Goal: Information Seeking & Learning: Check status

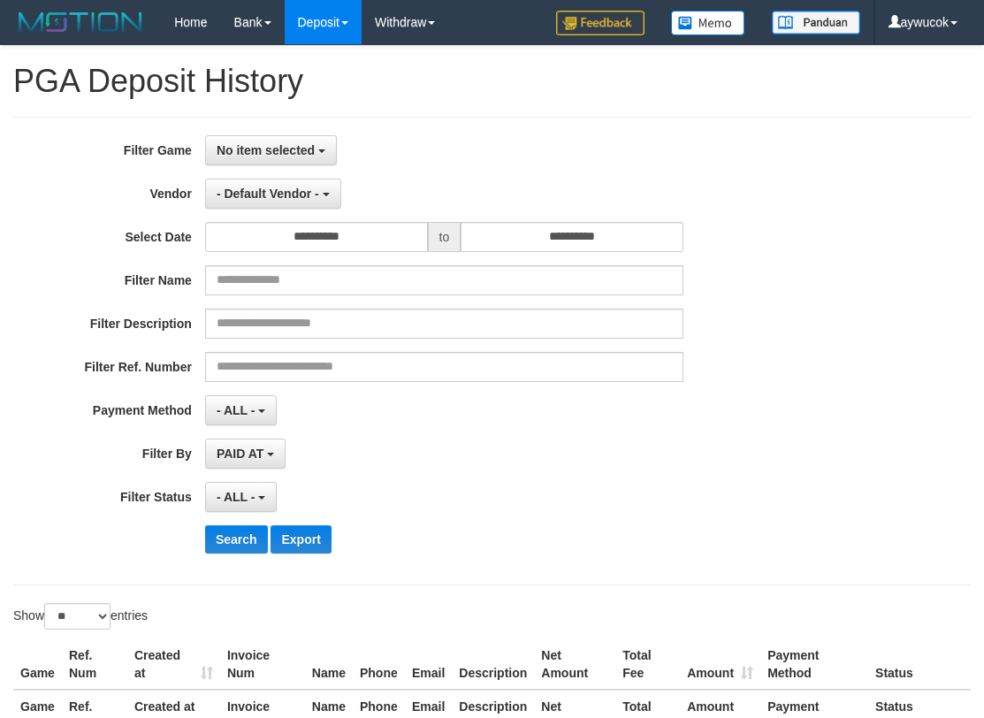
select select
select select "**"
click at [276, 150] on span "No item selected" at bounding box center [266, 150] width 98 height 14
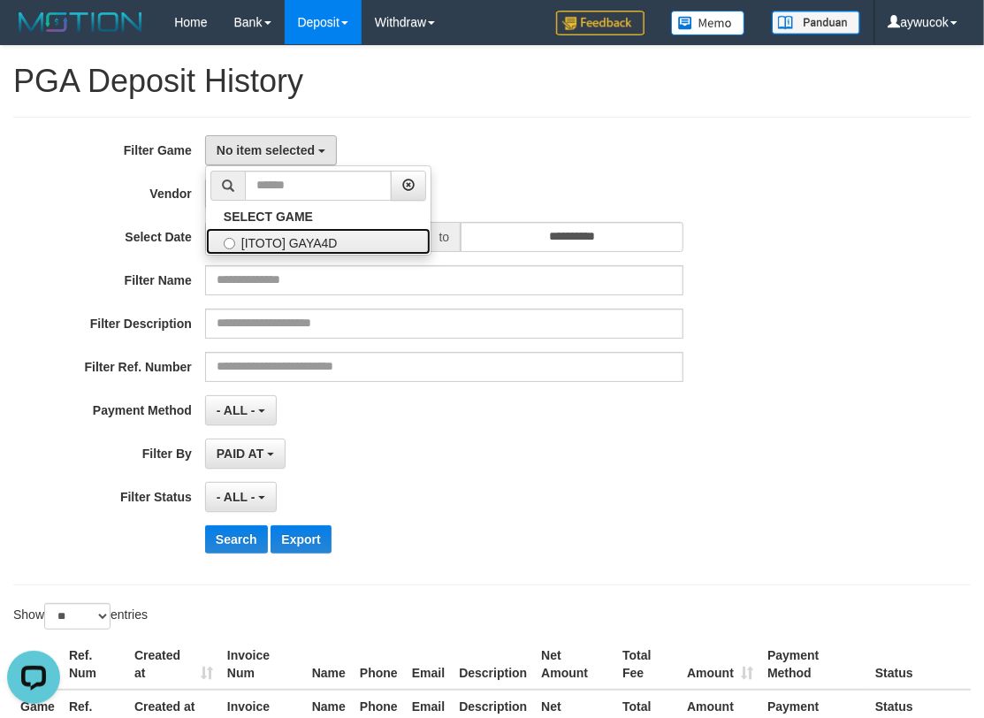
click at [301, 236] on label "[ITOTO] GAYA4D" at bounding box center [318, 241] width 225 height 27
select select "****"
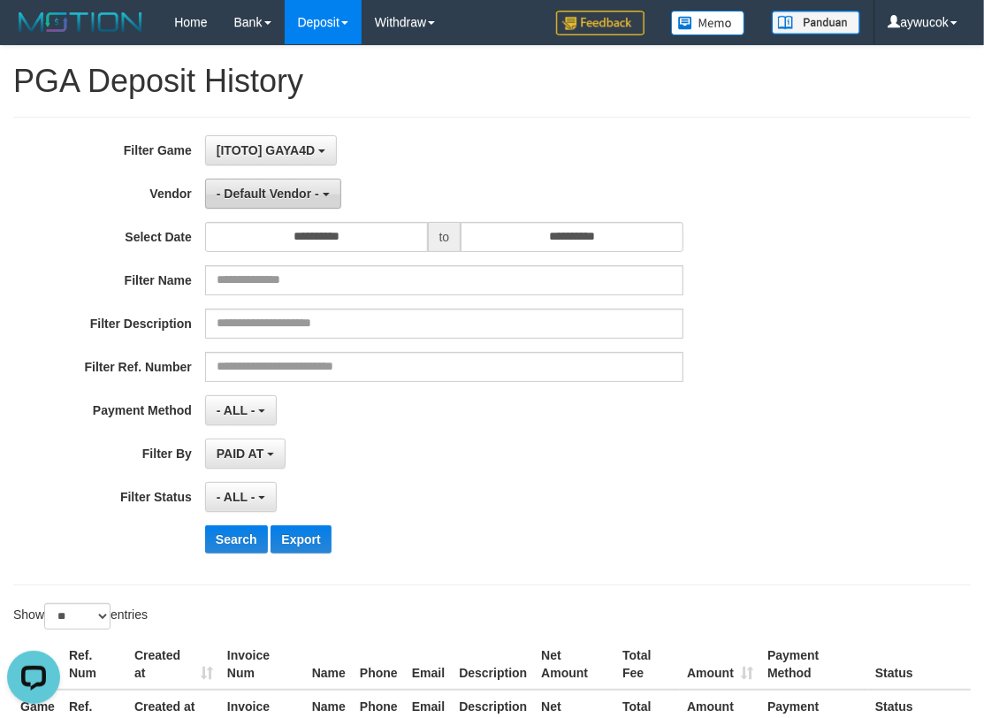
scroll to position [15, 0]
click at [303, 199] on span "- Default Vendor -" at bounding box center [268, 194] width 103 height 14
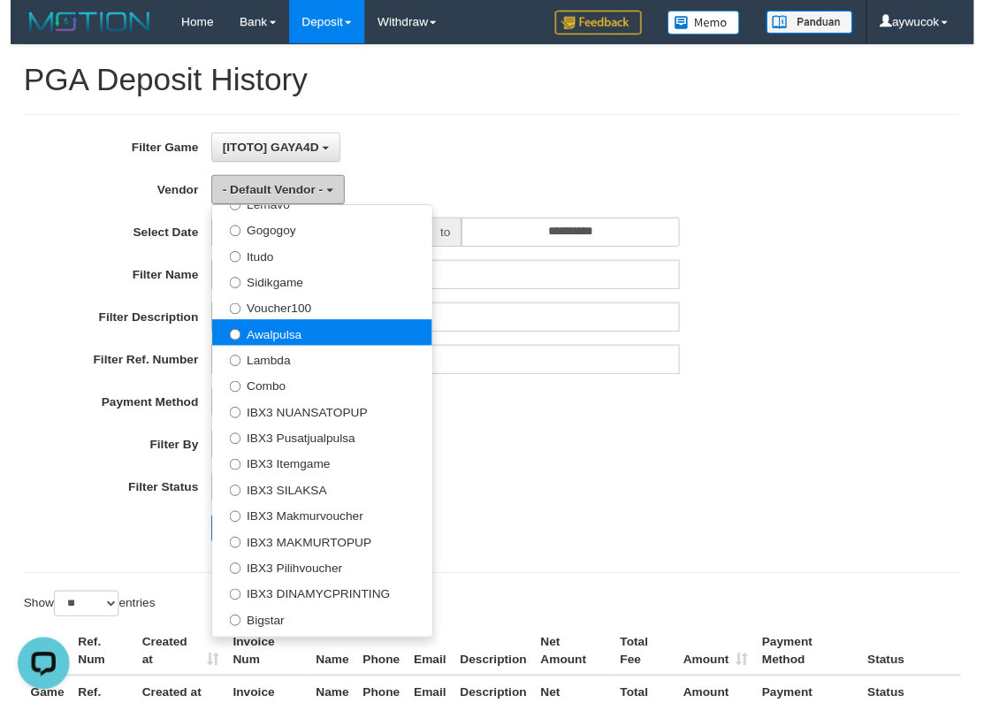
scroll to position [658, 0]
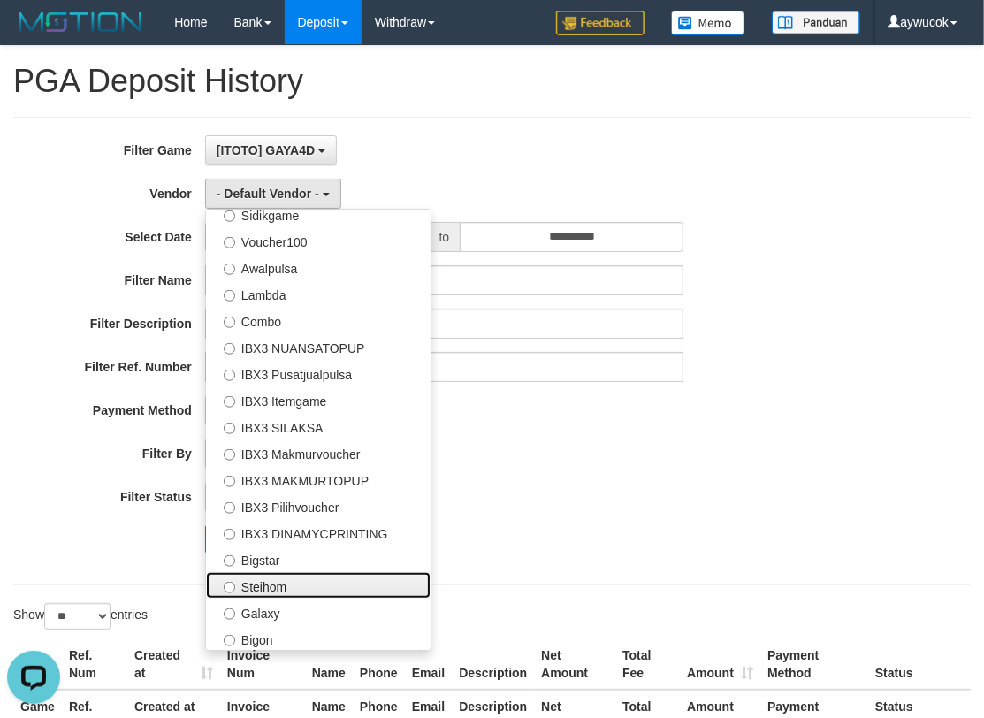
drag, startPoint x: 301, startPoint y: 579, endPoint x: 333, endPoint y: 482, distance: 102.3
click at [301, 579] on label "Steihom" at bounding box center [318, 585] width 225 height 27
select select "**********"
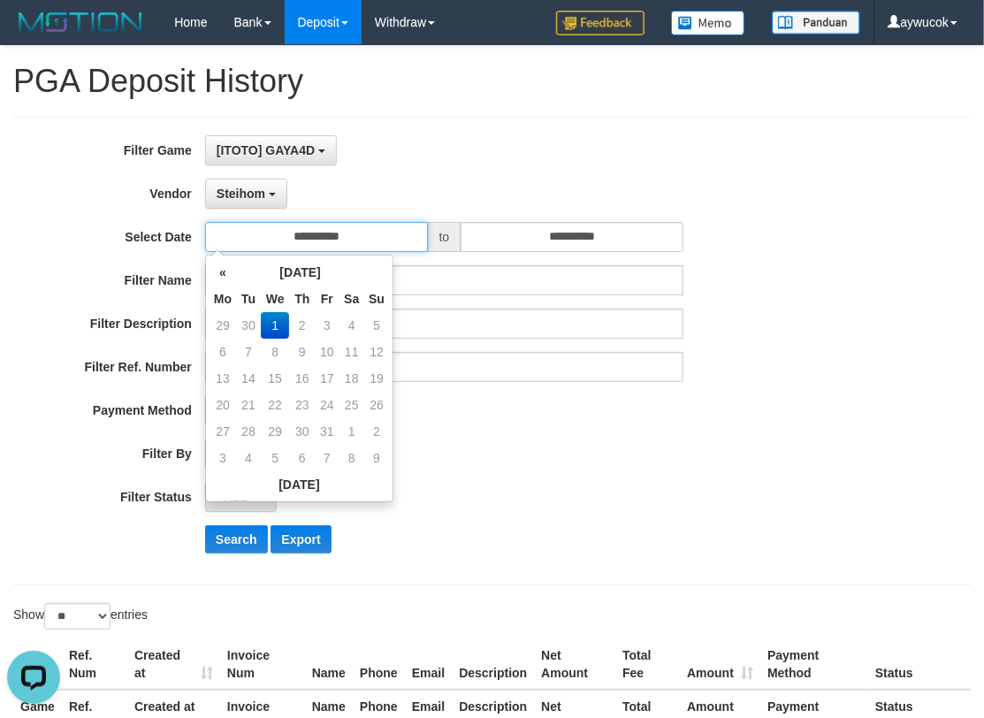
drag, startPoint x: 325, startPoint y: 246, endPoint x: 325, endPoint y: 323, distance: 76.9
click at [327, 246] on input "**********" at bounding box center [316, 237] width 223 height 30
click at [227, 270] on th "«" at bounding box center [222, 272] width 27 height 27
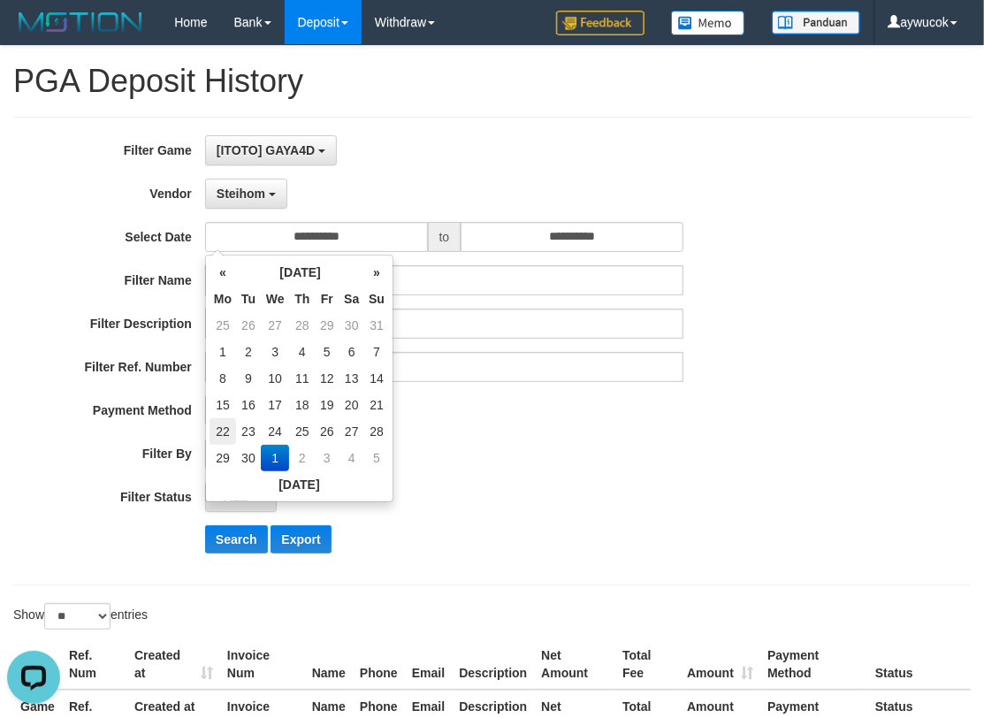
click at [221, 425] on td "22" at bounding box center [222, 431] width 27 height 27
type input "**********"
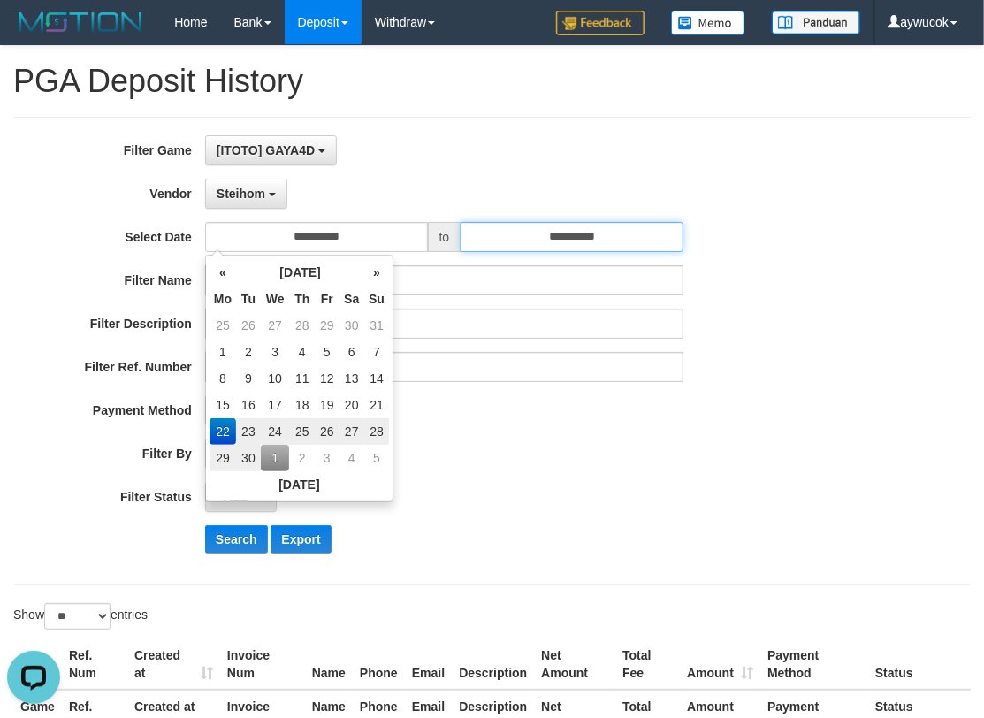
drag, startPoint x: 552, startPoint y: 230, endPoint x: 540, endPoint y: 237, distance: 14.3
click at [552, 230] on input "**********" at bounding box center [572, 237] width 223 height 30
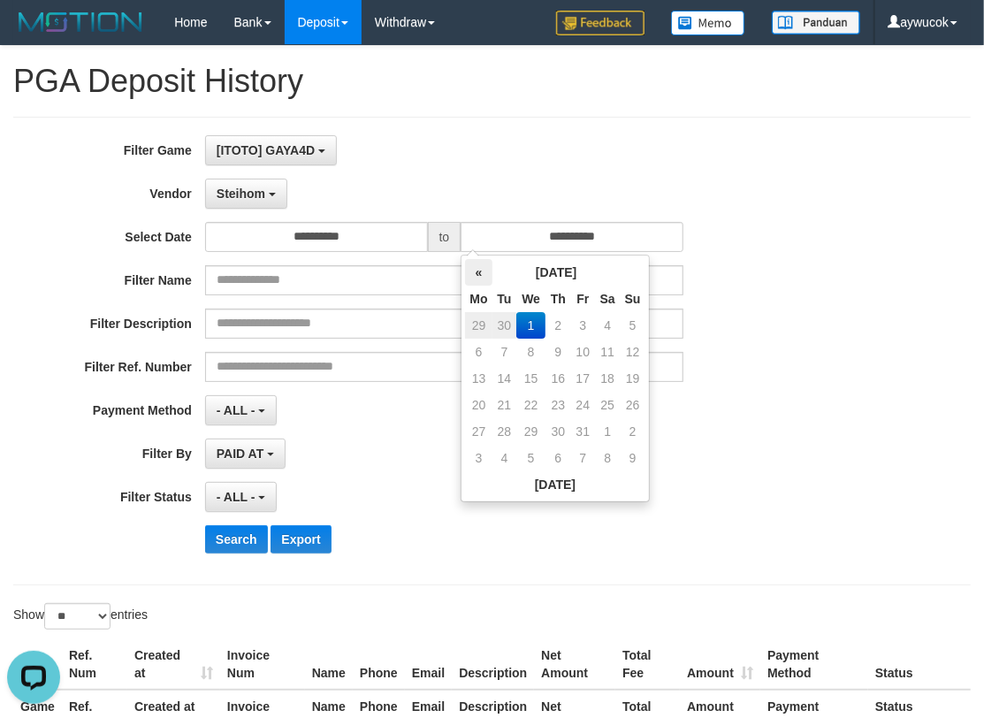
click at [479, 270] on th "«" at bounding box center [478, 272] width 27 height 27
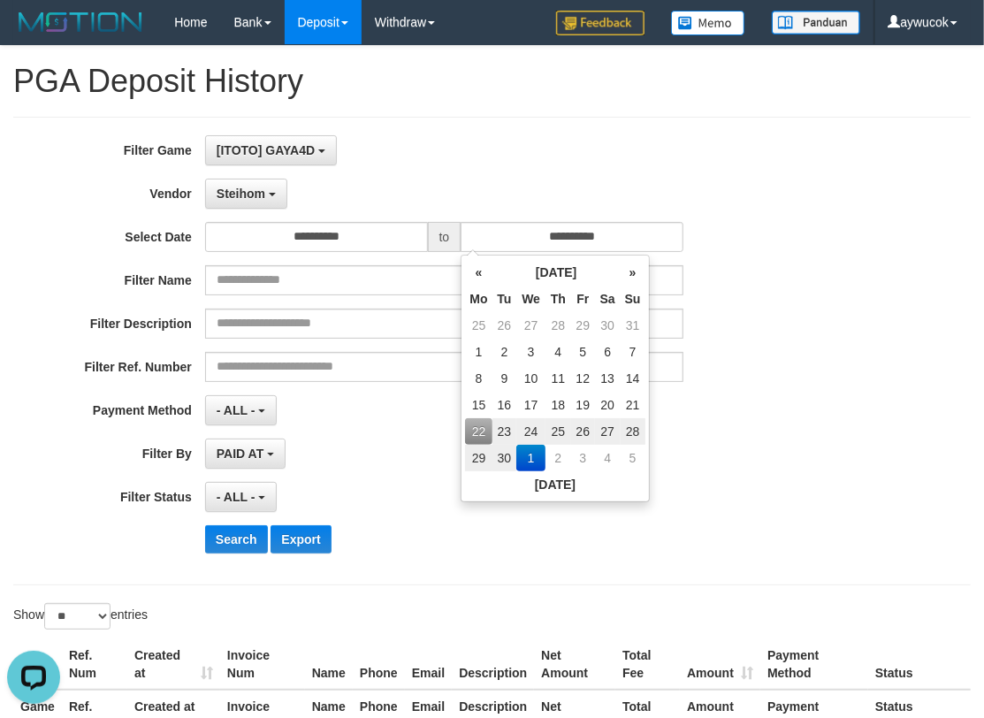
click at [628, 430] on td "28" at bounding box center [632, 431] width 25 height 27
type input "**********"
drag, startPoint x: 225, startPoint y: 544, endPoint x: 268, endPoint y: 531, distance: 45.0
click at [227, 543] on button "Search" at bounding box center [236, 539] width 63 height 28
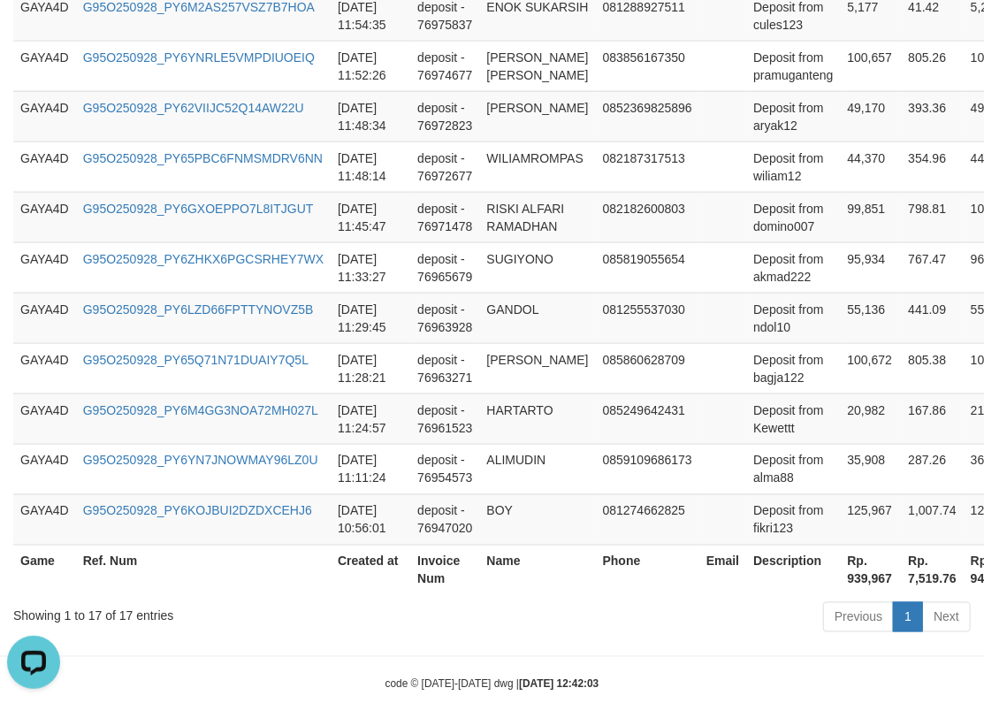
scroll to position [1090, 0]
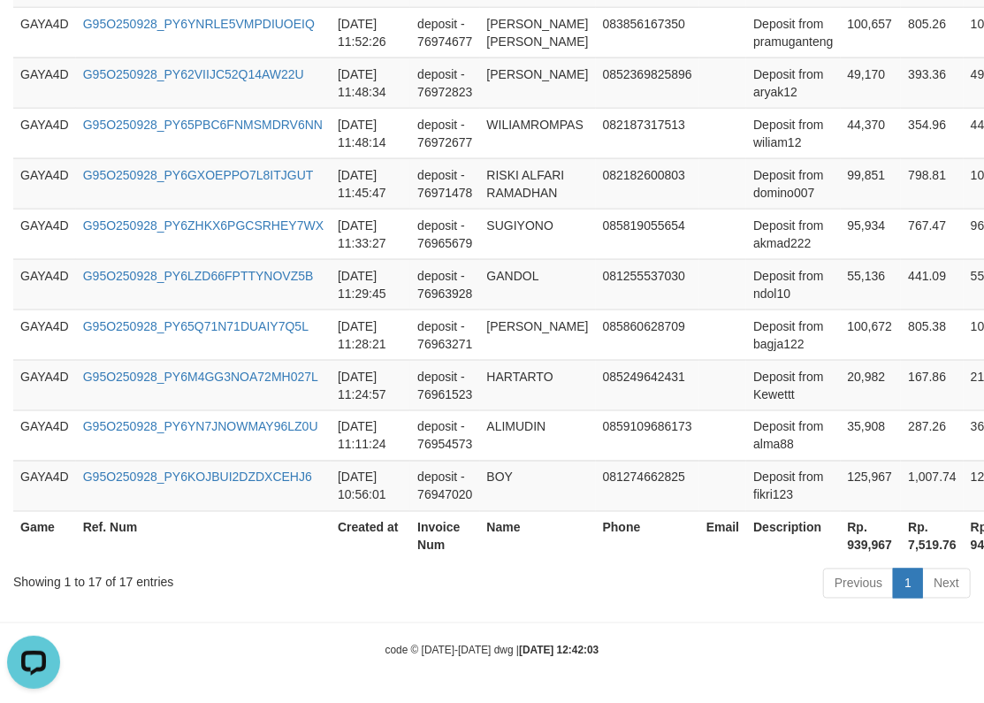
click at [862, 542] on th "Rp. 939,967" at bounding box center [871, 536] width 61 height 50
drag, startPoint x: 862, startPoint y: 542, endPoint x: 959, endPoint y: 542, distance: 97.2
click at [862, 542] on th "Rp. 939,967" at bounding box center [871, 536] width 61 height 50
copy th "939,967"
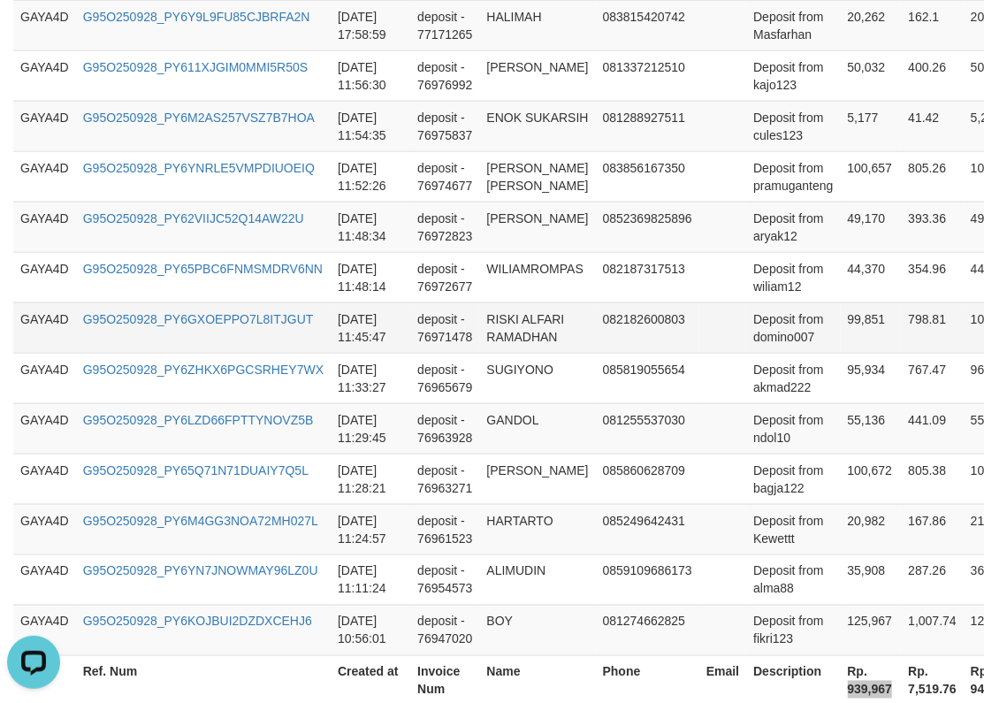
scroll to position [0, 0]
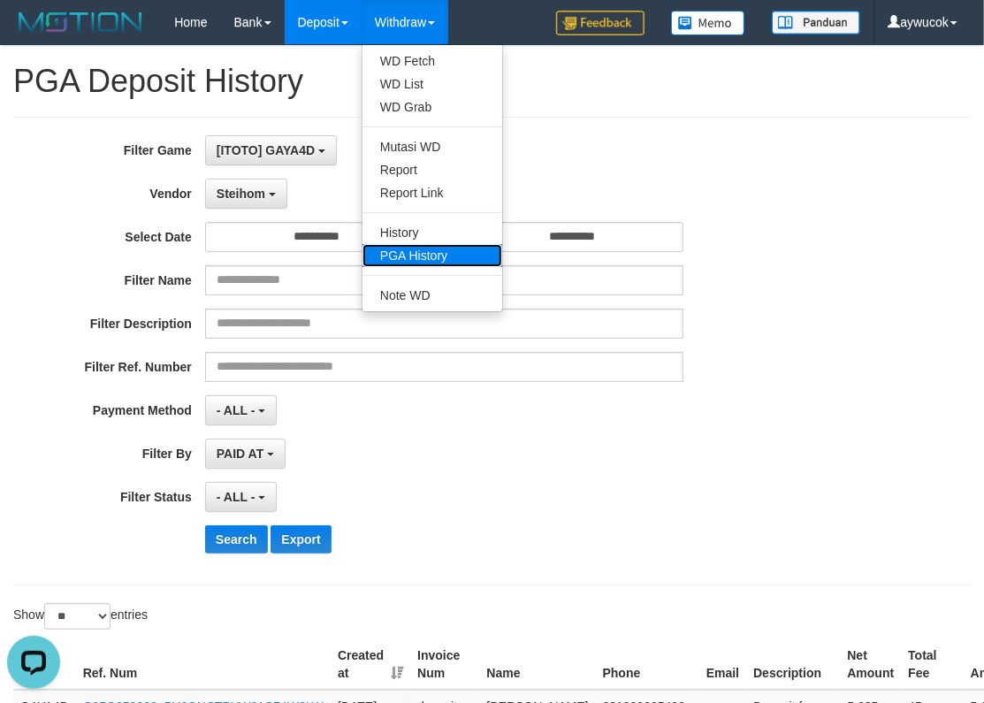
click at [439, 265] on link "PGA History" at bounding box center [432, 255] width 140 height 23
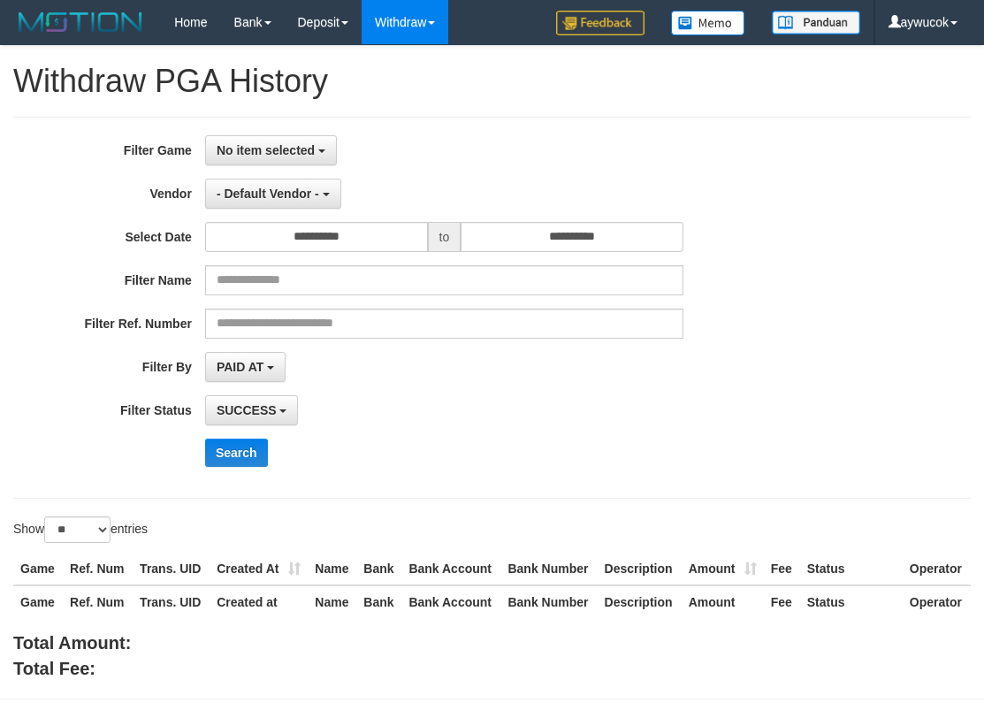
select select
select select "**"
drag, startPoint x: 284, startPoint y: 156, endPoint x: 272, endPoint y: 198, distance: 44.0
click at [285, 155] on span "No item selected" at bounding box center [266, 150] width 98 height 14
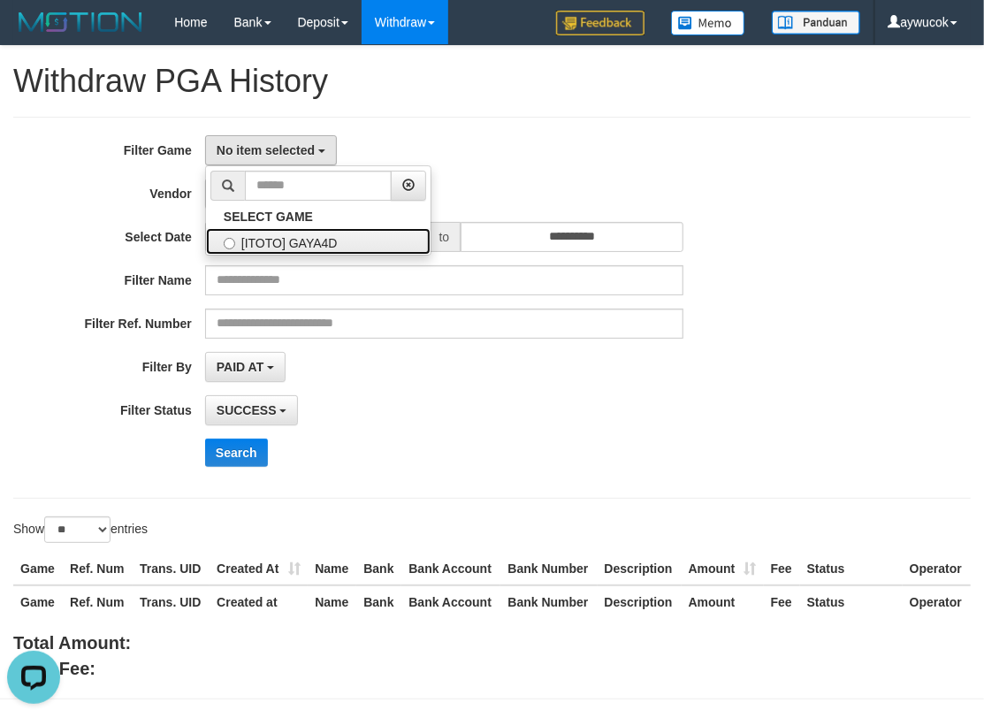
drag, startPoint x: 285, startPoint y: 236, endPoint x: 287, endPoint y: 225, distance: 10.9
click at [285, 236] on label "[ITOTO] GAYA4D" at bounding box center [318, 241] width 225 height 27
select select "****"
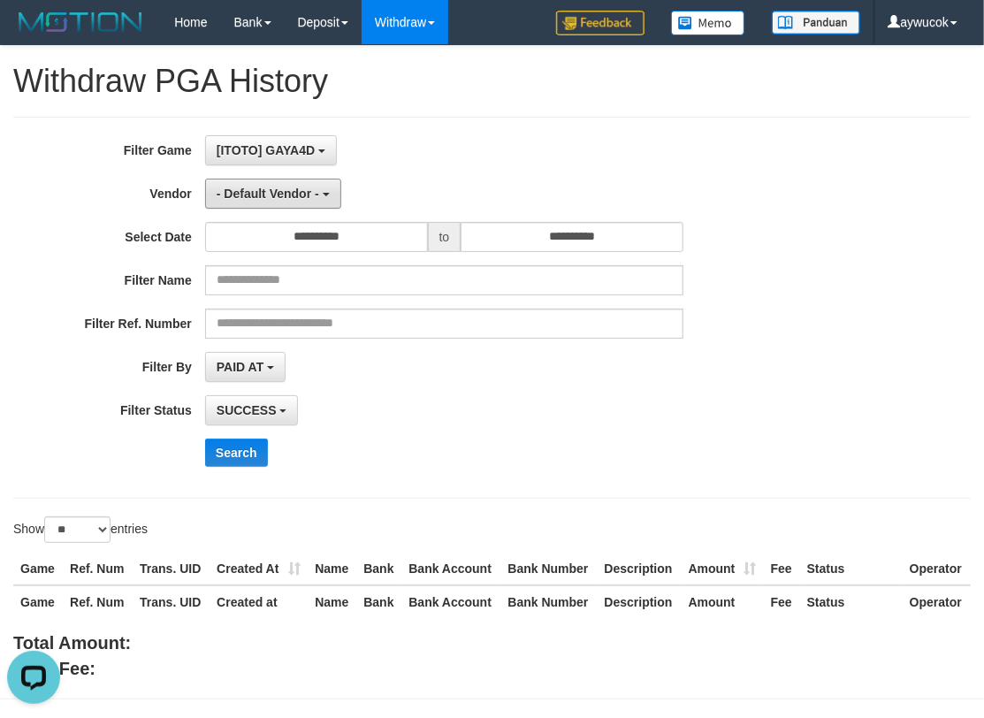
drag, startPoint x: 288, startPoint y: 192, endPoint x: 279, endPoint y: 280, distance: 88.8
click at [288, 192] on span "- Default Vendor -" at bounding box center [268, 194] width 103 height 14
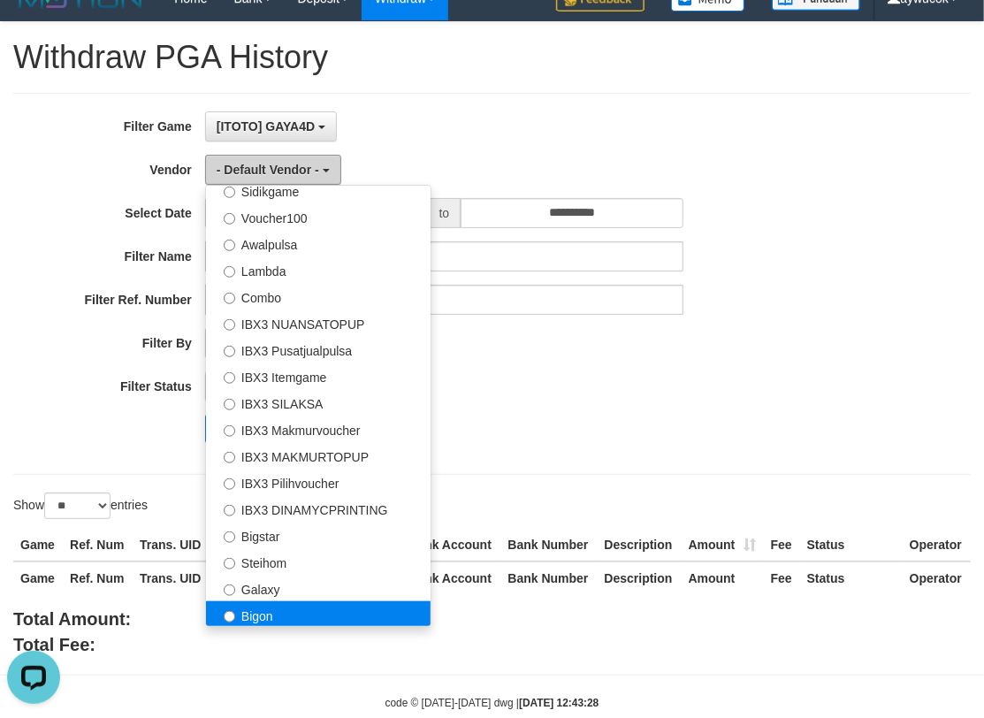
scroll to position [60, 0]
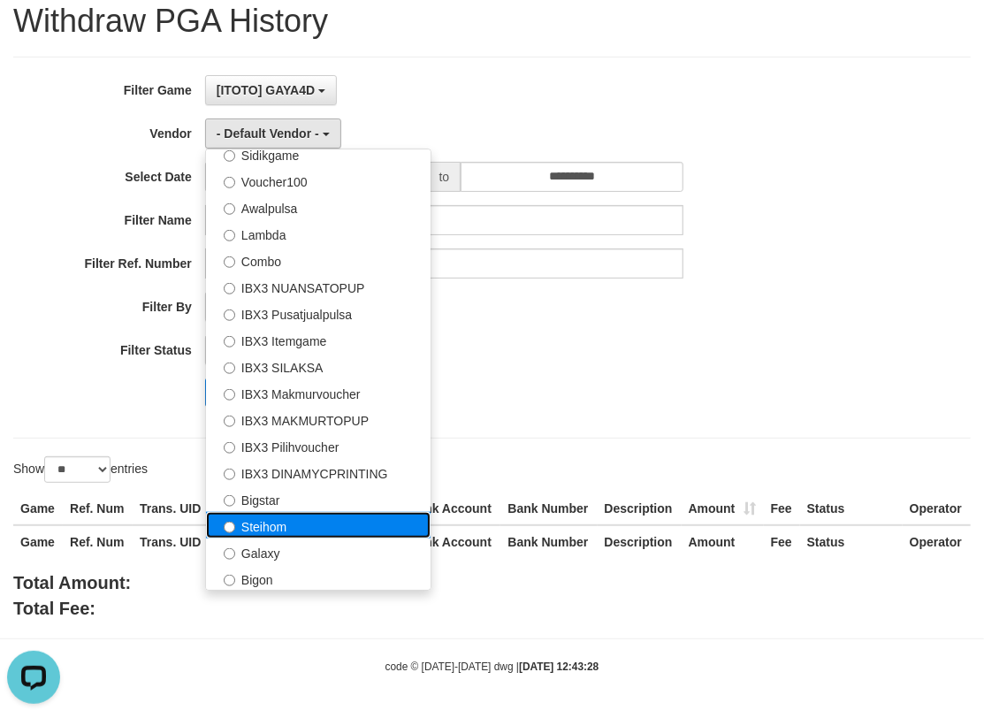
click at [299, 515] on label "Steihom" at bounding box center [318, 525] width 225 height 27
select select "**********"
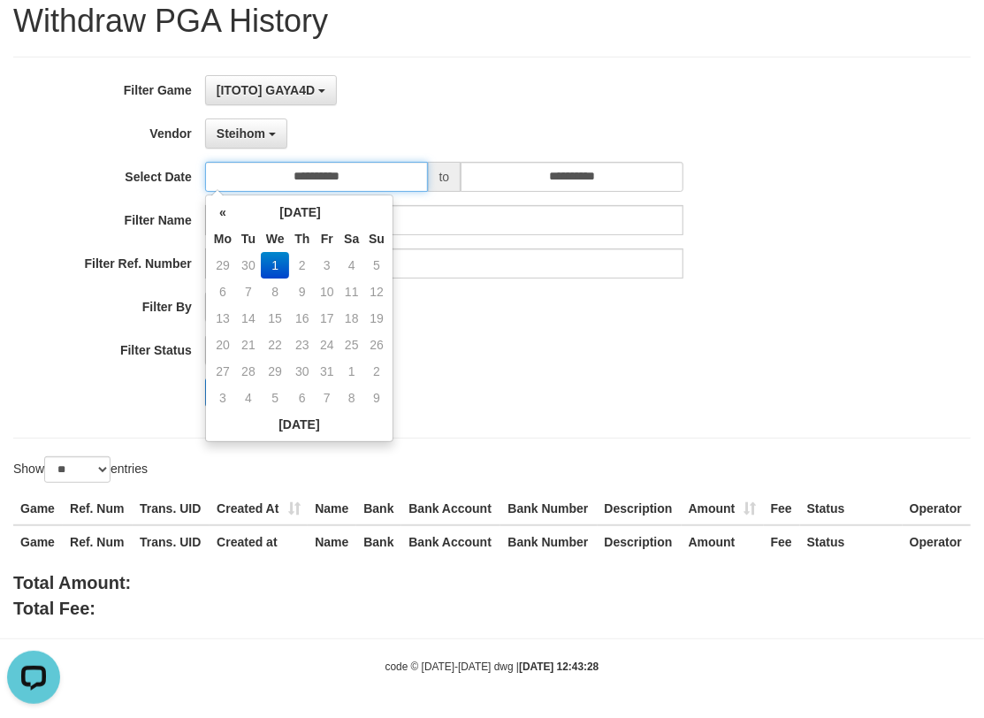
drag, startPoint x: 337, startPoint y: 169, endPoint x: 316, endPoint y: 241, distance: 75.5
click at [337, 169] on input "**********" at bounding box center [316, 177] width 223 height 30
click at [231, 217] on th "«" at bounding box center [222, 212] width 27 height 27
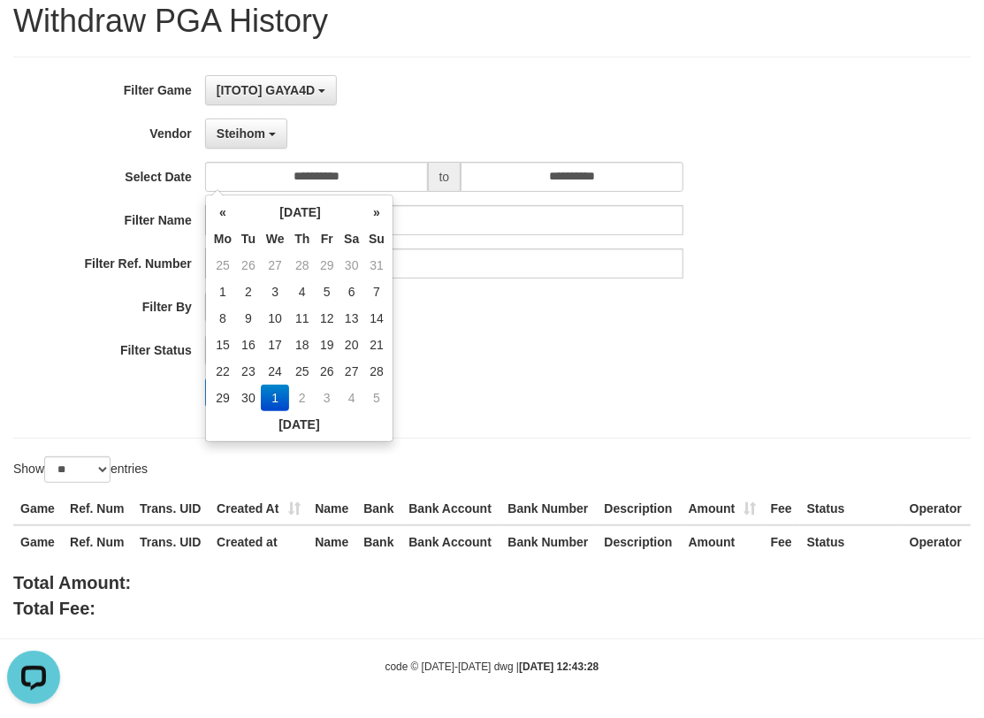
drag, startPoint x: 223, startPoint y: 369, endPoint x: 391, endPoint y: 263, distance: 198.6
click at [223, 369] on td "22" at bounding box center [222, 371] width 27 height 27
type input "**********"
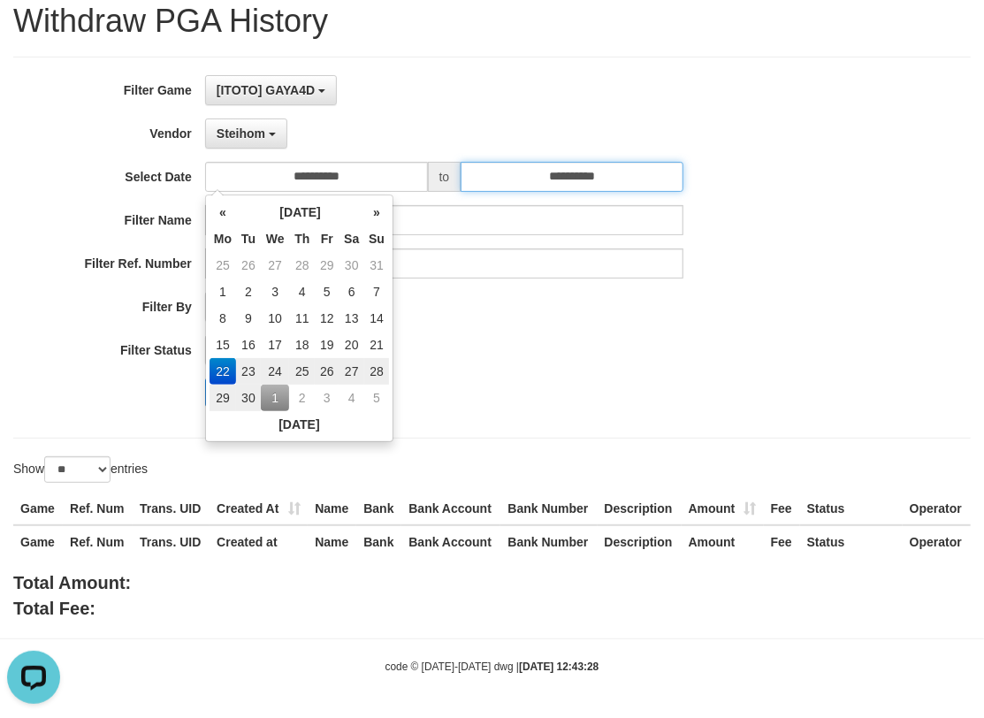
click at [572, 178] on input "**********" at bounding box center [572, 177] width 223 height 30
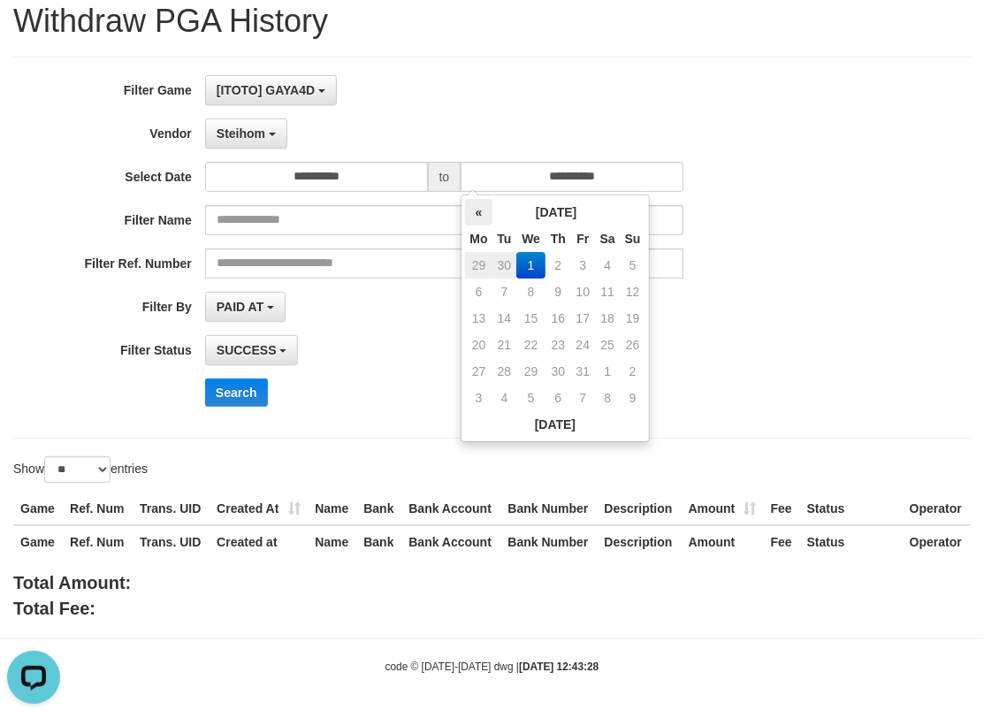
click at [481, 206] on th "«" at bounding box center [478, 212] width 27 height 27
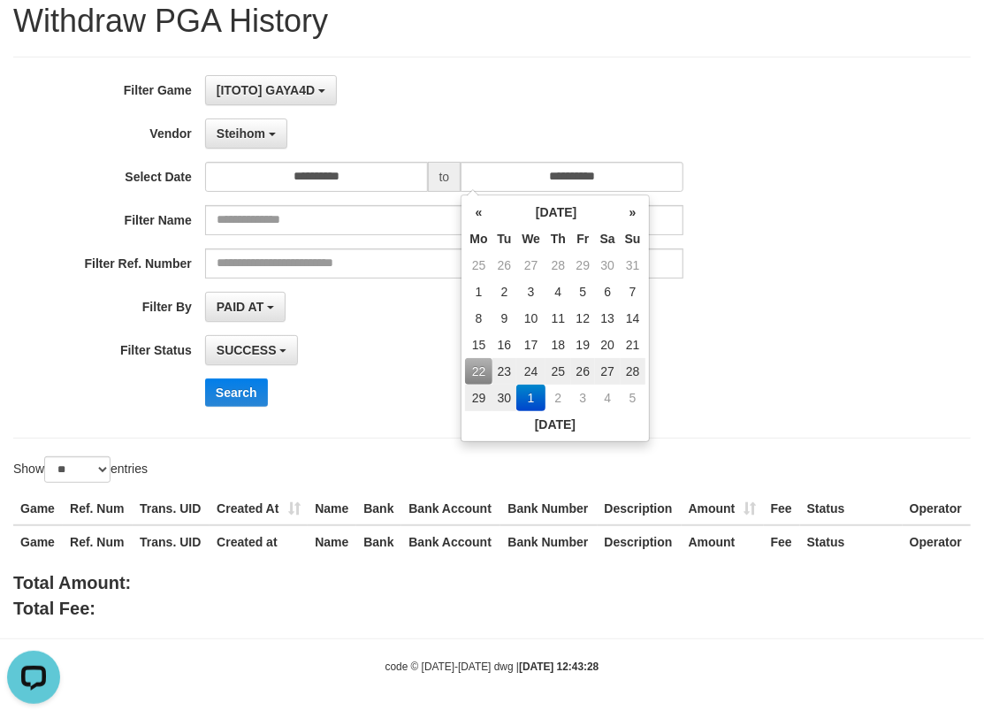
click at [637, 367] on td "28" at bounding box center [632, 371] width 25 height 27
type input "**********"
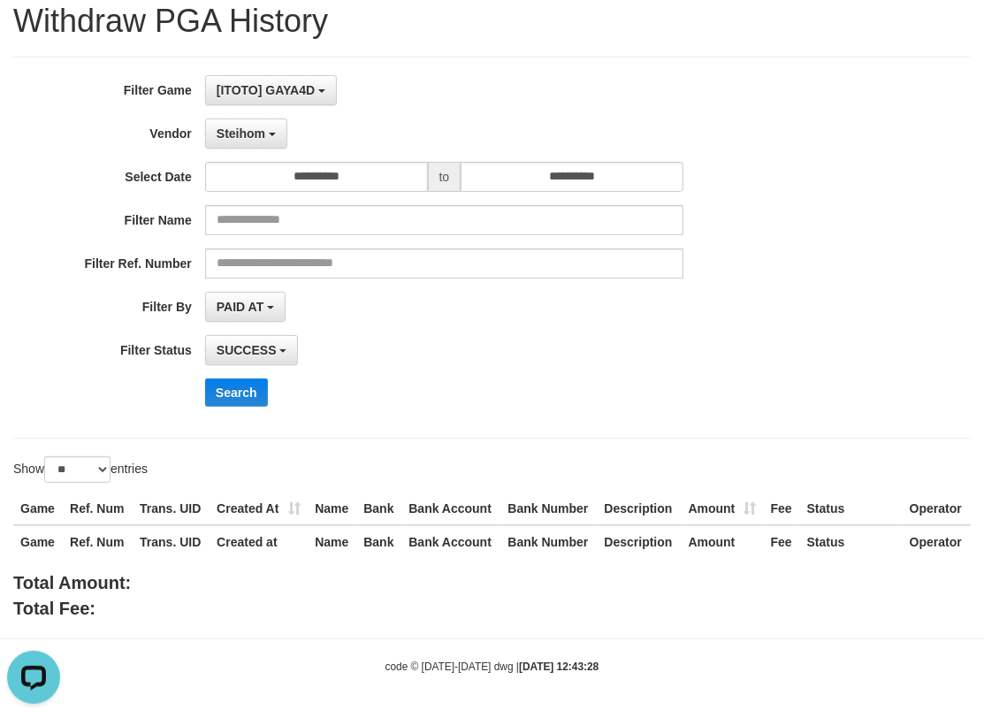
click at [339, 391] on div "Search" at bounding box center [512, 392] width 615 height 28
drag, startPoint x: 227, startPoint y: 391, endPoint x: 245, endPoint y: 392, distance: 17.7
click at [225, 390] on button "Search" at bounding box center [236, 392] width 63 height 28
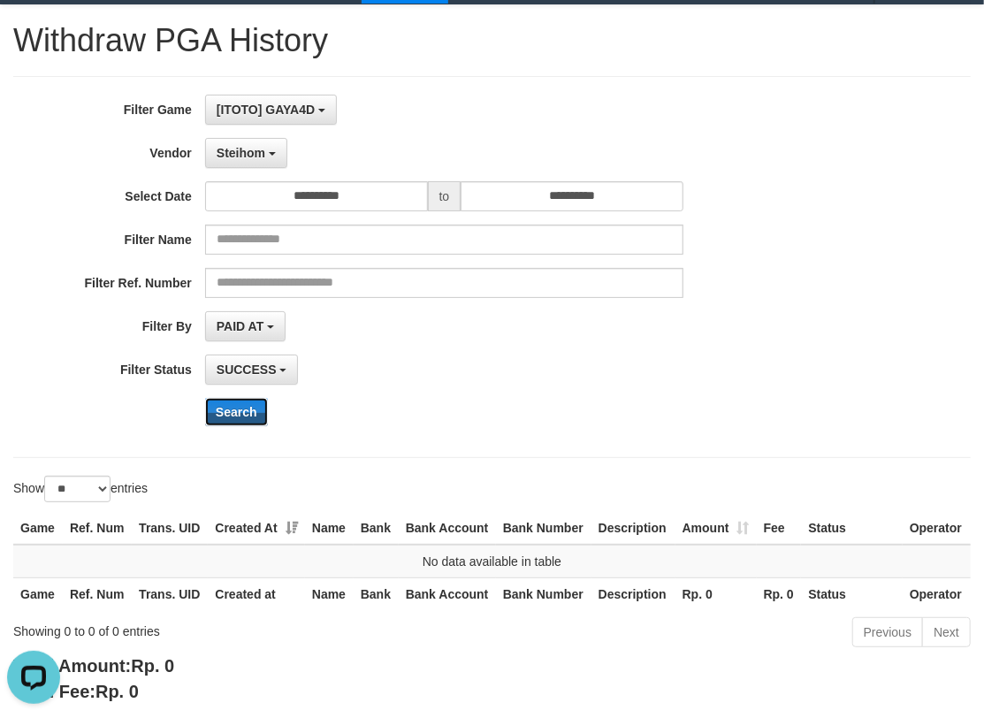
scroll to position [0, 0]
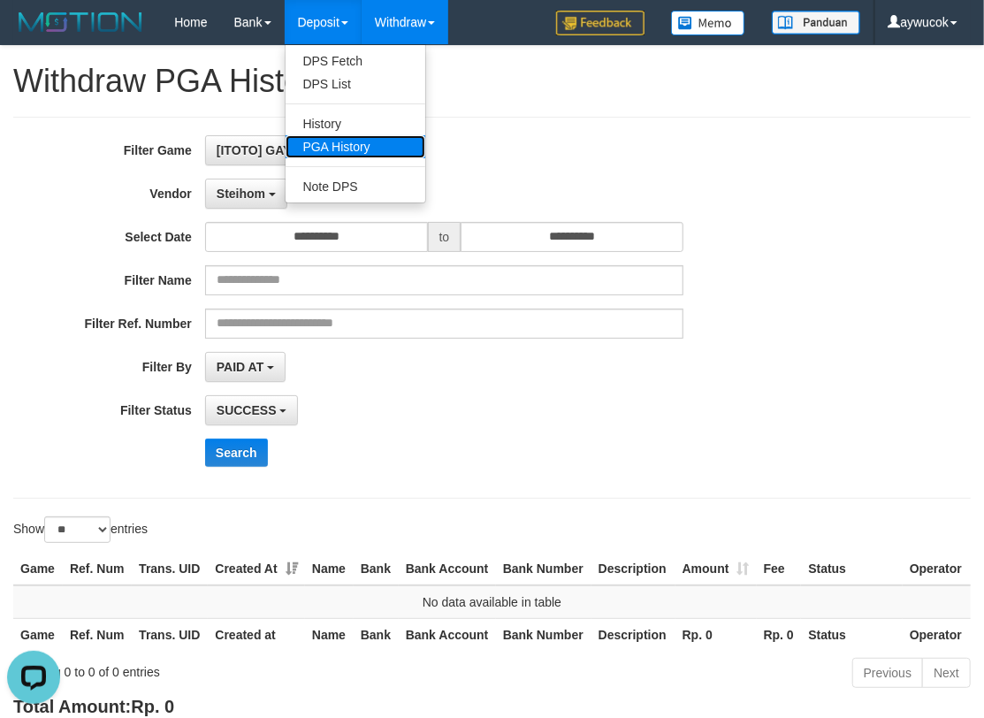
click at [341, 153] on link "PGA History" at bounding box center [355, 146] width 140 height 23
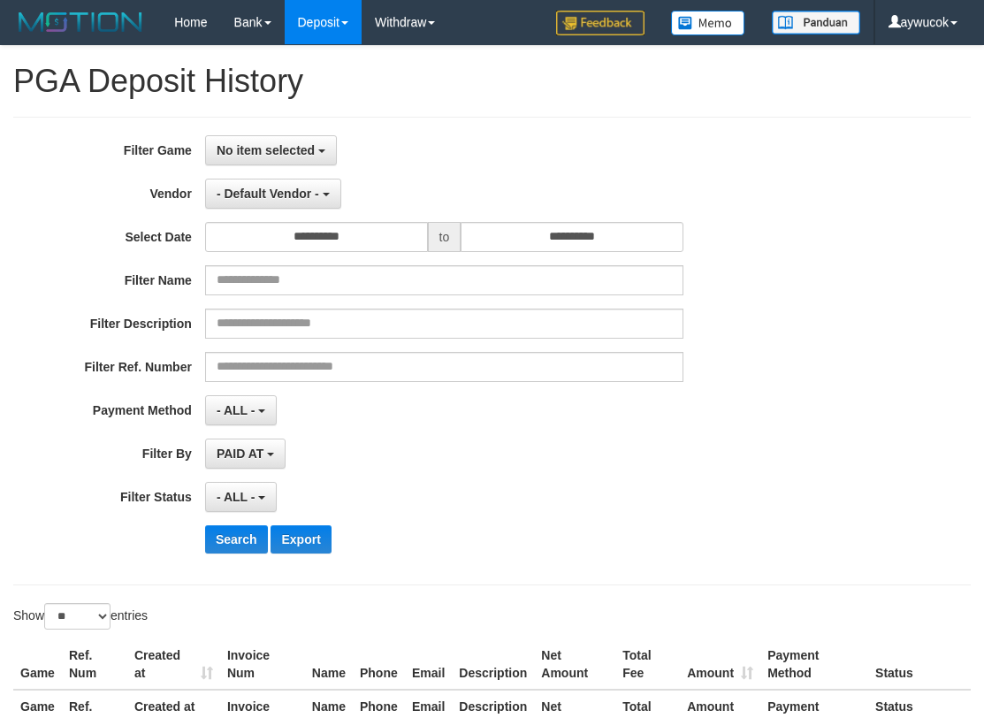
select select
select select "**"
drag, startPoint x: 301, startPoint y: 153, endPoint x: 280, endPoint y: 218, distance: 68.8
click at [301, 153] on span "No item selected" at bounding box center [266, 150] width 98 height 14
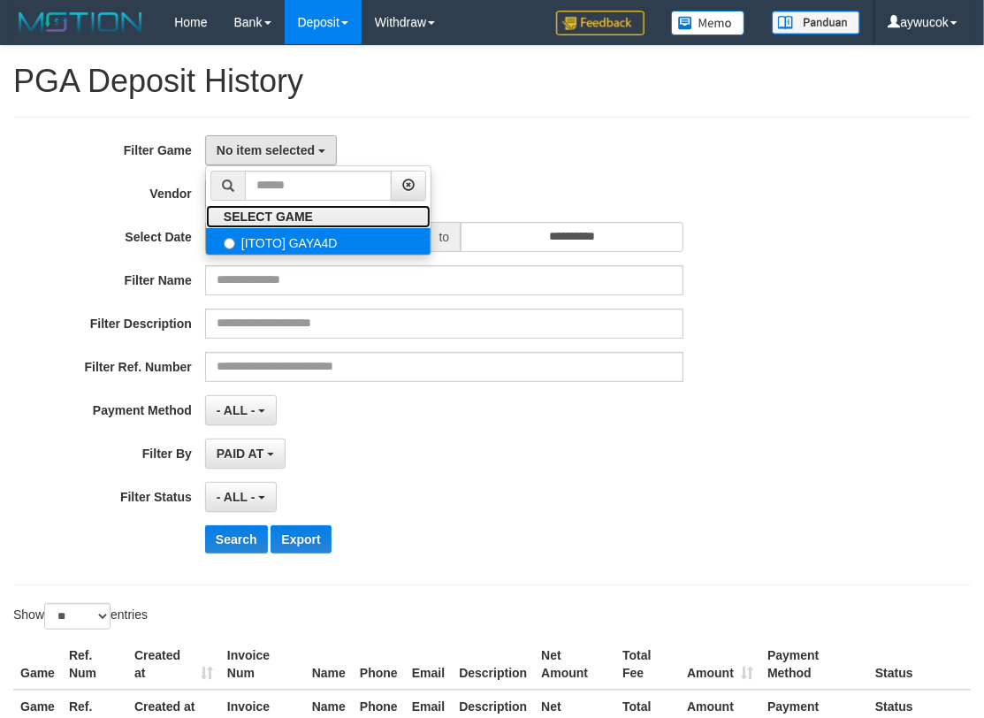
click at [275, 226] on label "SELECT GAME" at bounding box center [268, 216] width 125 height 23
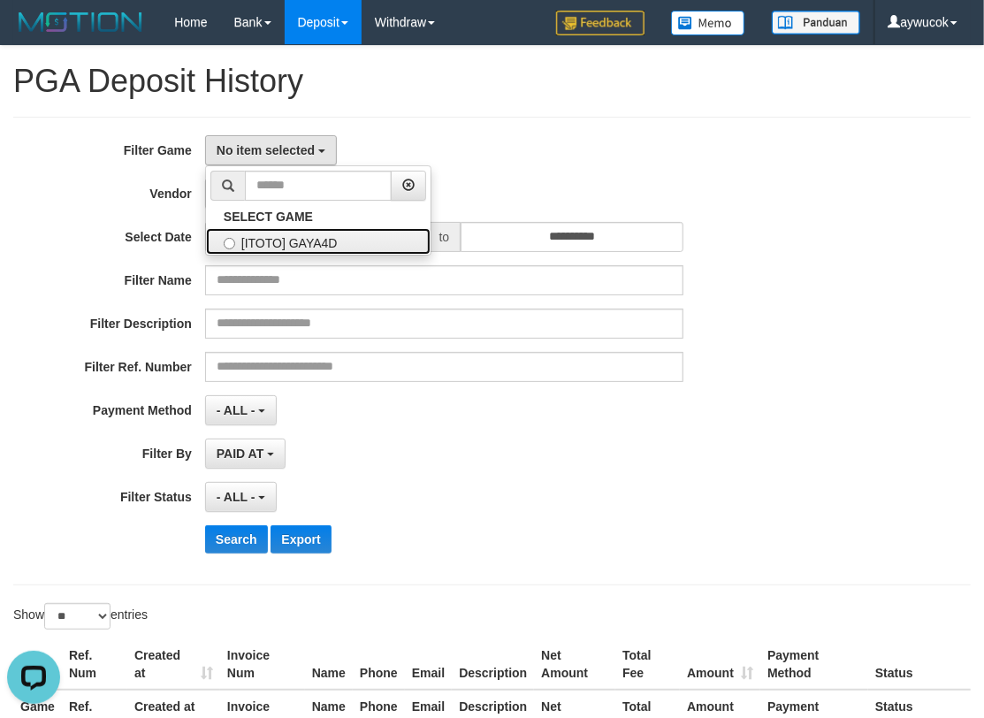
click at [280, 240] on label "[ITOTO] GAYA4D" at bounding box center [318, 241] width 225 height 27
select select "****"
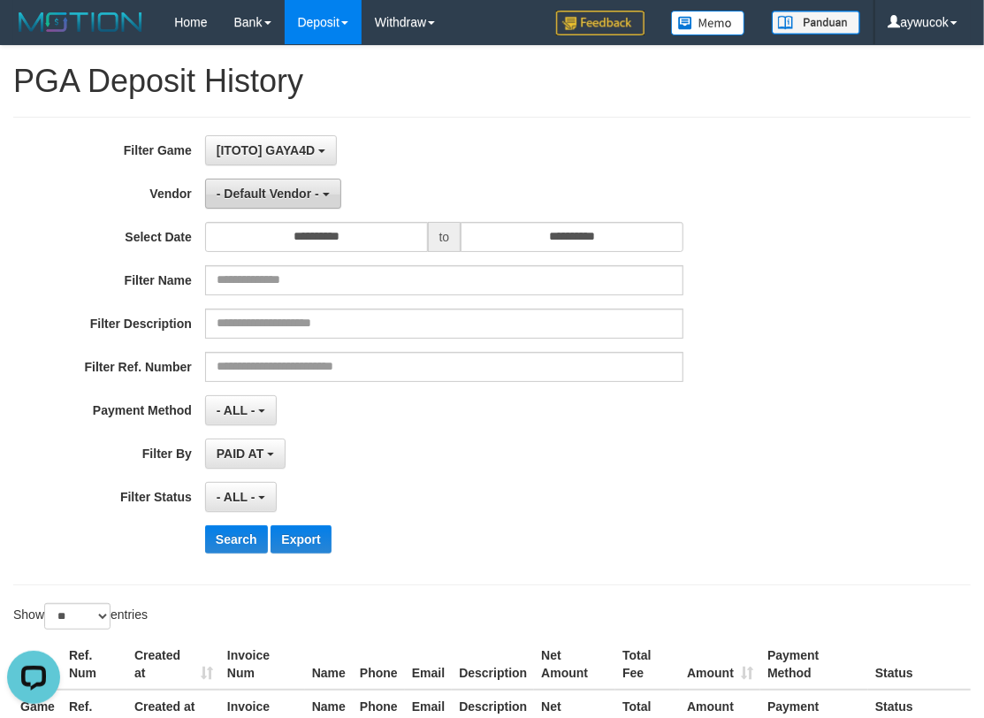
scroll to position [15, 0]
click at [286, 191] on span "- Default Vendor -" at bounding box center [268, 194] width 103 height 14
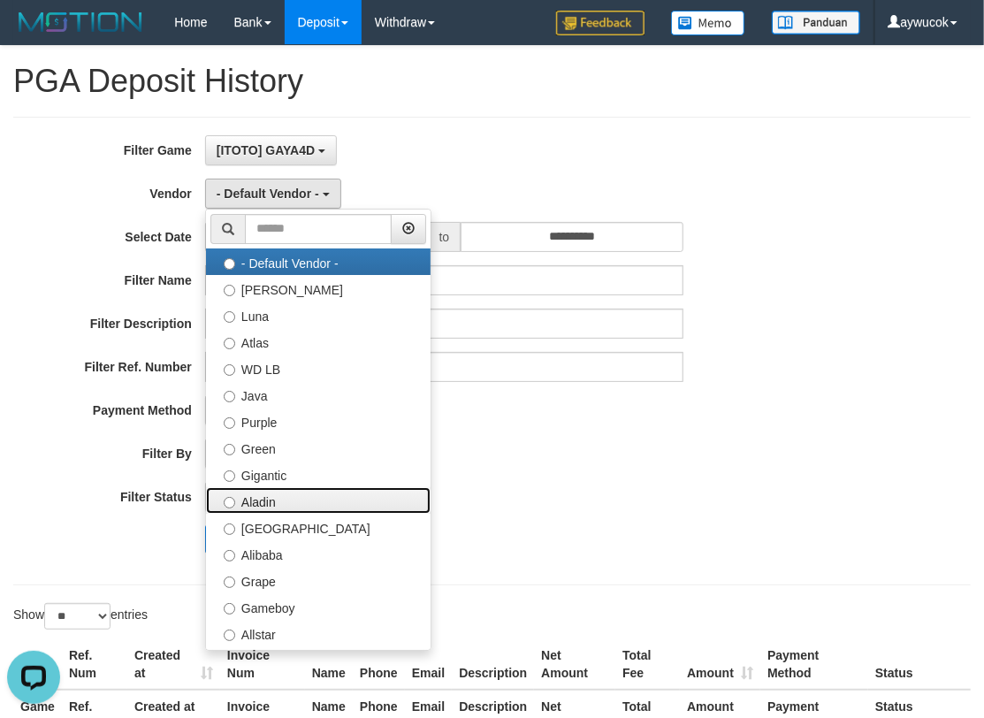
drag, startPoint x: 304, startPoint y: 499, endPoint x: 307, endPoint y: 354, distance: 145.0
click at [304, 499] on label "Aladin" at bounding box center [318, 500] width 225 height 27
select select "**********"
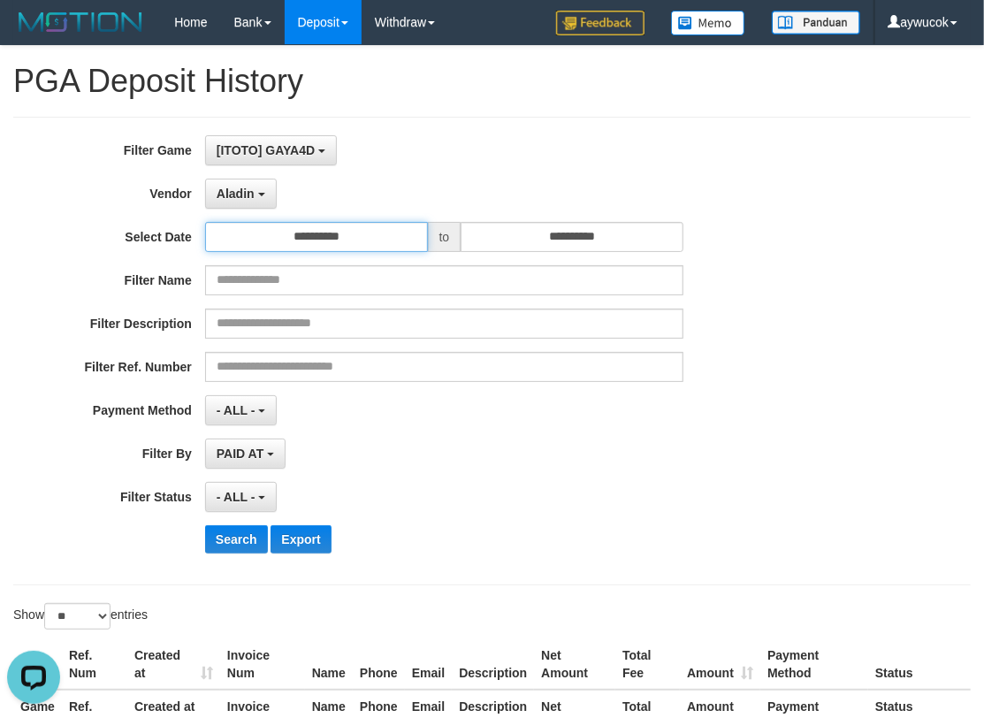
click at [323, 247] on input "**********" at bounding box center [316, 237] width 223 height 30
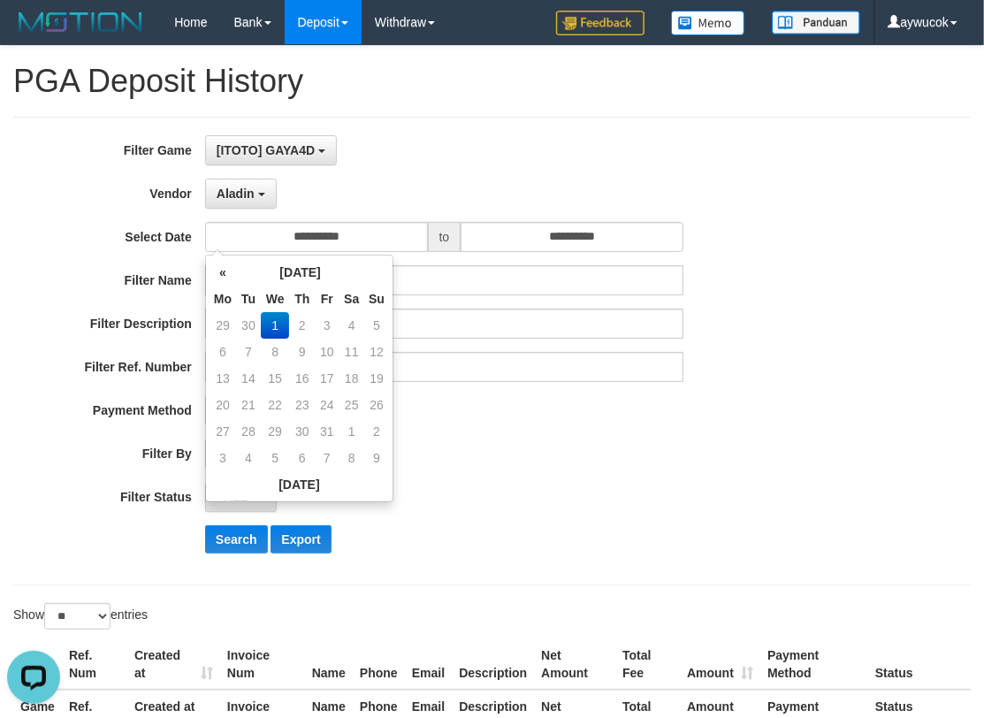
drag, startPoint x: 233, startPoint y: 276, endPoint x: 233, endPoint y: 305, distance: 29.2
click at [233, 276] on th "«" at bounding box center [222, 272] width 27 height 27
click at [214, 422] on td "22" at bounding box center [222, 431] width 27 height 27
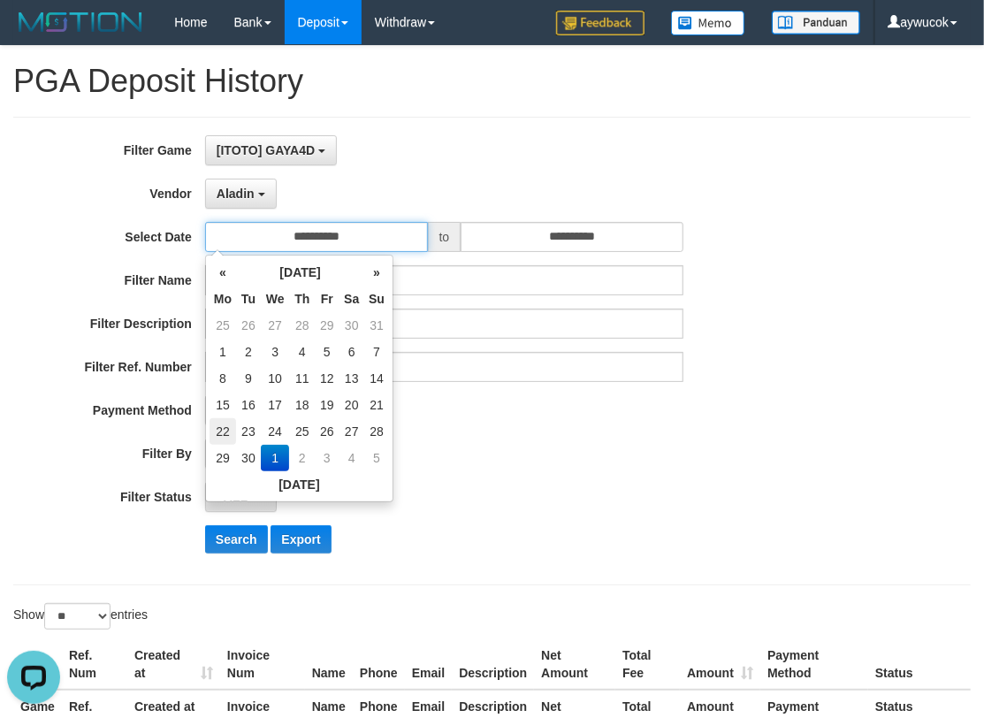
type input "**********"
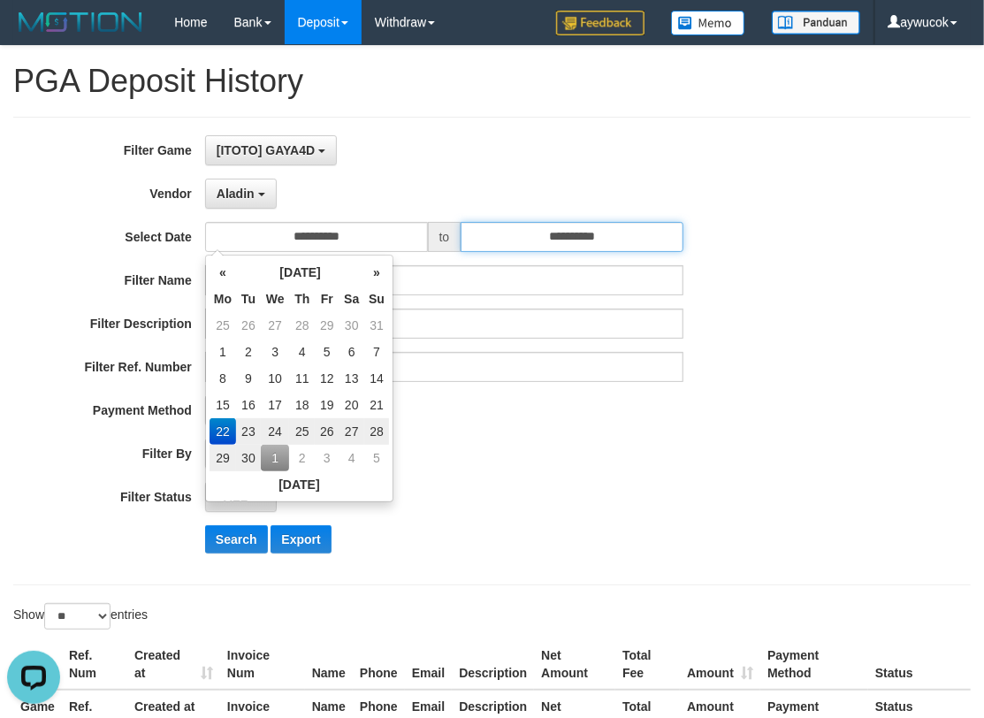
click at [534, 249] on input "**********" at bounding box center [572, 237] width 223 height 30
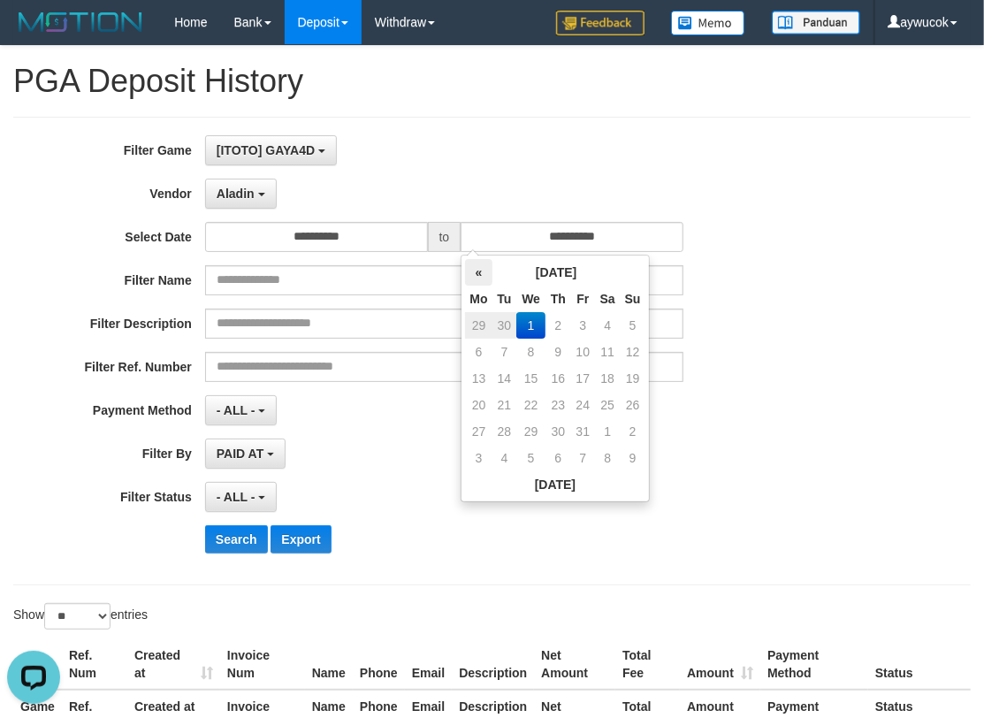
click at [472, 272] on th "«" at bounding box center [478, 272] width 27 height 27
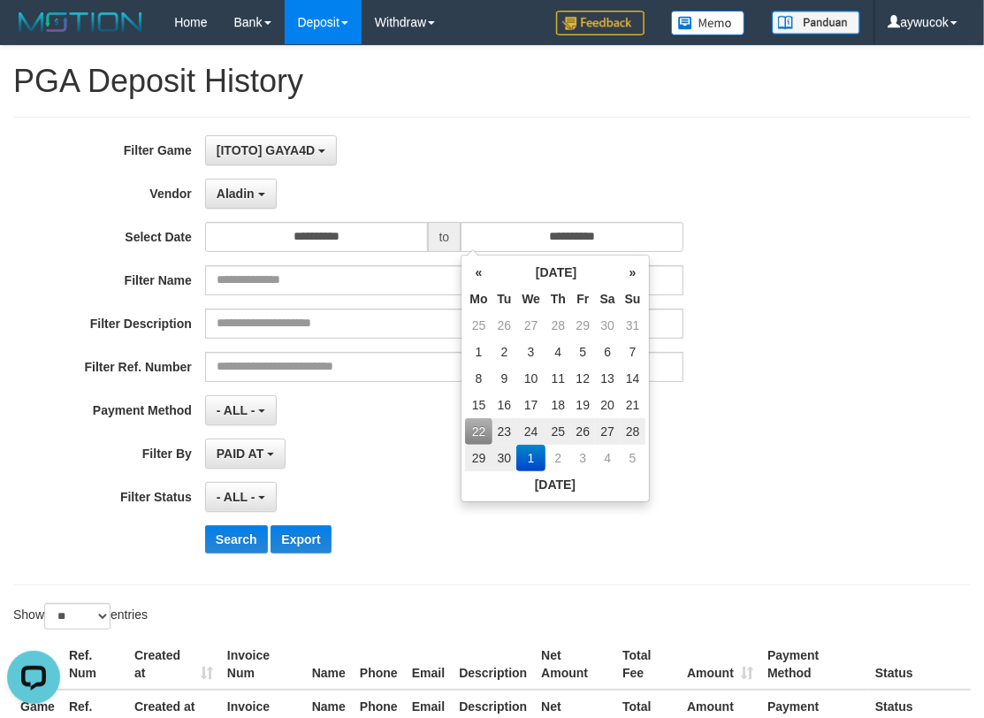
click at [625, 428] on td "28" at bounding box center [632, 431] width 25 height 27
type input "**********"
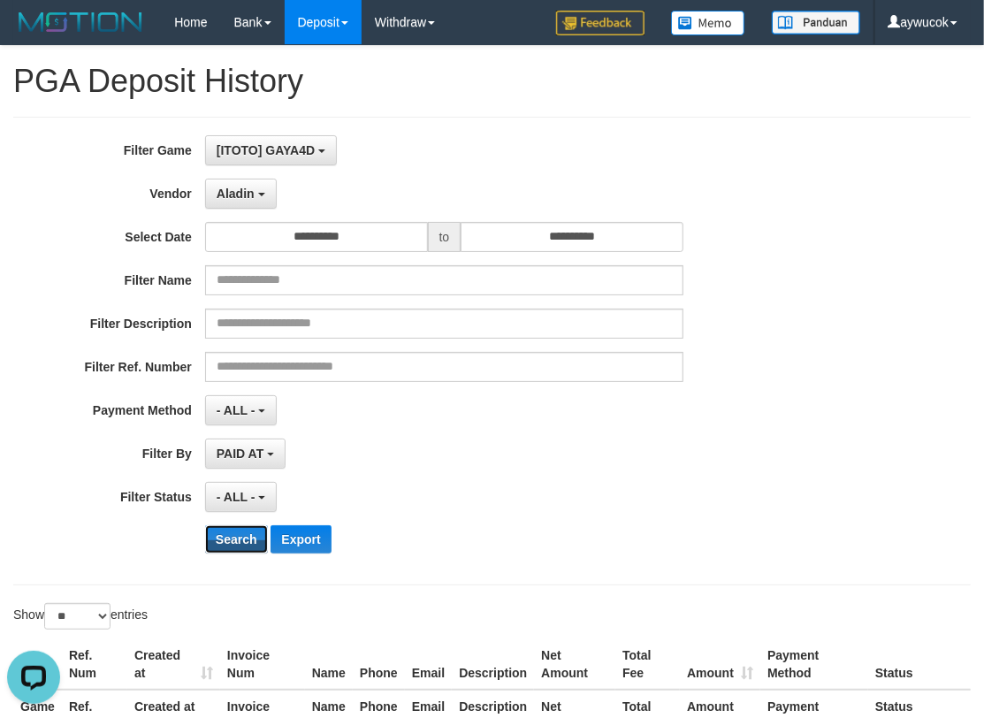
drag, startPoint x: 235, startPoint y: 532, endPoint x: 342, endPoint y: 536, distance: 107.0
click at [235, 532] on button "Search" at bounding box center [236, 539] width 63 height 28
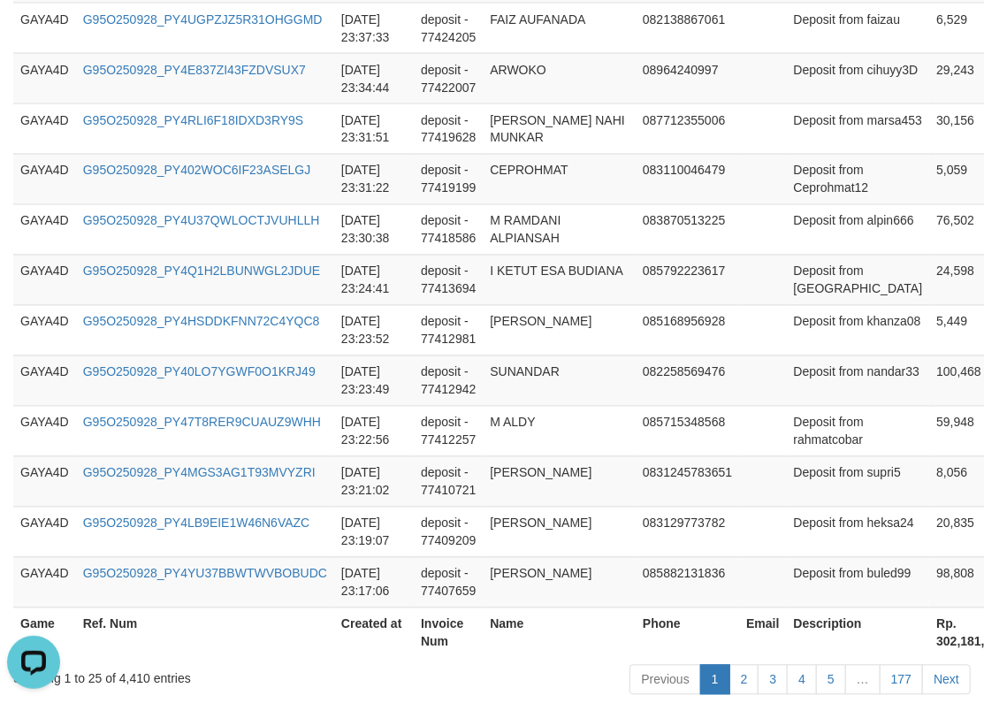
scroll to position [1494, 0]
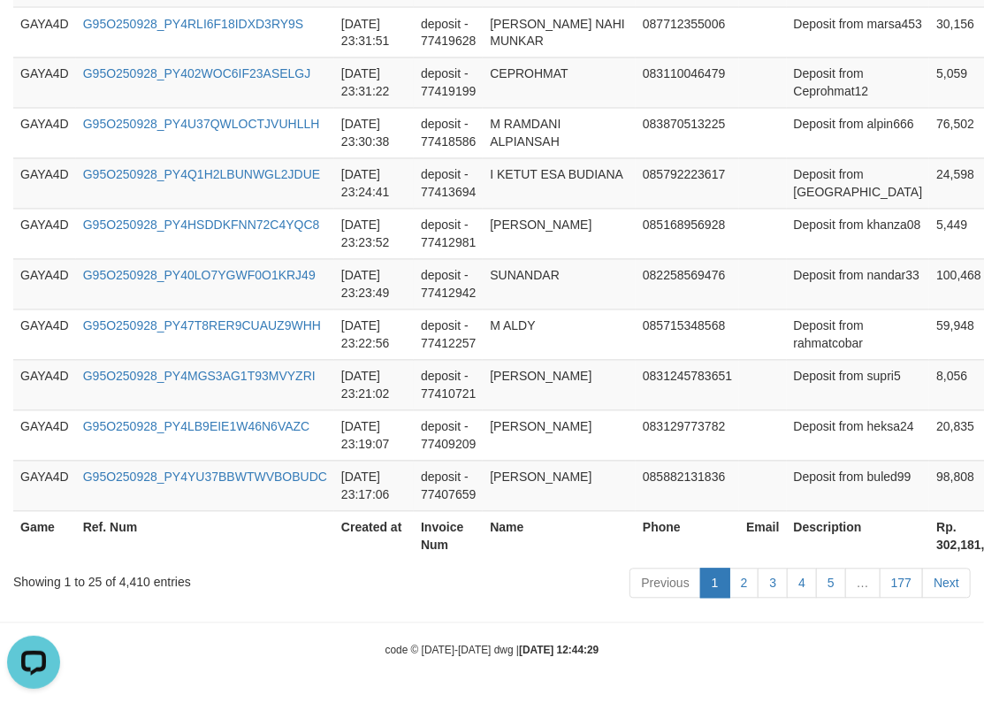
click at [929, 539] on th "Rp. 302,181,401" at bounding box center [970, 536] width 83 height 50
copy th "302,181,401"
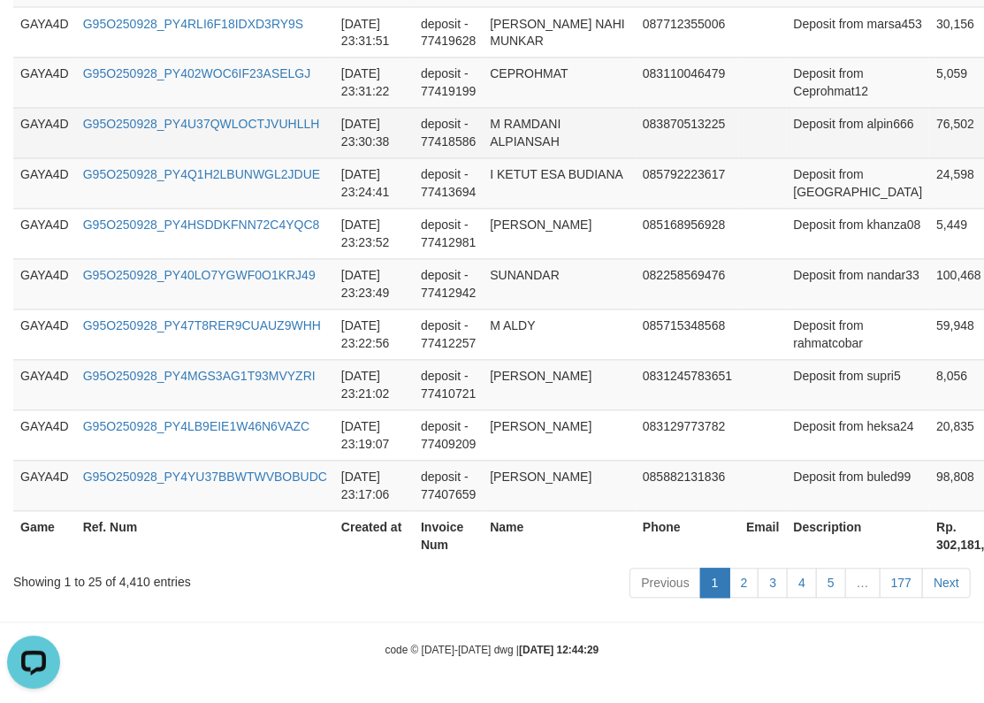
click at [739, 154] on td at bounding box center [762, 133] width 47 height 50
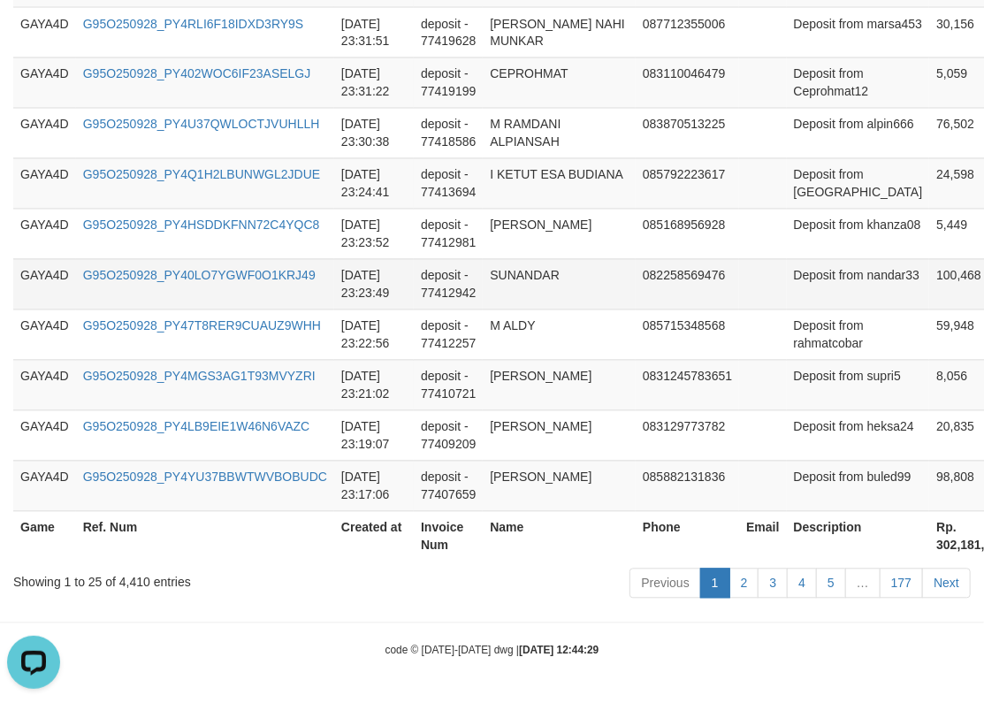
click at [532, 275] on td "SUNANDAR" at bounding box center [559, 284] width 153 height 50
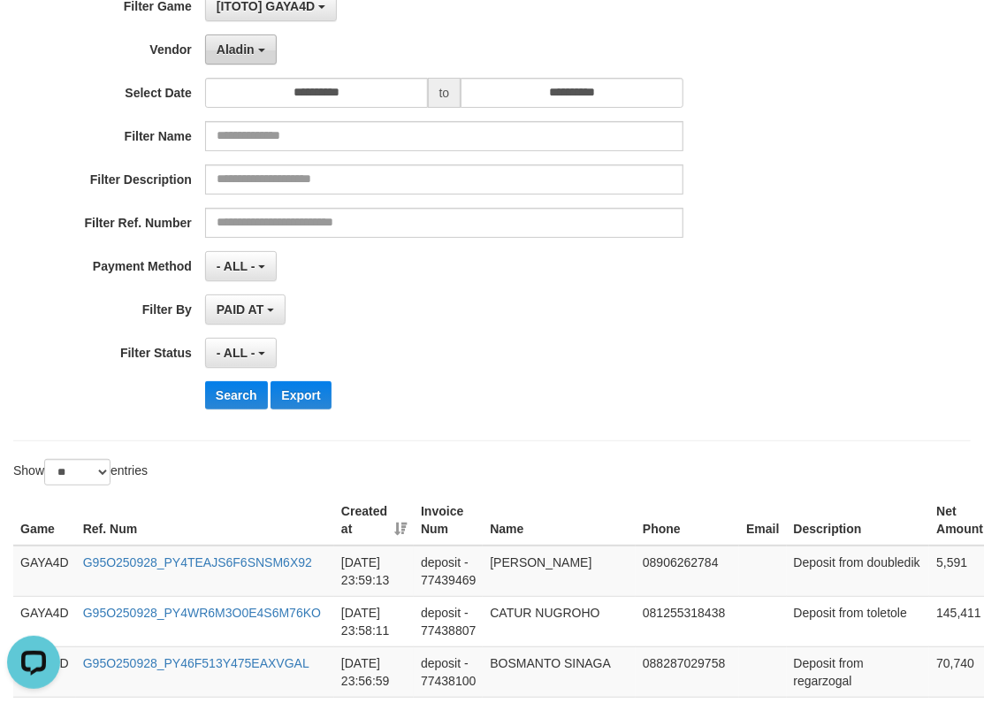
scroll to position [0, 0]
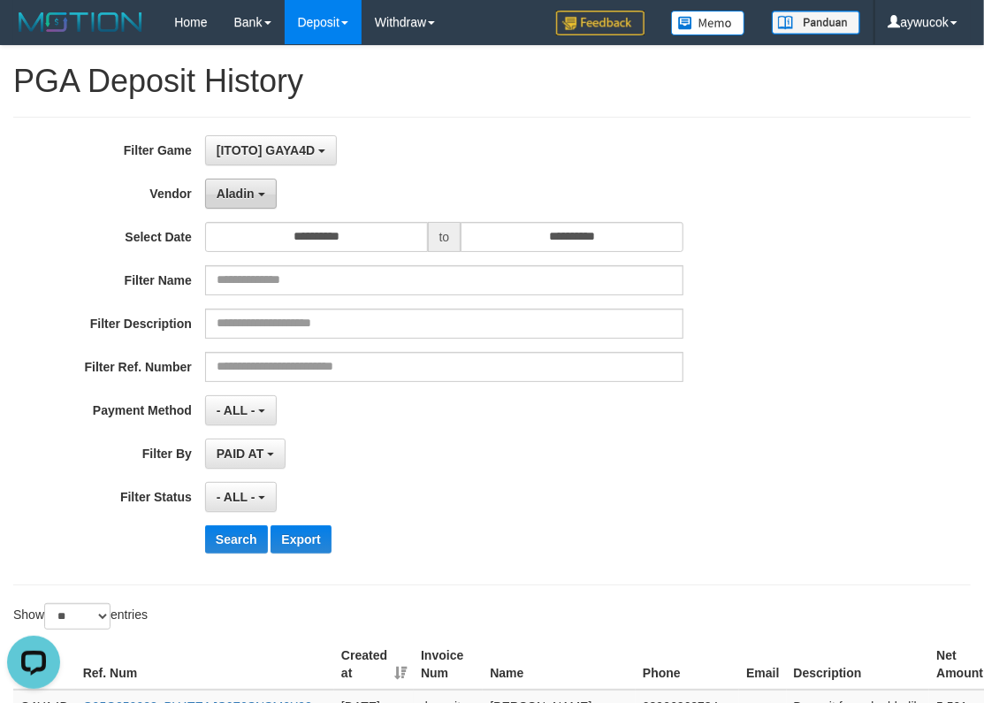
click at [257, 189] on button "Aladin" at bounding box center [241, 194] width 72 height 30
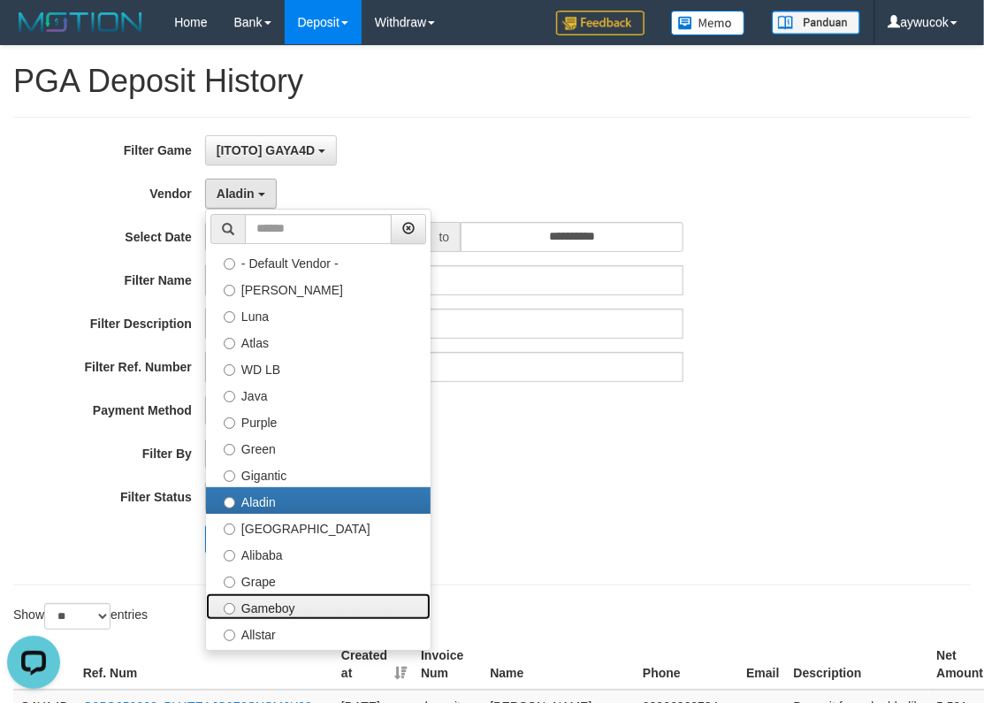
drag, startPoint x: 302, startPoint y: 613, endPoint x: 289, endPoint y: 575, distance: 40.3
click at [302, 613] on label "Gameboy" at bounding box center [318, 606] width 225 height 27
select select "**********"
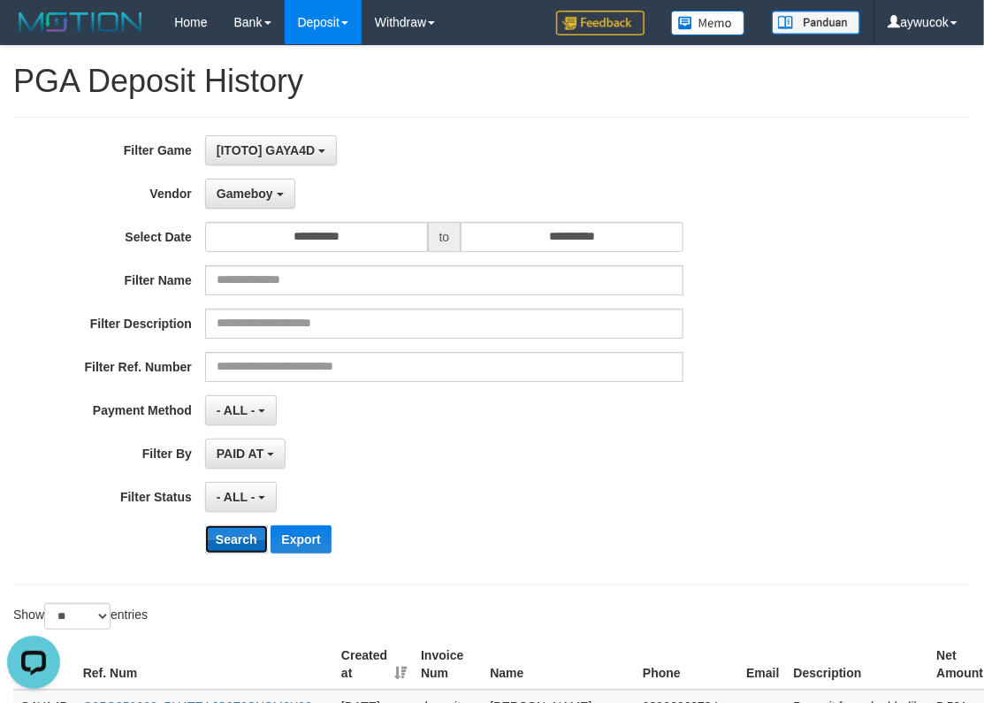
click at [250, 536] on button "Search" at bounding box center [236, 539] width 63 height 28
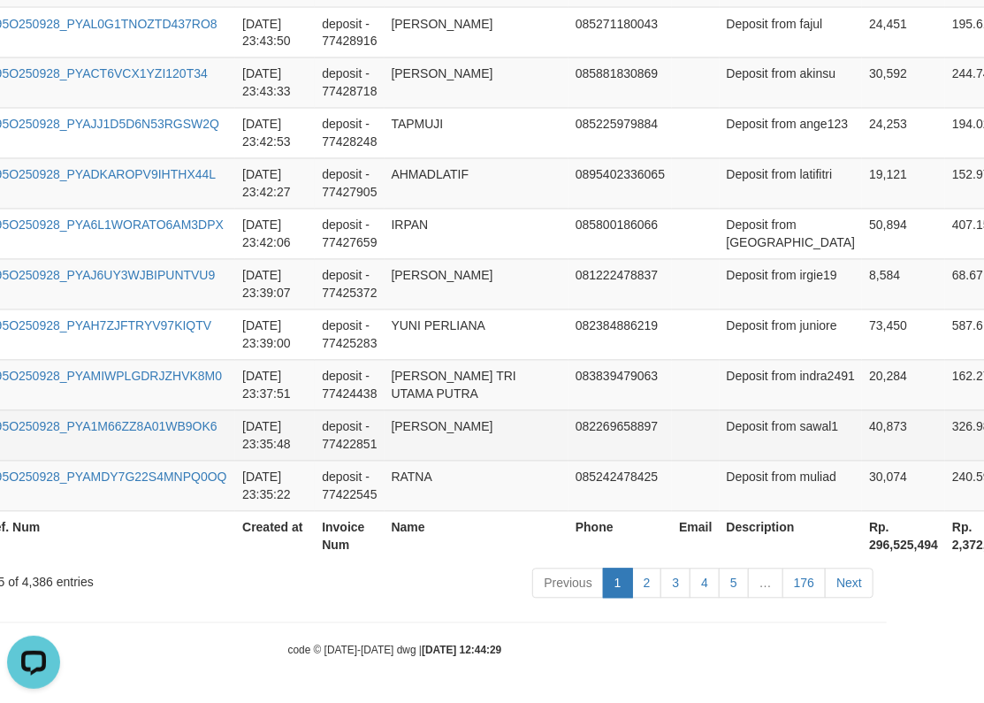
scroll to position [1441, 164]
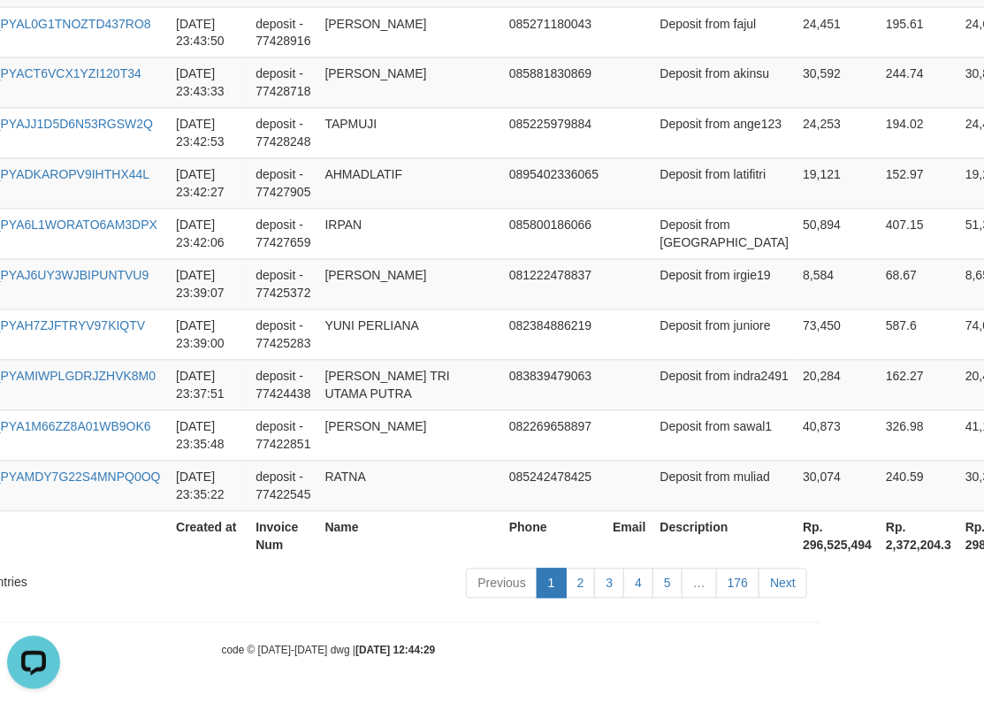
click at [796, 544] on th "Rp. 296,525,494" at bounding box center [837, 536] width 83 height 50
drag, startPoint x: 757, startPoint y: 544, endPoint x: 805, endPoint y: 543, distance: 47.7
click at [796, 544] on th "Rp. 296,525,494" at bounding box center [837, 536] width 83 height 50
copy th "296,525,494"
click at [723, 281] on td "Deposit from irgie19" at bounding box center [724, 284] width 143 height 50
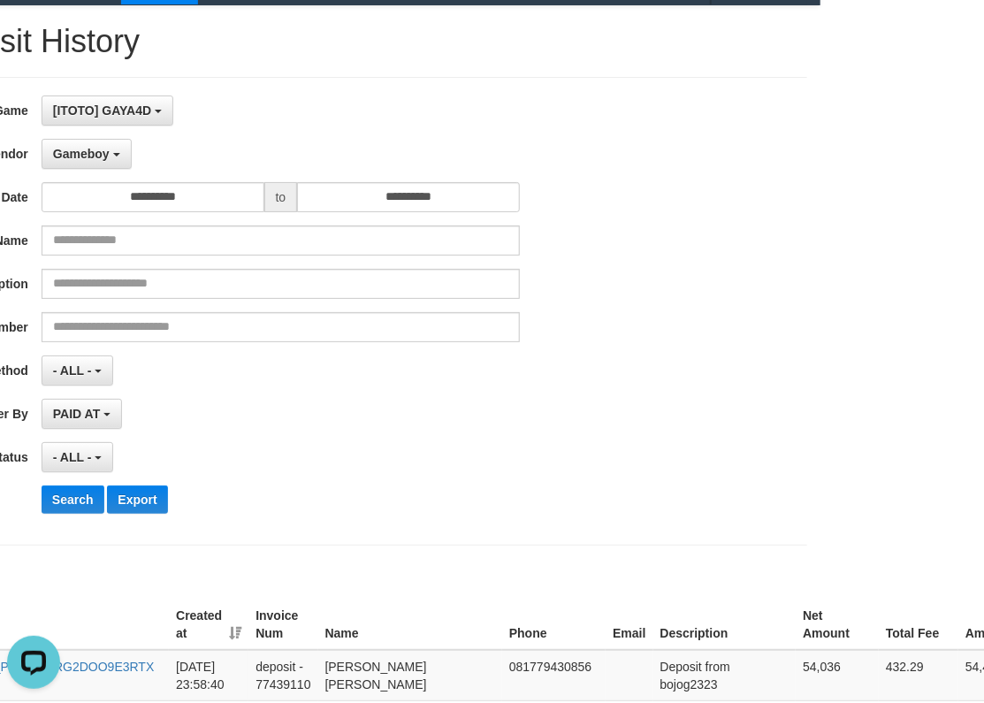
scroll to position [0, 164]
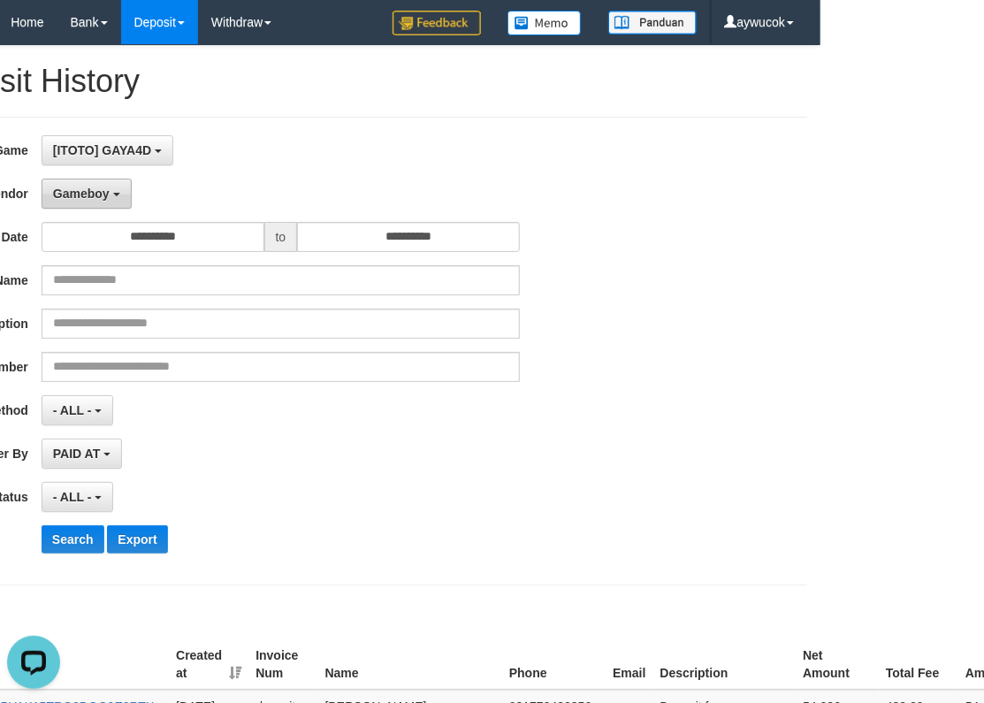
click at [91, 191] on span "Gameboy" at bounding box center [81, 194] width 57 height 14
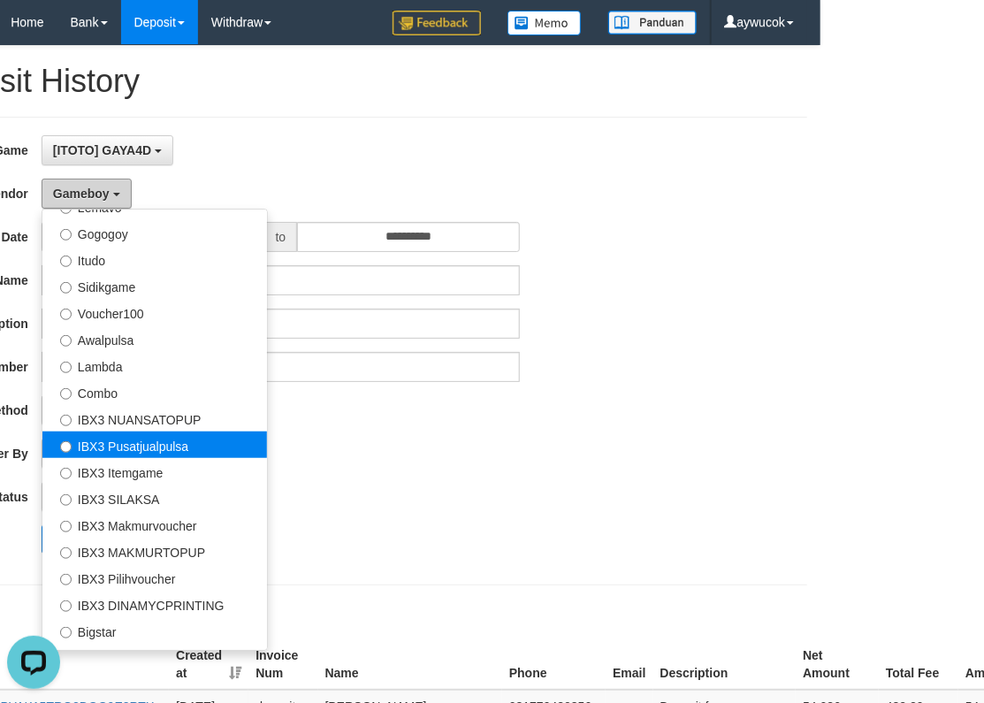
scroll to position [658, 0]
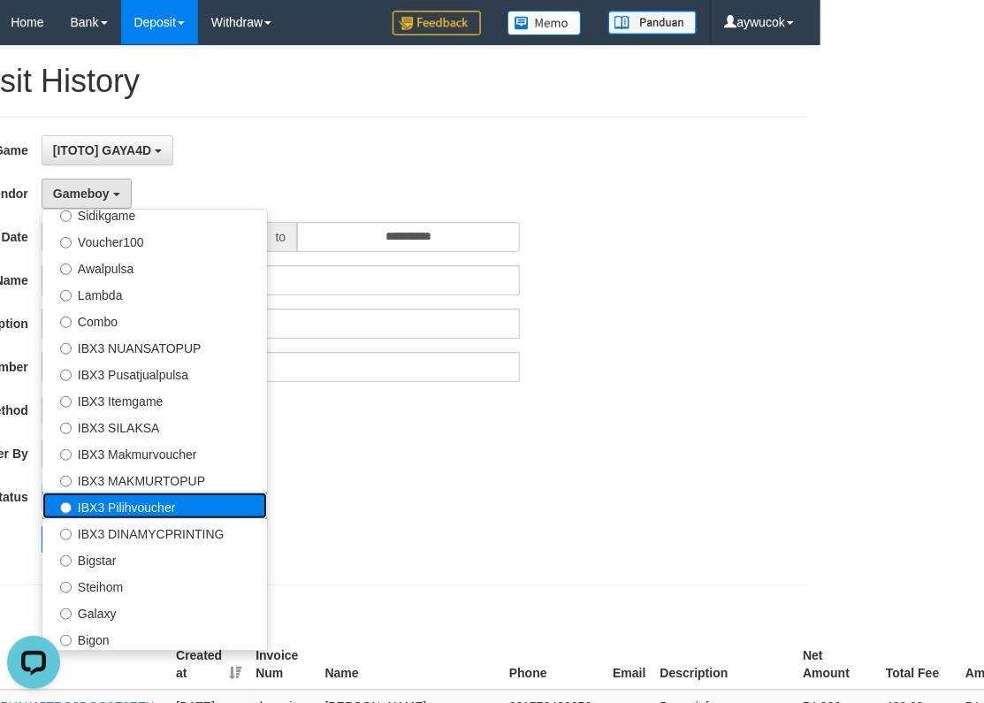
click at [179, 510] on label "IBX3 Pilihvoucher" at bounding box center [154, 505] width 225 height 27
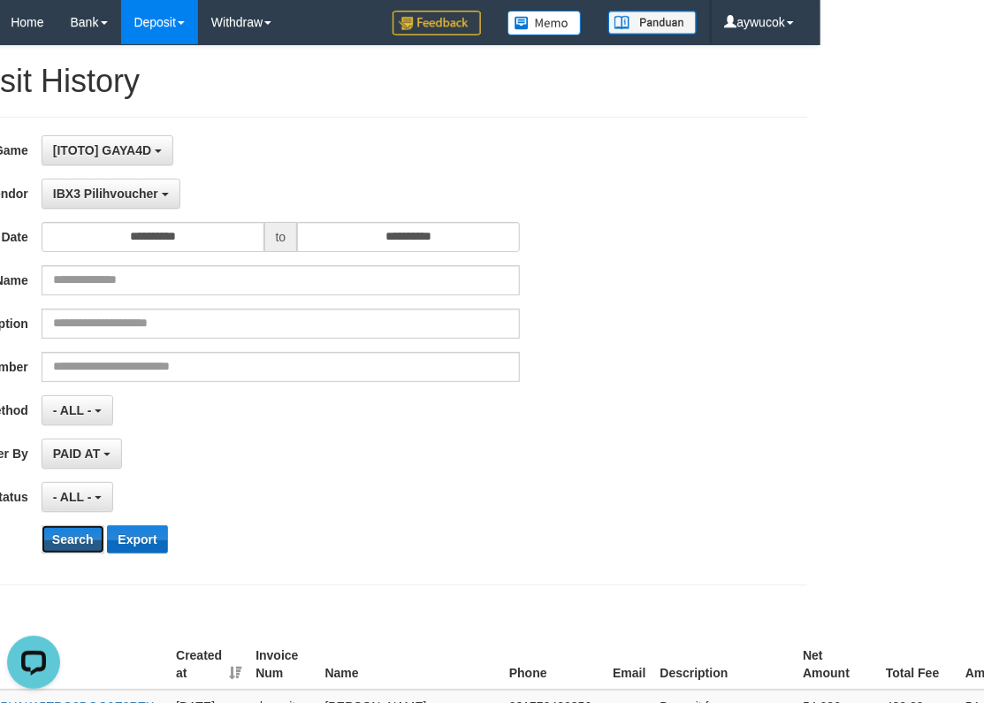
drag, startPoint x: 73, startPoint y: 537, endPoint x: 162, endPoint y: 542, distance: 88.5
click at [73, 537] on button "Search" at bounding box center [73, 539] width 63 height 28
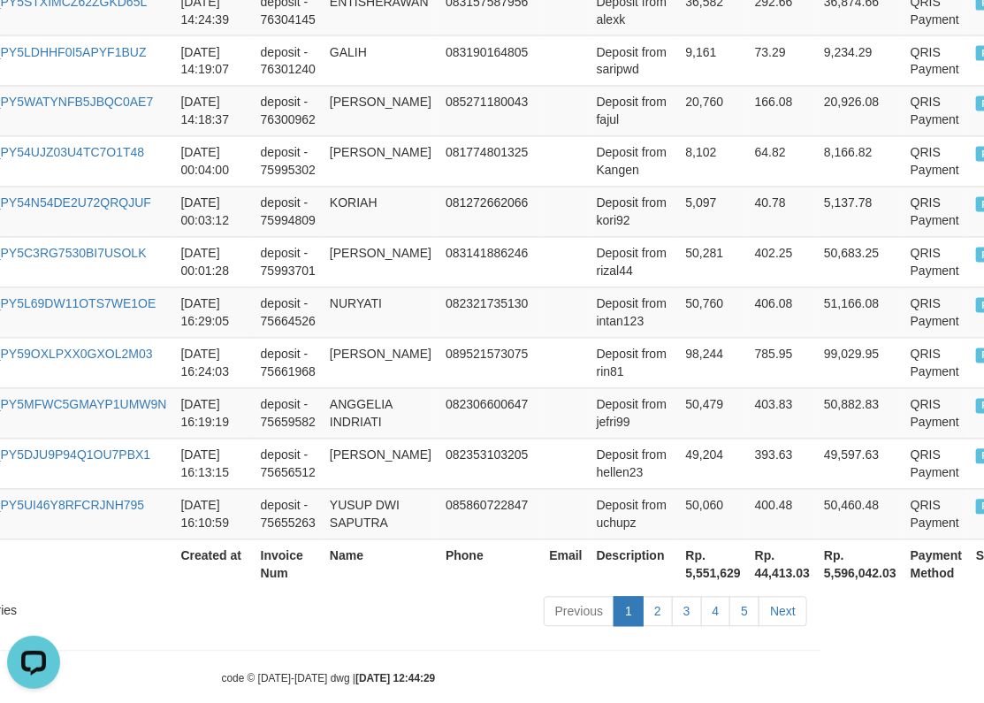
scroll to position [1441, 164]
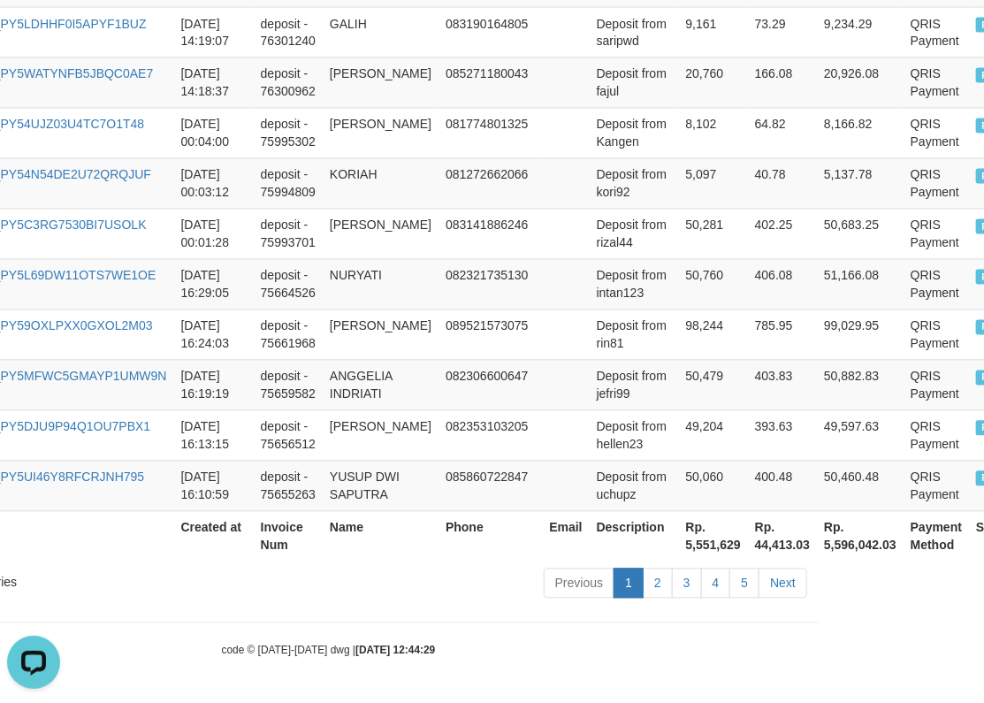
click at [705, 542] on th "Rp. 5,551,629" at bounding box center [713, 536] width 69 height 50
copy th "5,551,629"
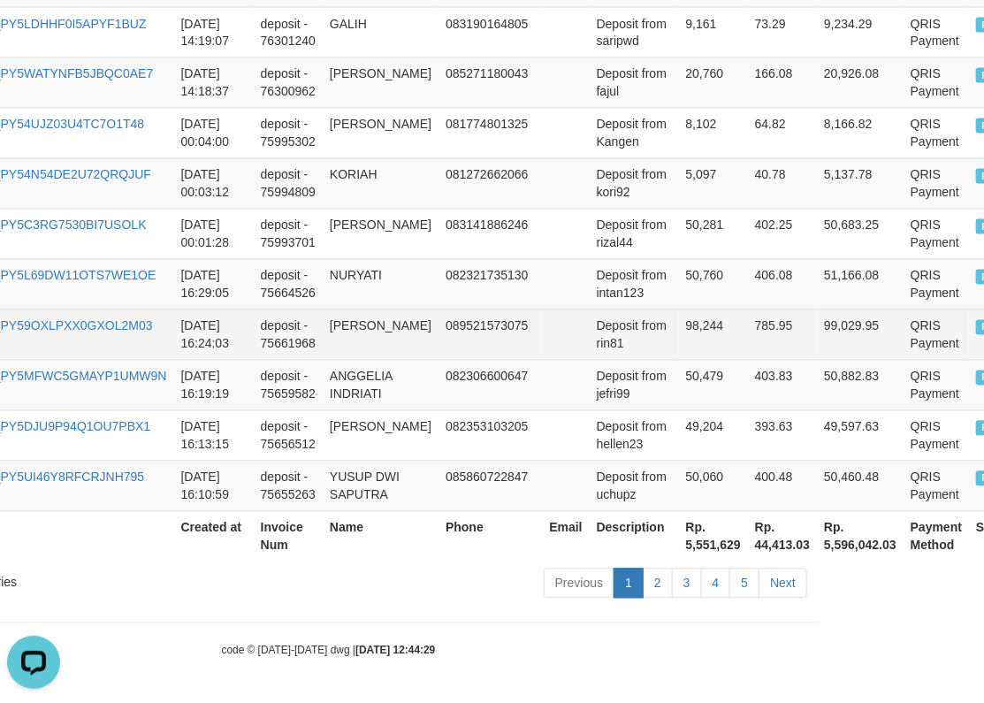
click at [851, 355] on td "99,029.95" at bounding box center [860, 334] width 87 height 50
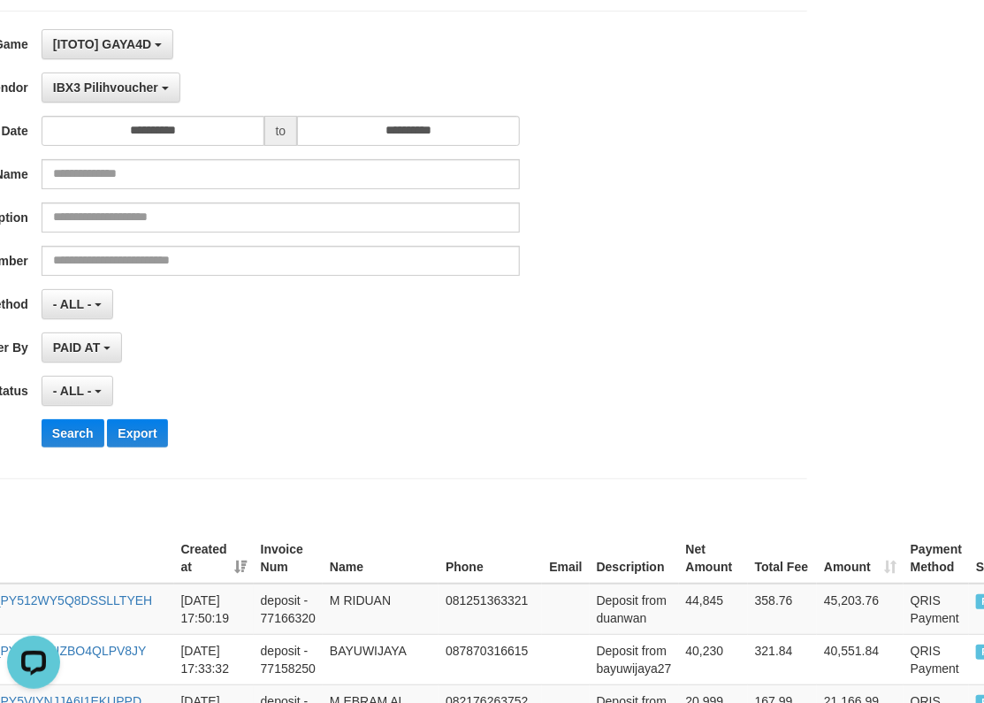
scroll to position [0, 164]
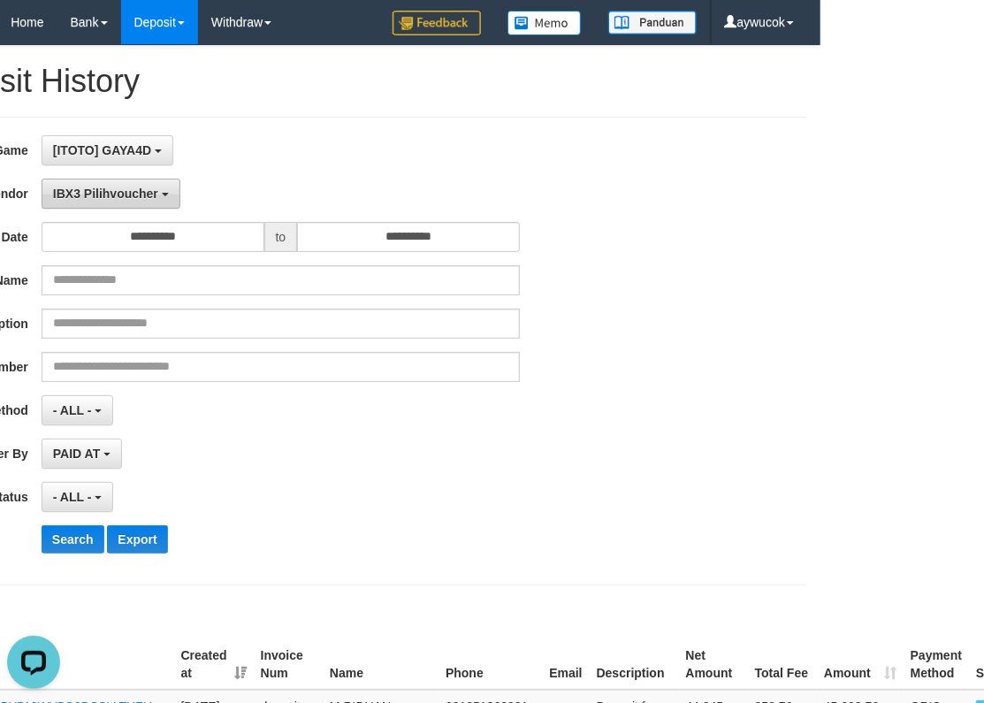
drag, startPoint x: 117, startPoint y: 192, endPoint x: 118, endPoint y: 206, distance: 14.2
click at [117, 192] on span "IBX3 Pilihvoucher" at bounding box center [105, 194] width 105 height 14
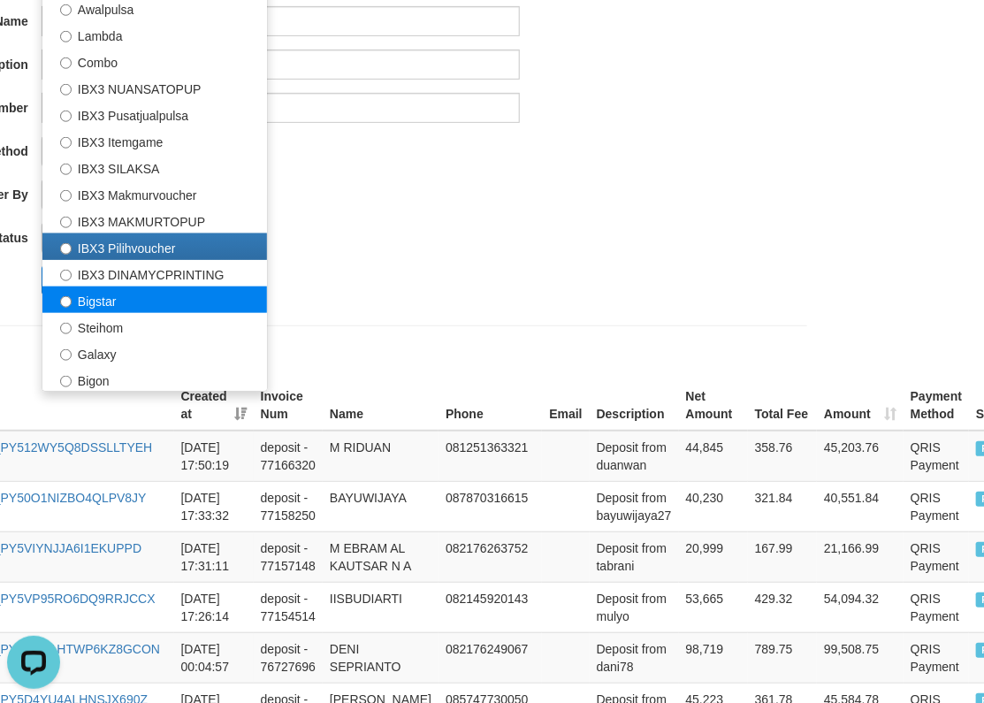
scroll to position [327, 164]
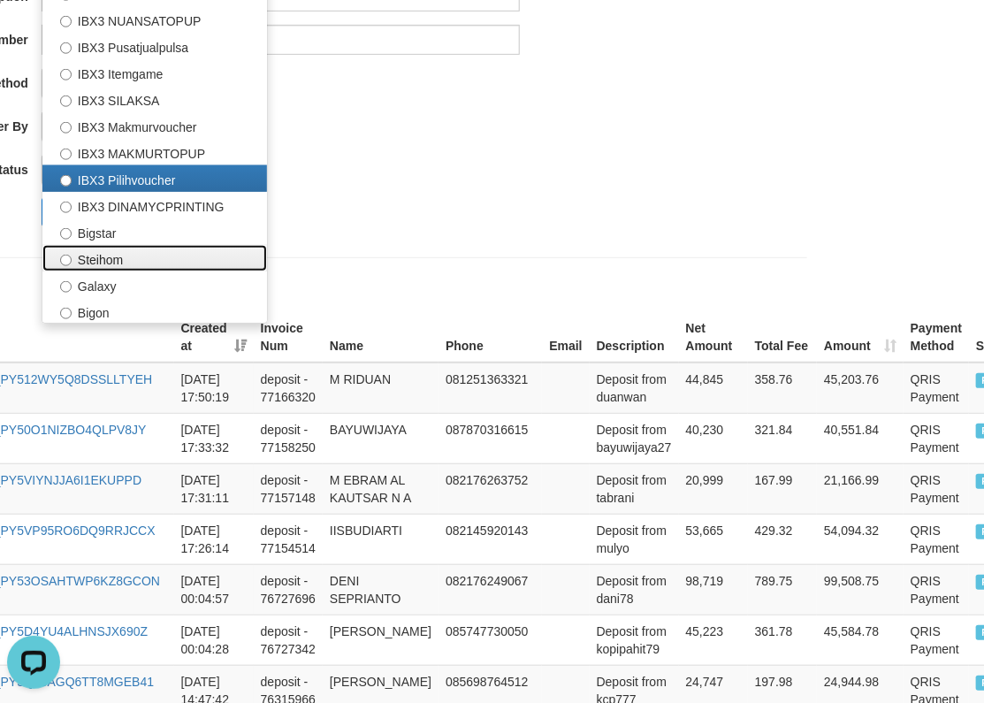
drag, startPoint x: 155, startPoint y: 266, endPoint x: 137, endPoint y: 247, distance: 25.6
click at [155, 266] on label "Steihom" at bounding box center [154, 258] width 225 height 27
select select "**********"
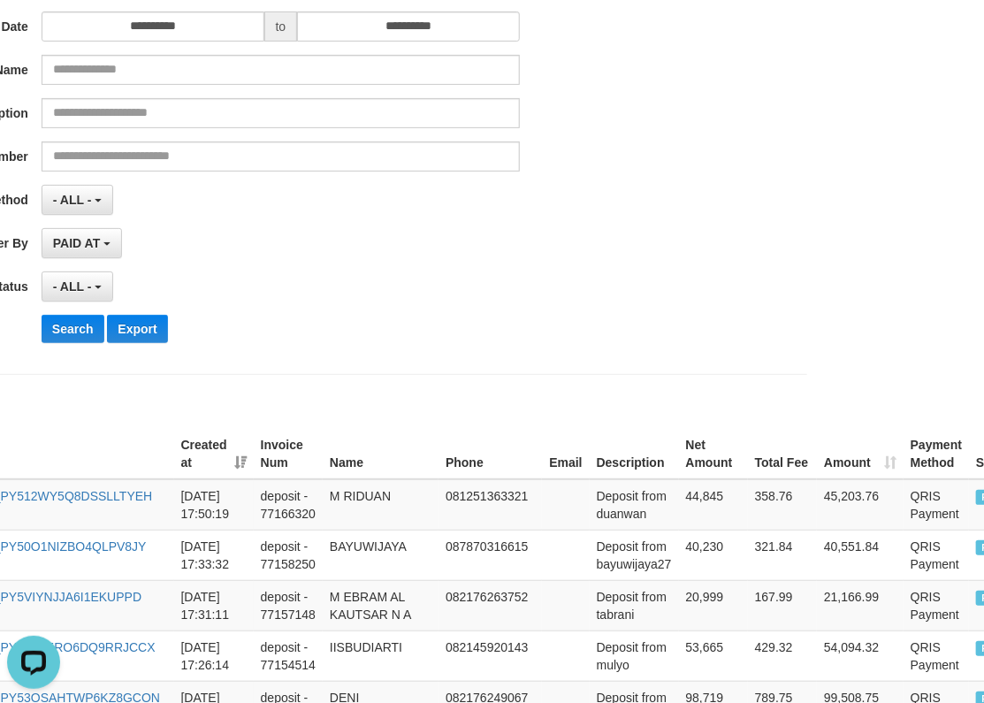
scroll to position [164, 164]
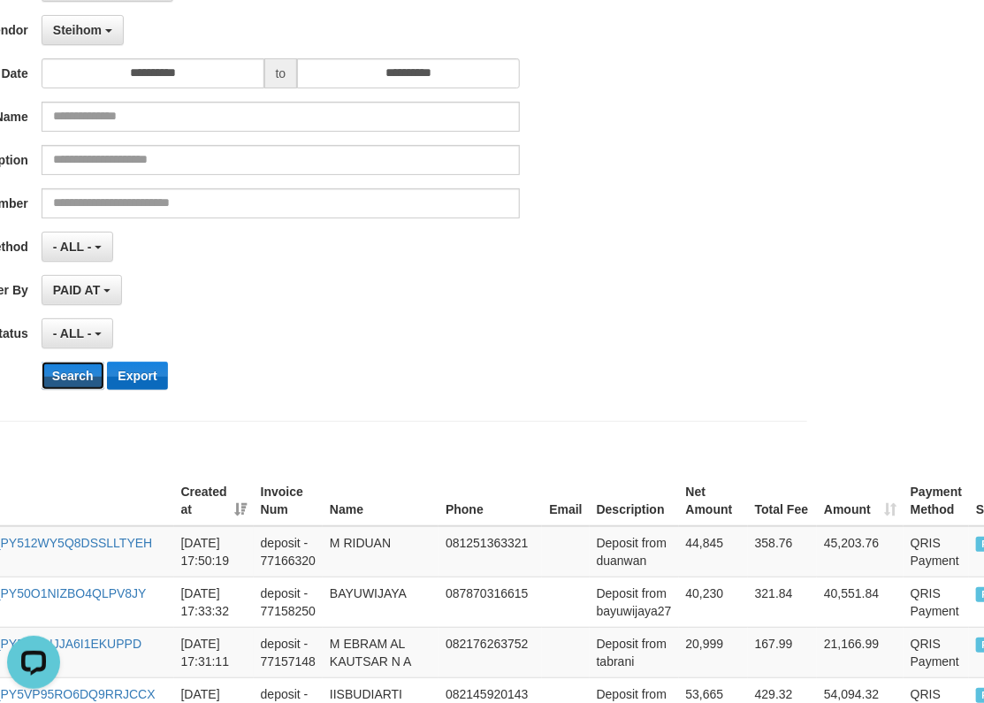
drag, startPoint x: 73, startPoint y: 369, endPoint x: 162, endPoint y: 387, distance: 90.1
click at [74, 369] on button "Search" at bounding box center [73, 376] width 63 height 28
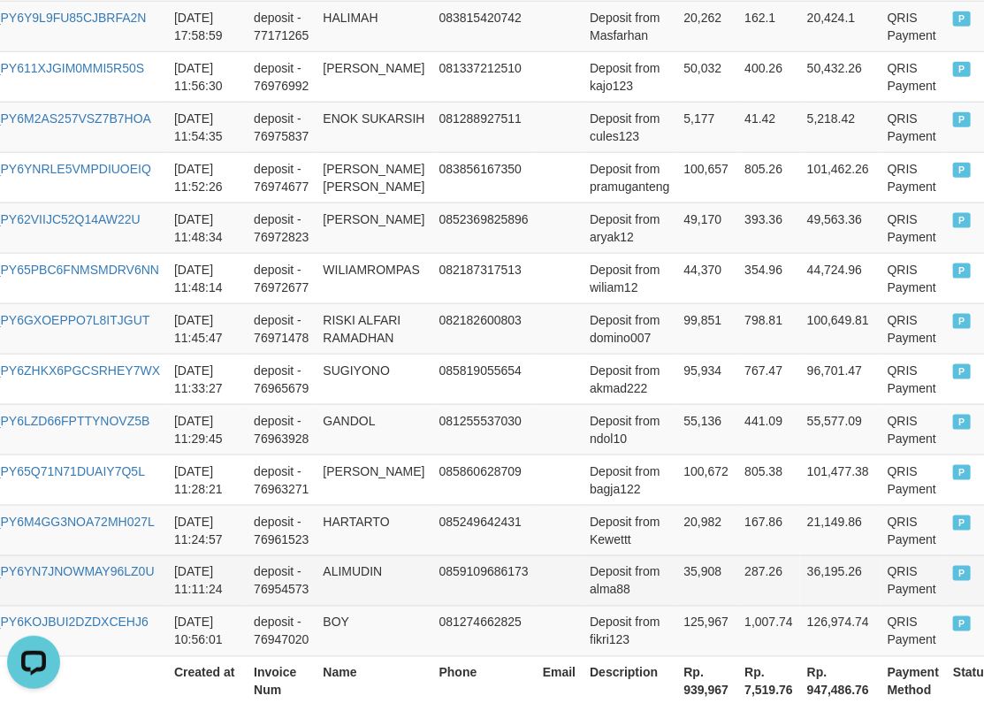
scroll to position [1090, 164]
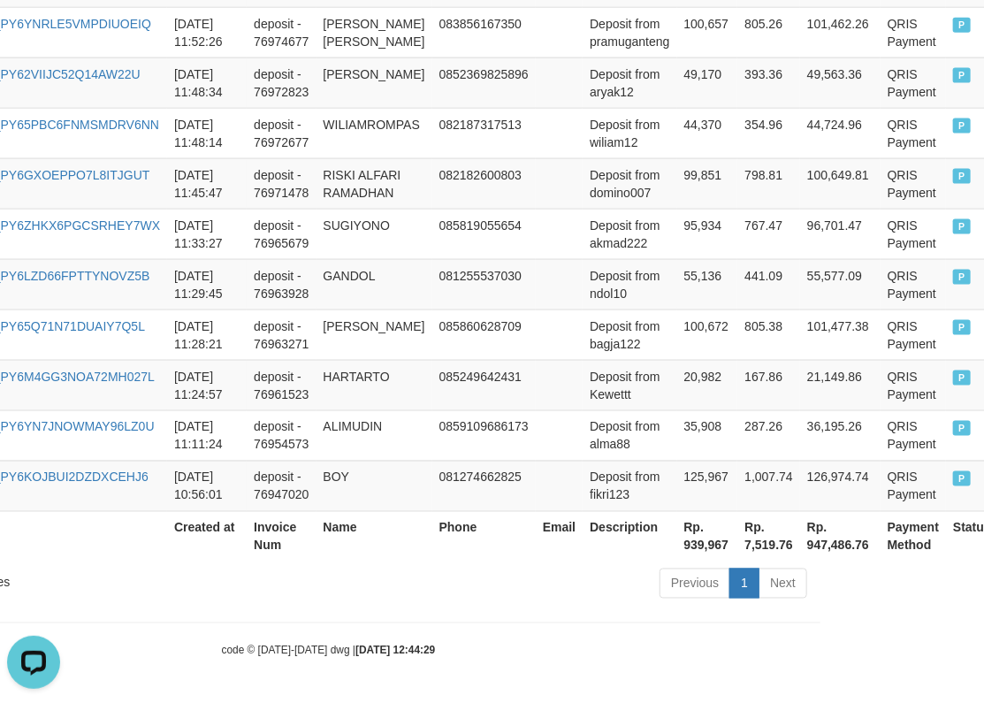
click at [703, 542] on th "Rp. 939,967" at bounding box center [707, 536] width 61 height 50
copy th "939,967"
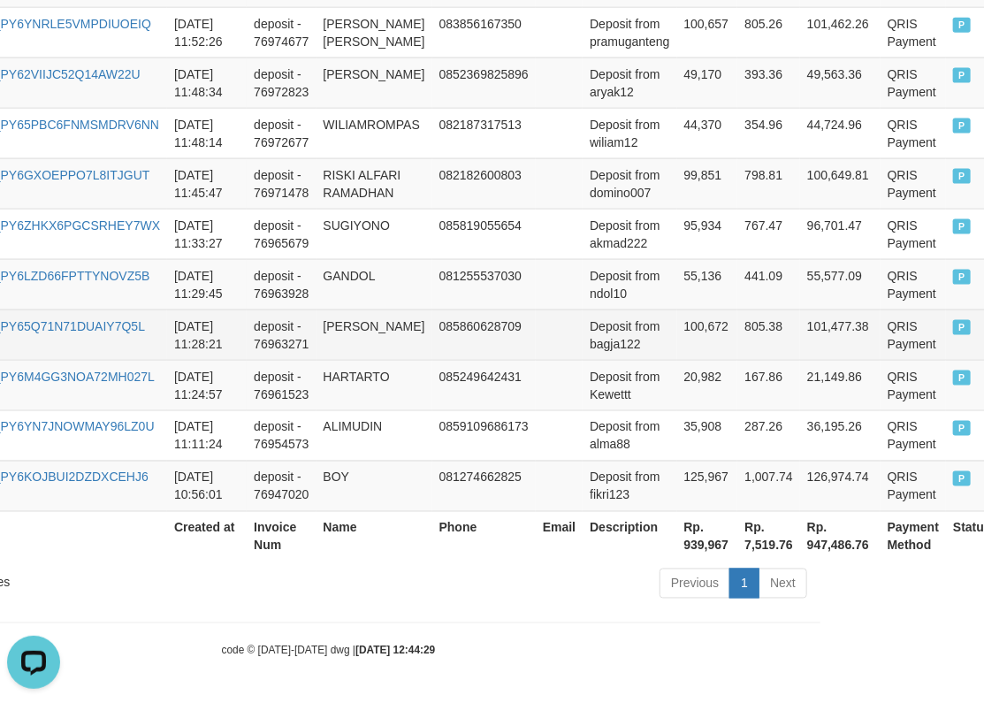
drag, startPoint x: 676, startPoint y: 348, endPoint x: 666, endPoint y: 345, distance: 10.3
click at [677, 348] on td "100,672" at bounding box center [707, 334] width 61 height 50
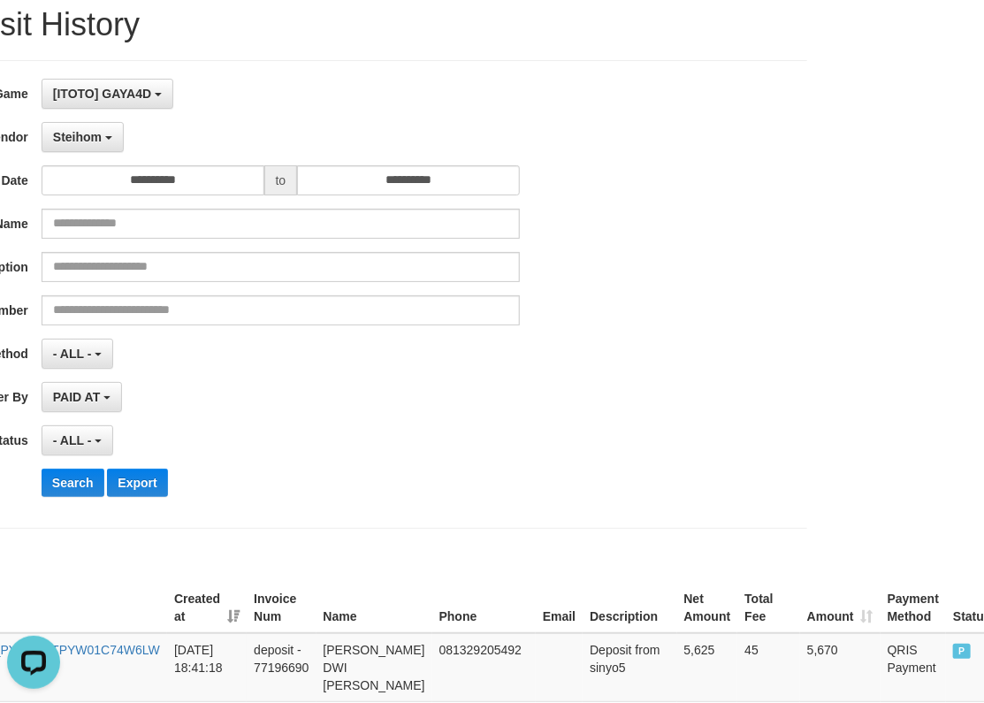
scroll to position [0, 164]
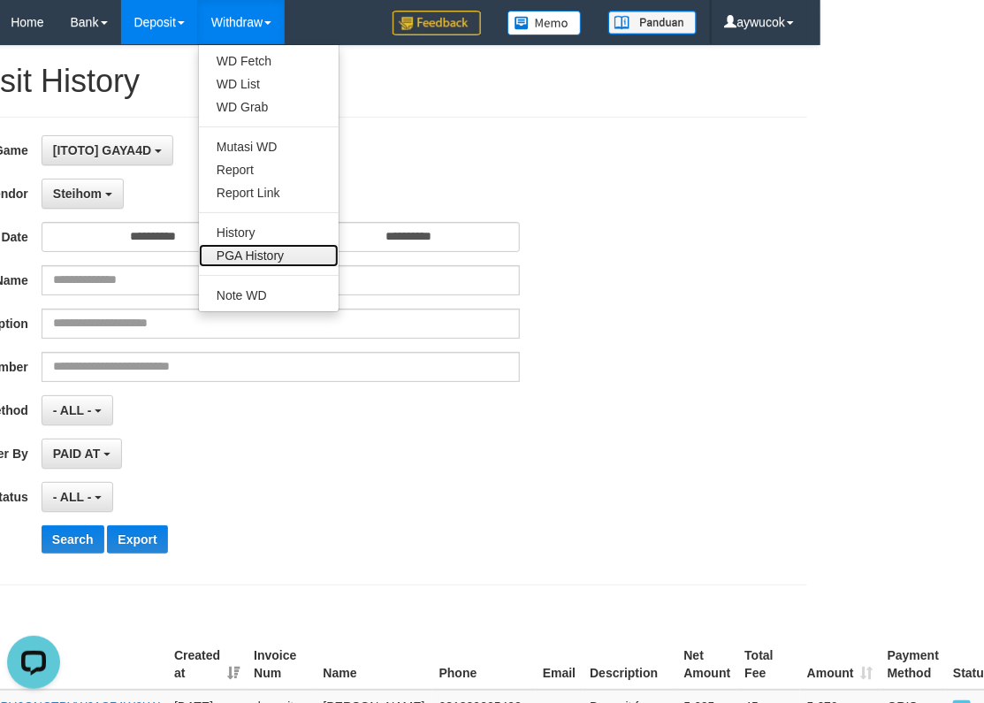
click at [263, 250] on link "PGA History" at bounding box center [269, 255] width 140 height 23
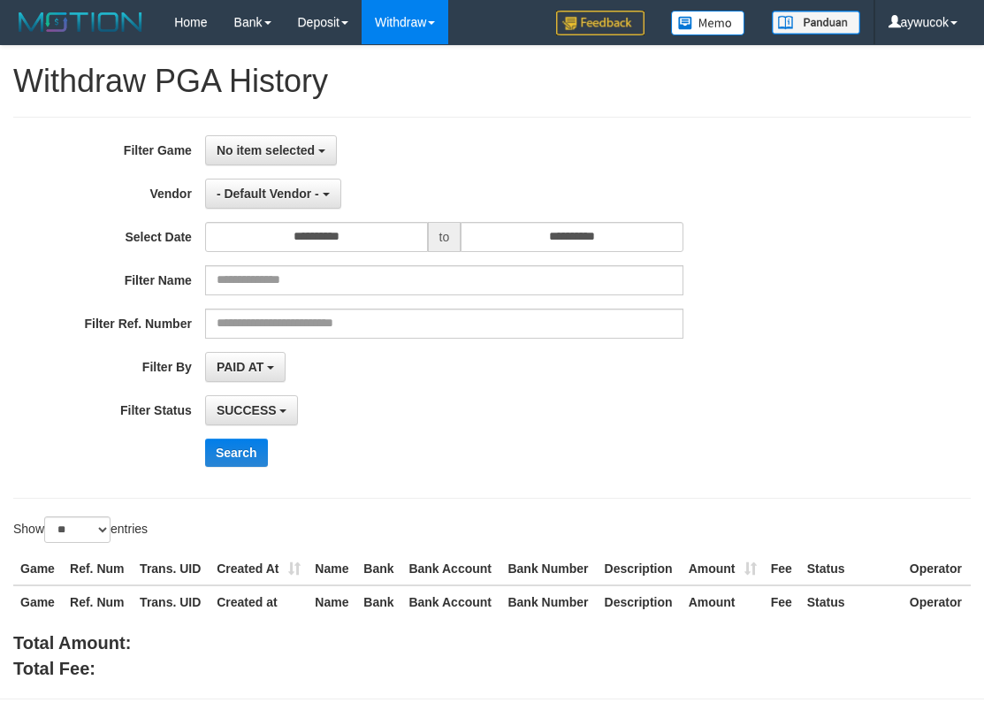
select select
select select "**"
click at [281, 139] on button "No item selected" at bounding box center [271, 150] width 132 height 30
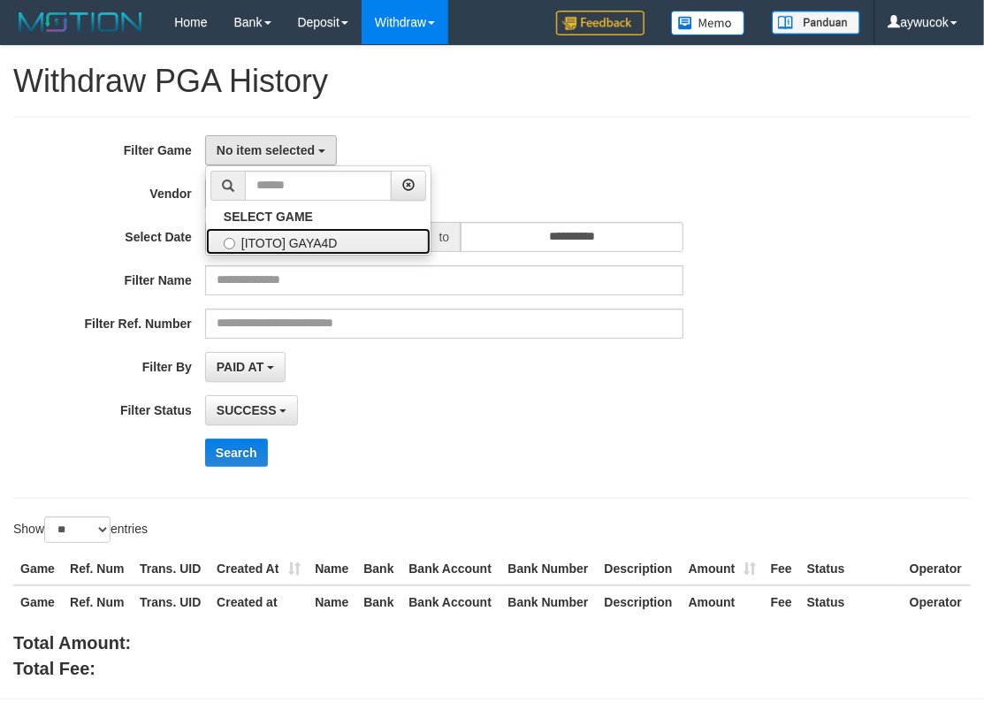
click at [278, 246] on label "[ITOTO] GAYA4D" at bounding box center [318, 241] width 225 height 27
select select "****"
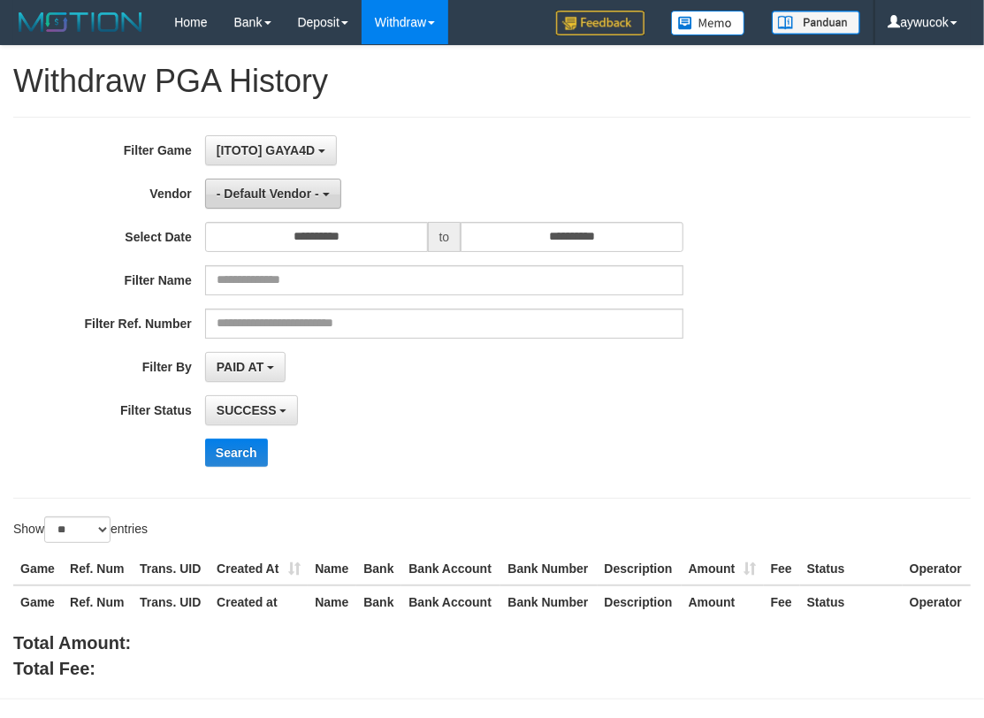
click at [274, 197] on span "- Default Vendor -" at bounding box center [268, 194] width 103 height 14
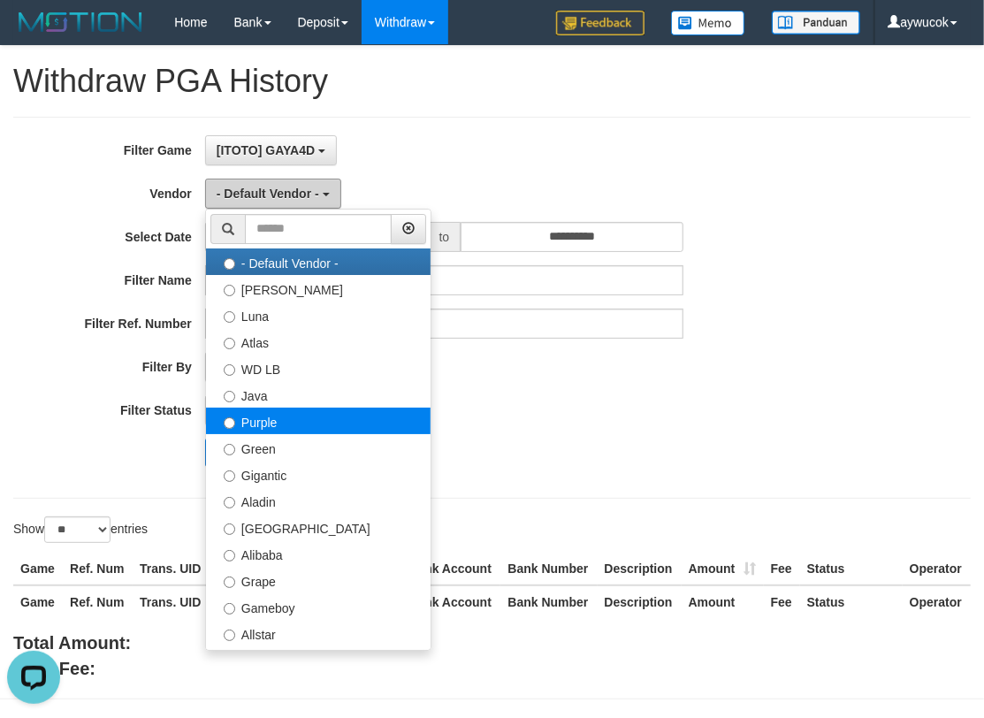
scroll to position [0, 0]
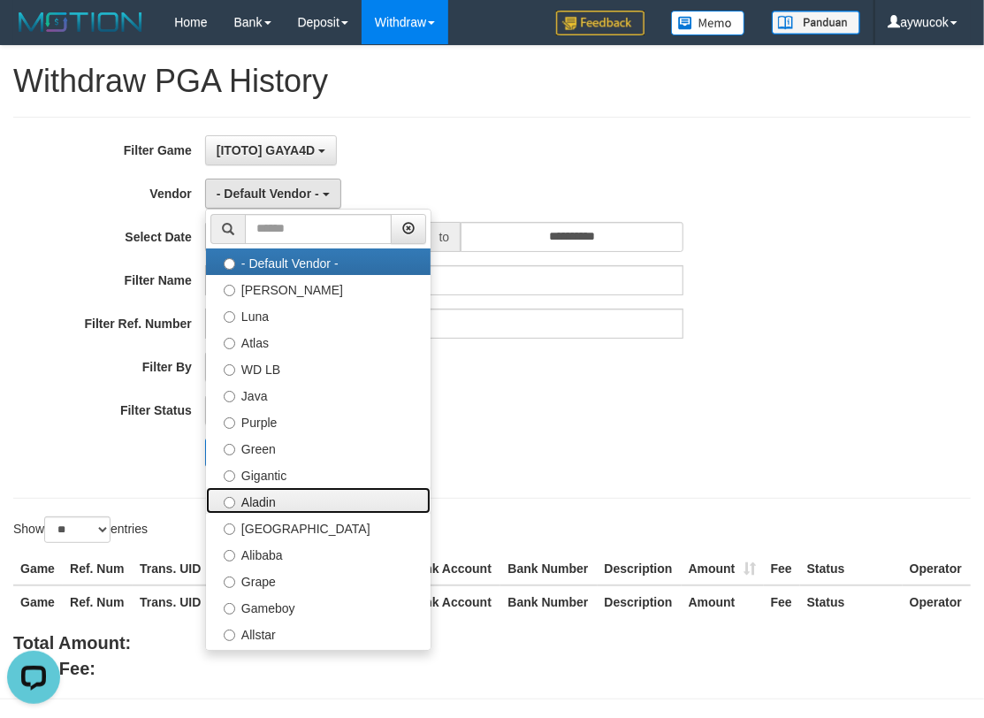
drag, startPoint x: 301, startPoint y: 495, endPoint x: 393, endPoint y: 364, distance: 159.9
click at [301, 495] on label "Aladin" at bounding box center [318, 500] width 225 height 27
select select "**********"
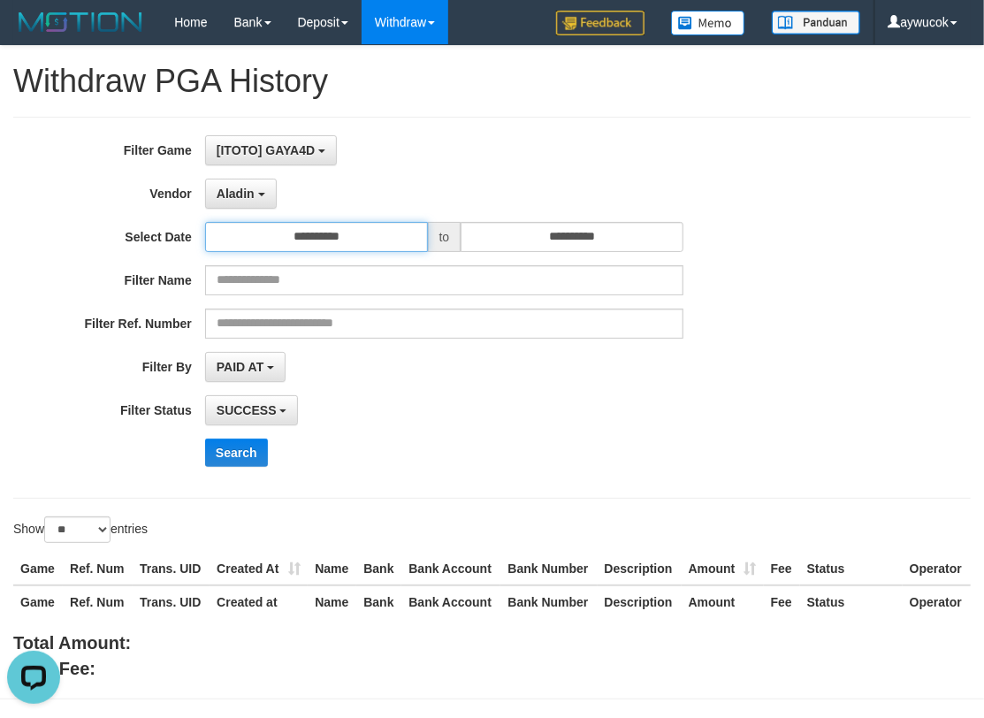
click at [354, 243] on input "**********" at bounding box center [316, 237] width 223 height 30
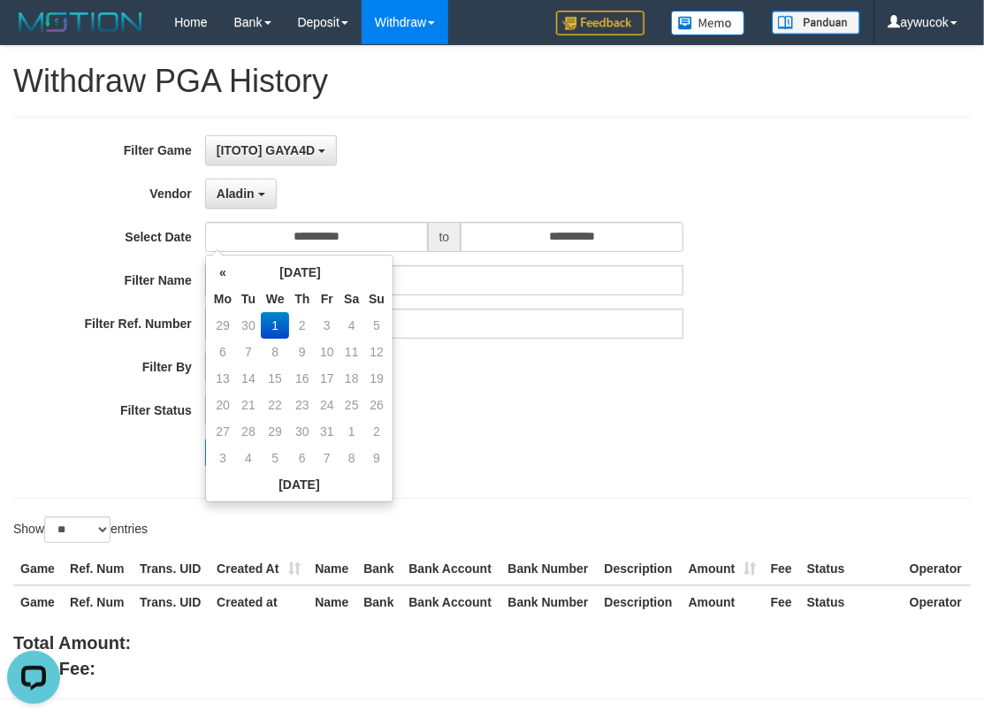
drag, startPoint x: 223, startPoint y: 269, endPoint x: 233, endPoint y: 296, distance: 29.4
click at [223, 269] on th "«" at bounding box center [222, 272] width 27 height 27
click at [223, 433] on td "22" at bounding box center [222, 431] width 27 height 27
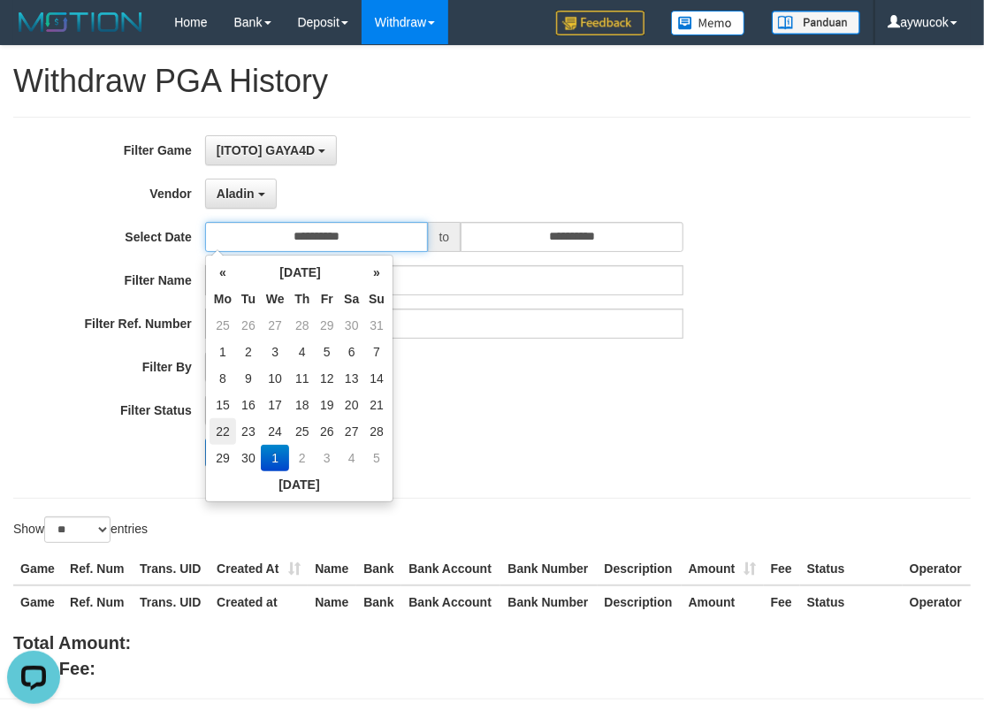
type input "**********"
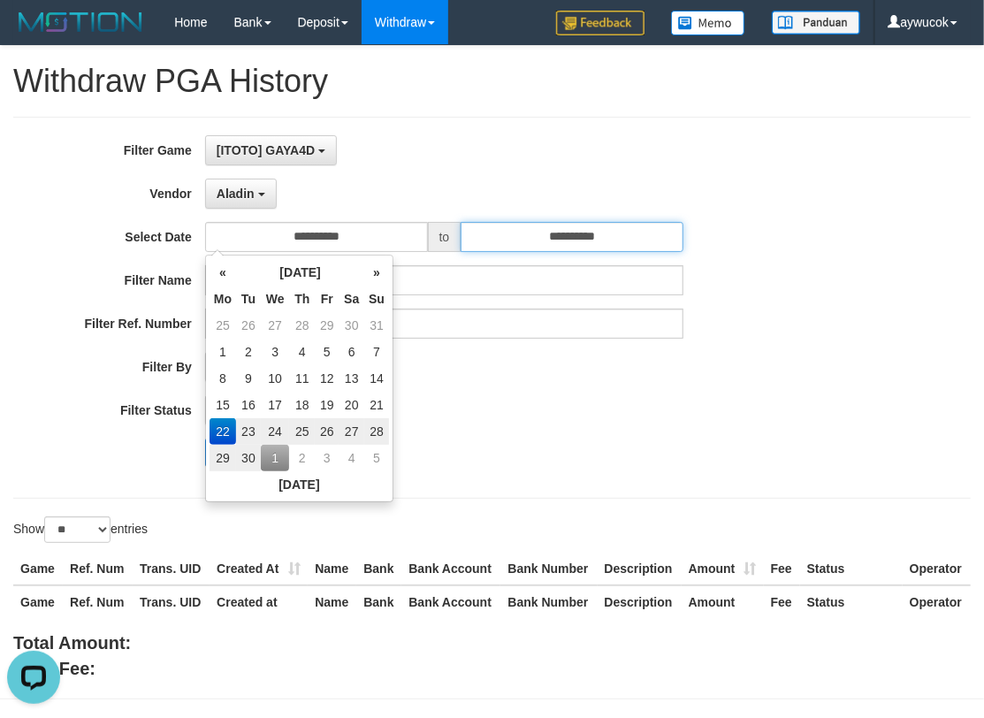
click at [536, 247] on input "**********" at bounding box center [572, 237] width 223 height 30
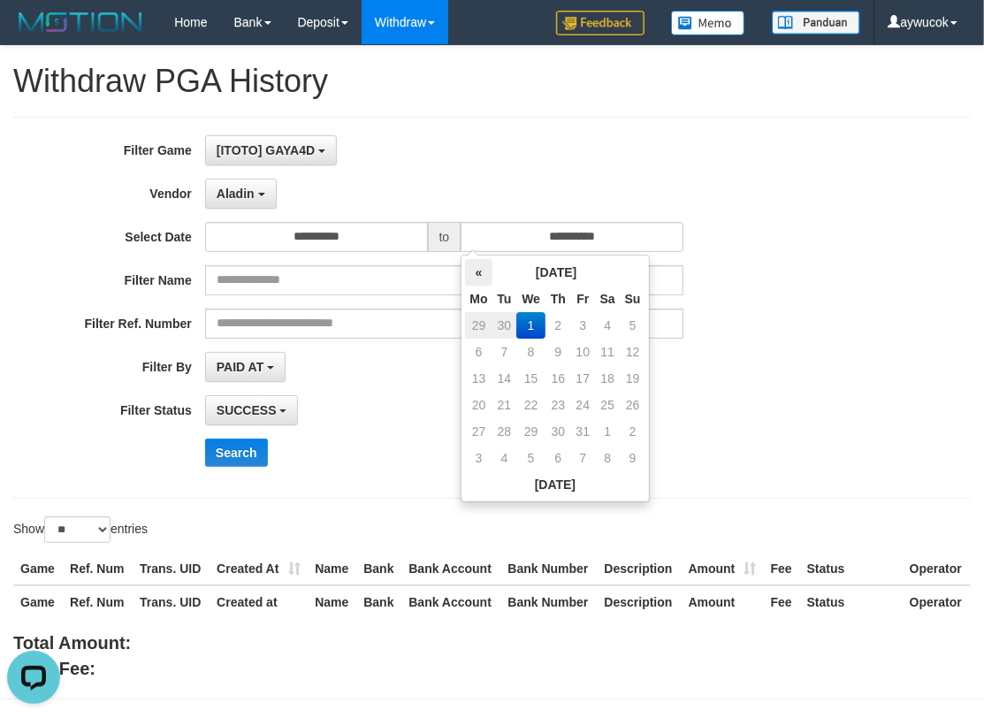
click at [470, 278] on th "«" at bounding box center [478, 272] width 27 height 27
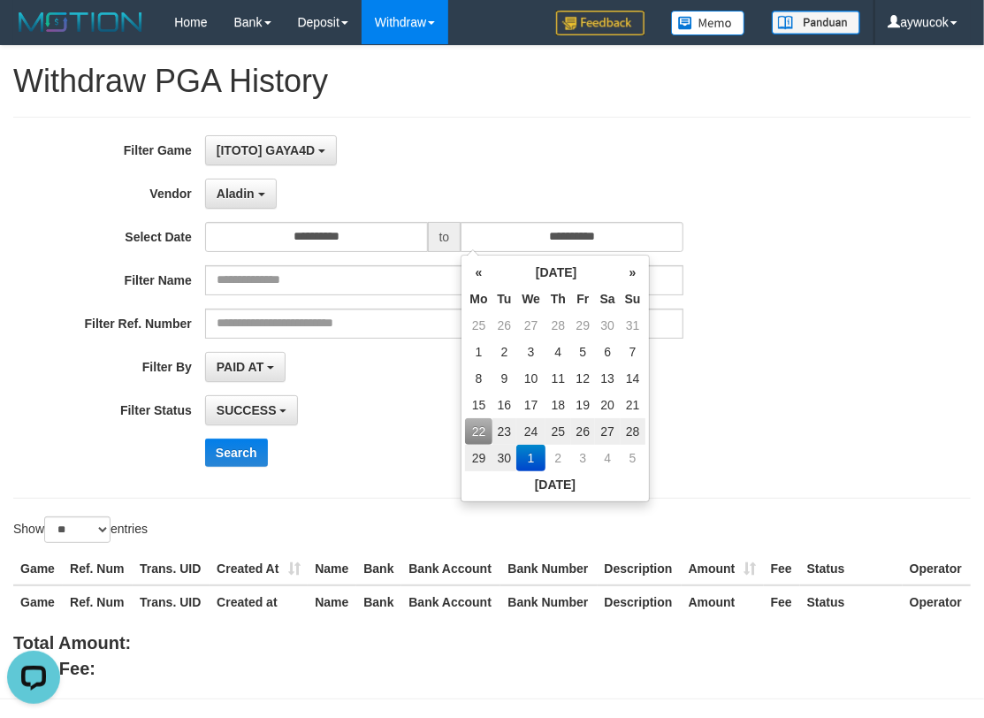
click at [639, 430] on td "28" at bounding box center [632, 431] width 25 height 27
type input "**********"
click at [251, 446] on button "Search" at bounding box center [236, 452] width 63 height 28
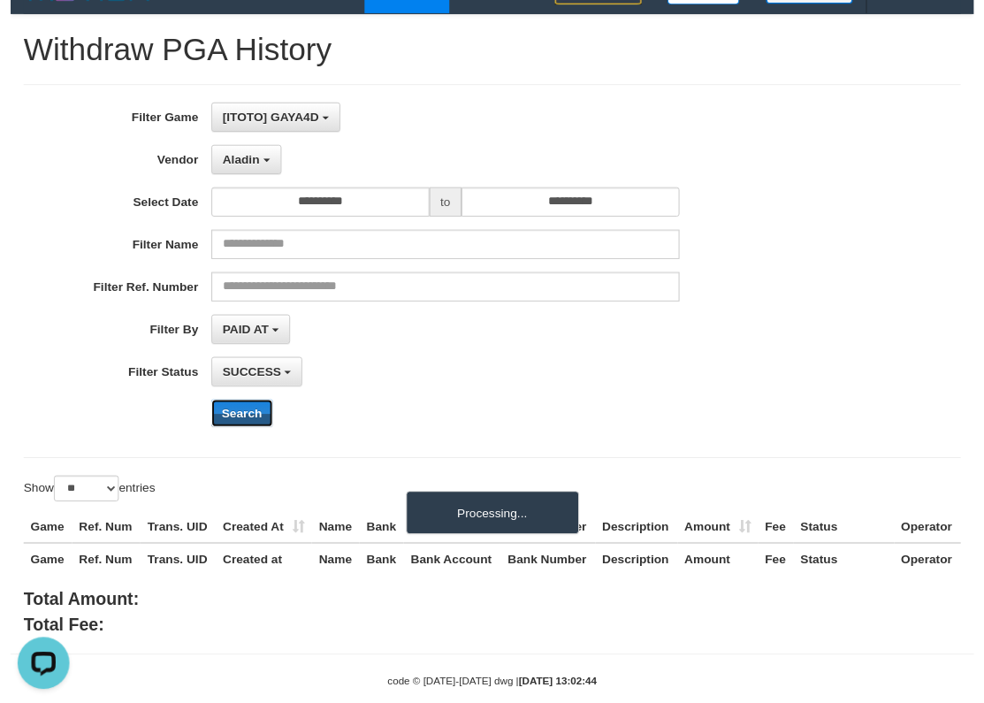
scroll to position [60, 0]
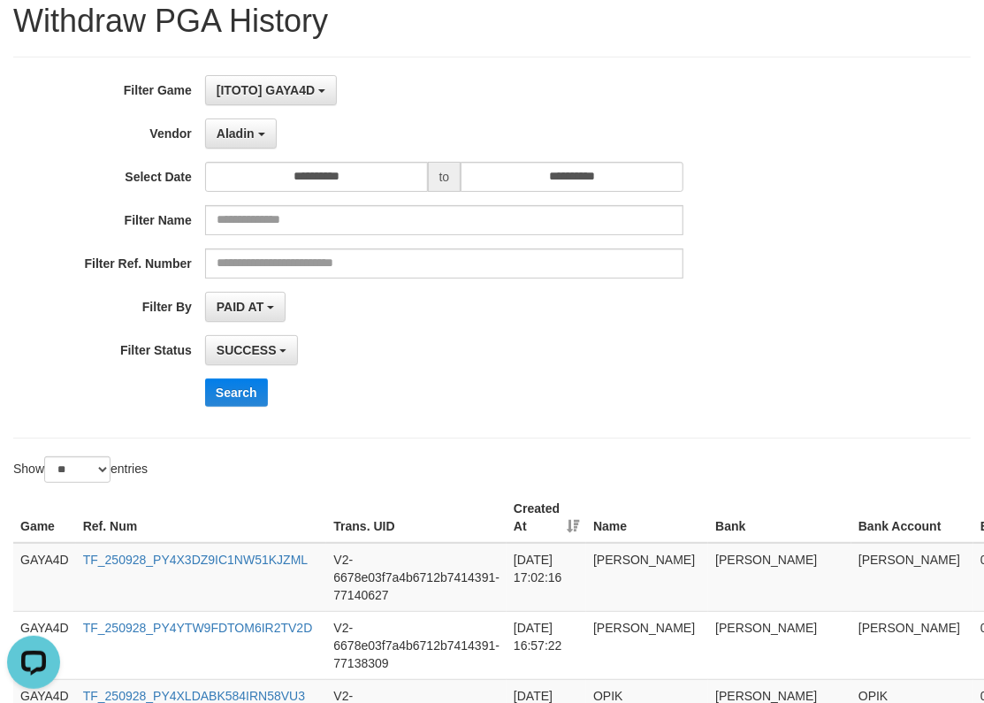
click at [629, 412] on div "**********" at bounding box center [410, 247] width 820 height 345
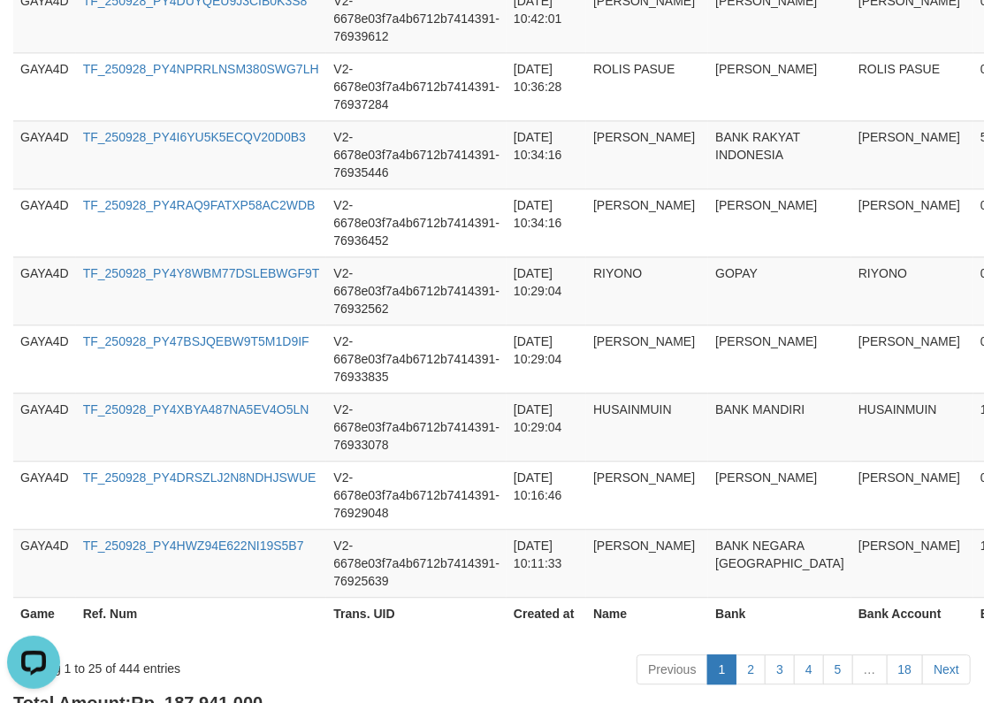
scroll to position [1845, 0]
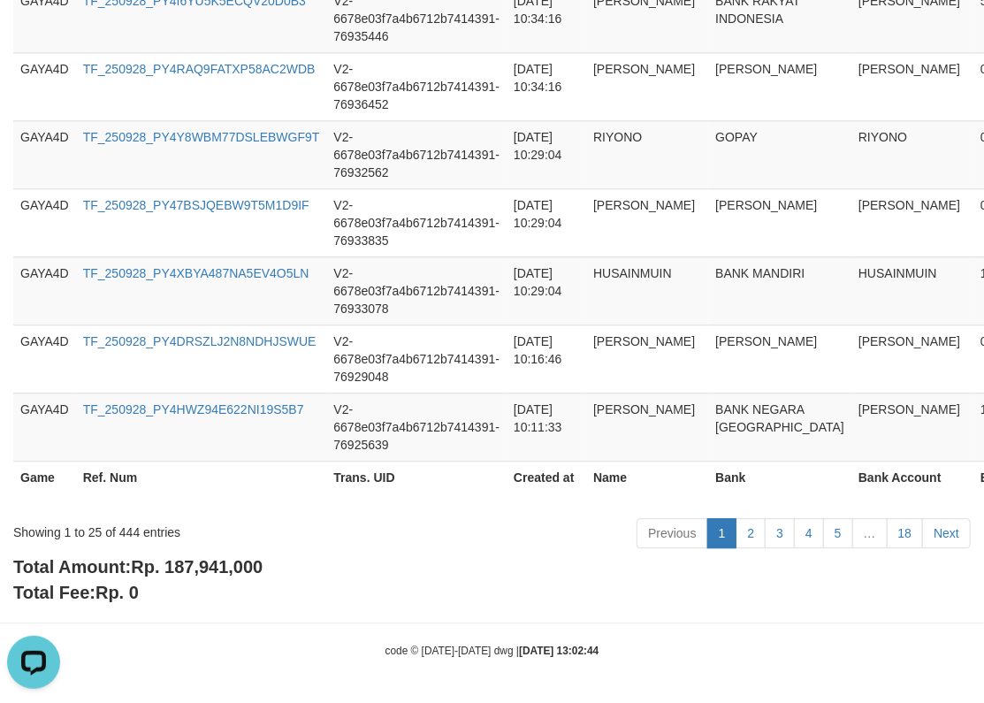
click at [236, 560] on span "Rp. 187,941,000" at bounding box center [197, 566] width 132 height 19
click at [240, 566] on span "Rp. 187,941,000" at bounding box center [197, 566] width 132 height 19
copy span "187,941,000"
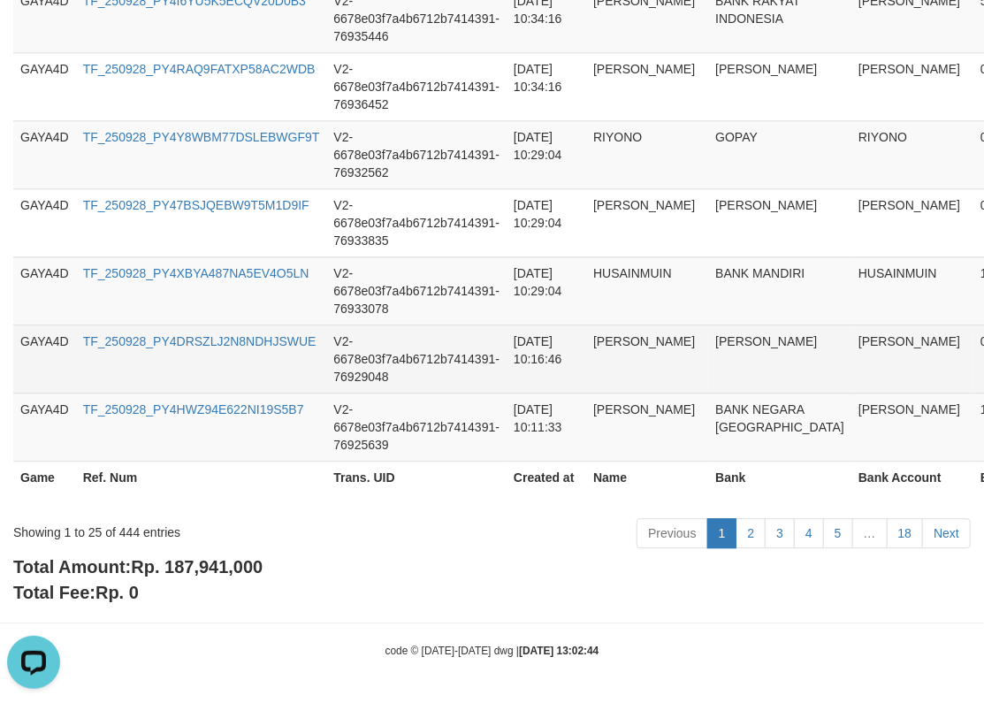
drag, startPoint x: 646, startPoint y: 354, endPoint x: 636, endPoint y: 352, distance: 10.1
click at [642, 354] on td "[PERSON_NAME]" at bounding box center [647, 358] width 122 height 68
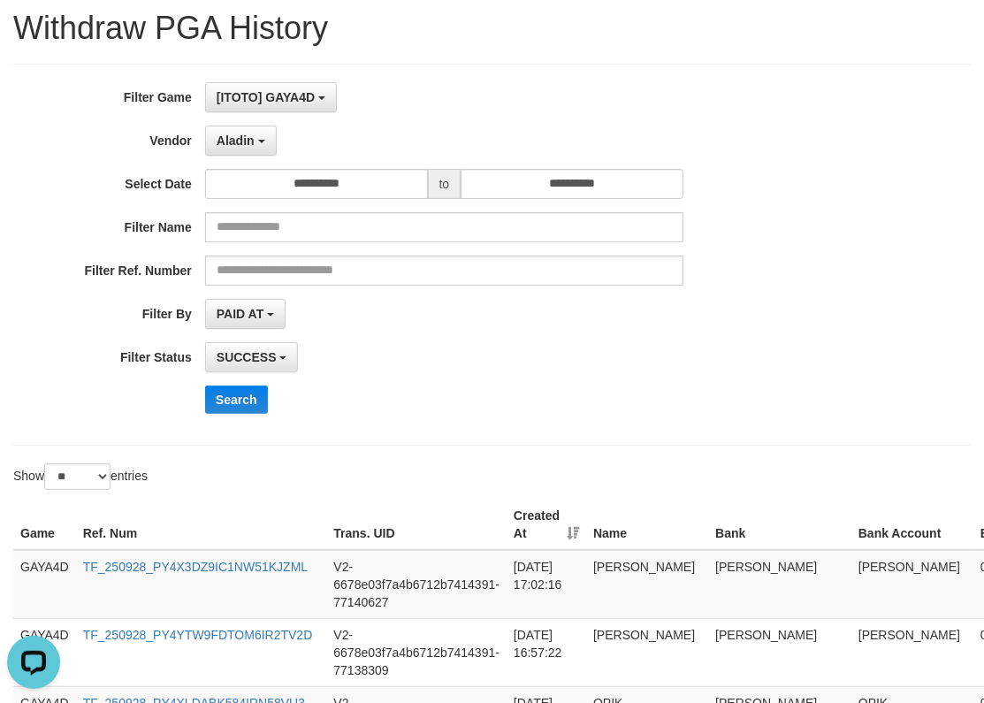
scroll to position [0, 0]
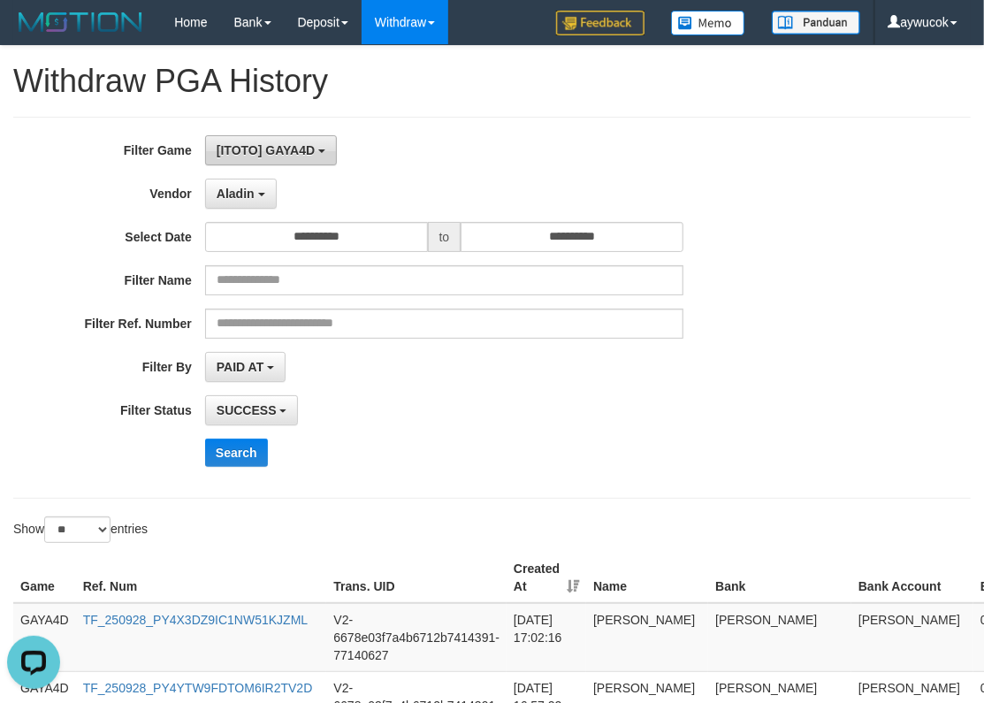
click at [290, 152] on span "[ITOTO] GAYA4D" at bounding box center [266, 150] width 98 height 14
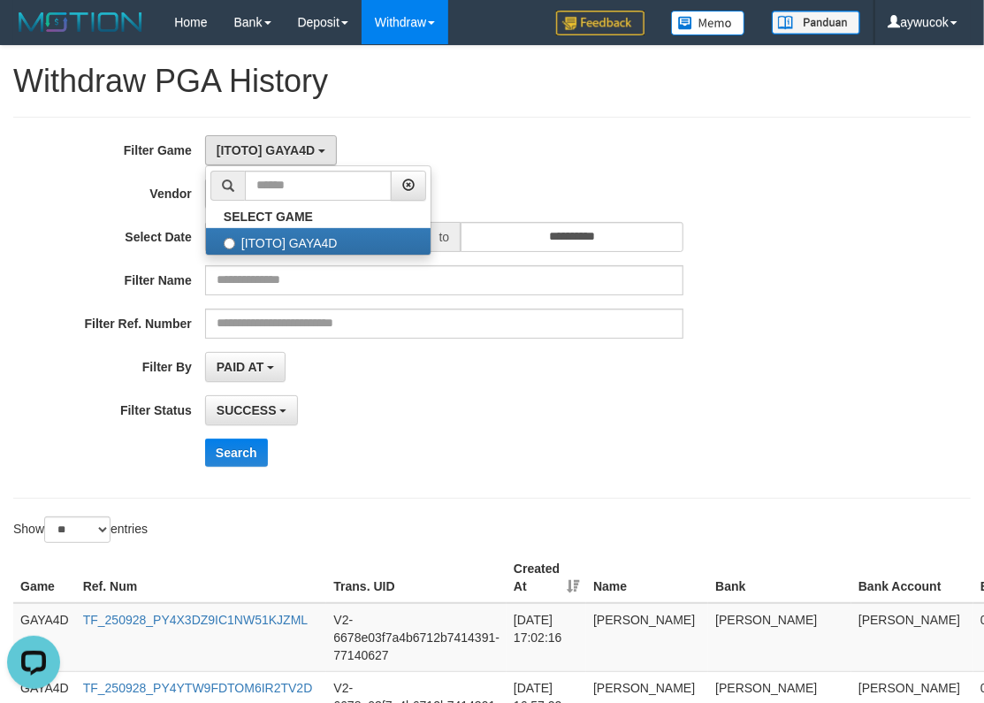
drag, startPoint x: 442, startPoint y: 159, endPoint x: 430, endPoint y: 159, distance: 11.5
click at [442, 159] on div "[ITOTO] GAYA4D SELECT GAME [ITOTO] GAYA4D" at bounding box center [444, 150] width 478 height 30
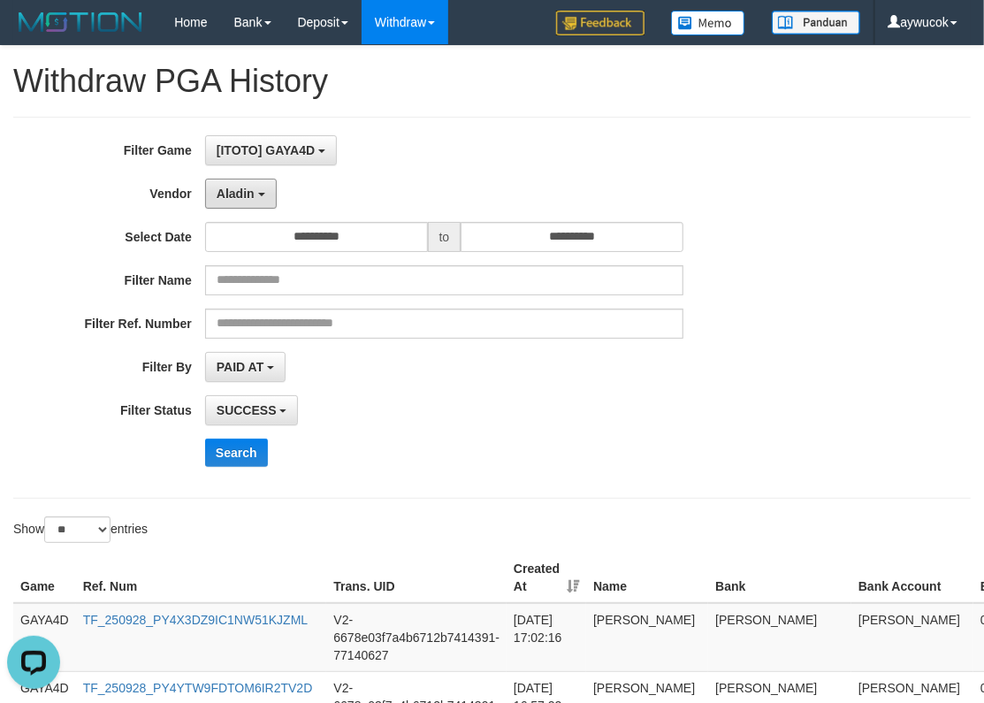
drag, startPoint x: 232, startPoint y: 195, endPoint x: 252, endPoint y: 328, distance: 134.0
click at [232, 195] on span "Aladin" at bounding box center [236, 194] width 38 height 14
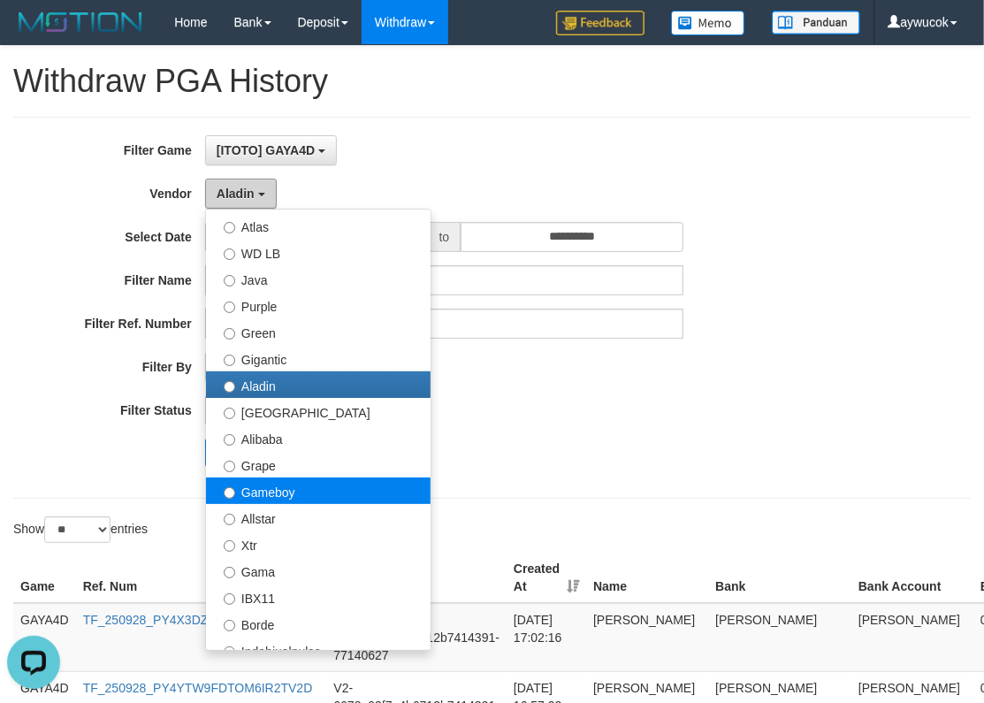
scroll to position [164, 0]
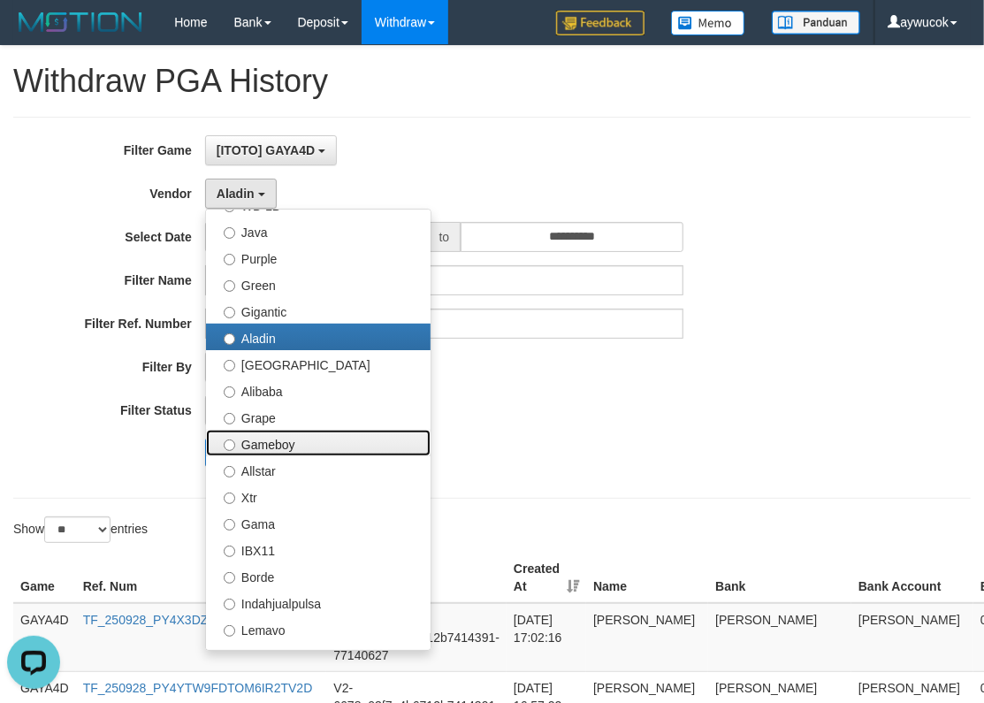
drag, startPoint x: 278, startPoint y: 436, endPoint x: 283, endPoint y: 464, distance: 28.6
click at [278, 436] on label "Gameboy" at bounding box center [318, 443] width 225 height 27
select select "**********"
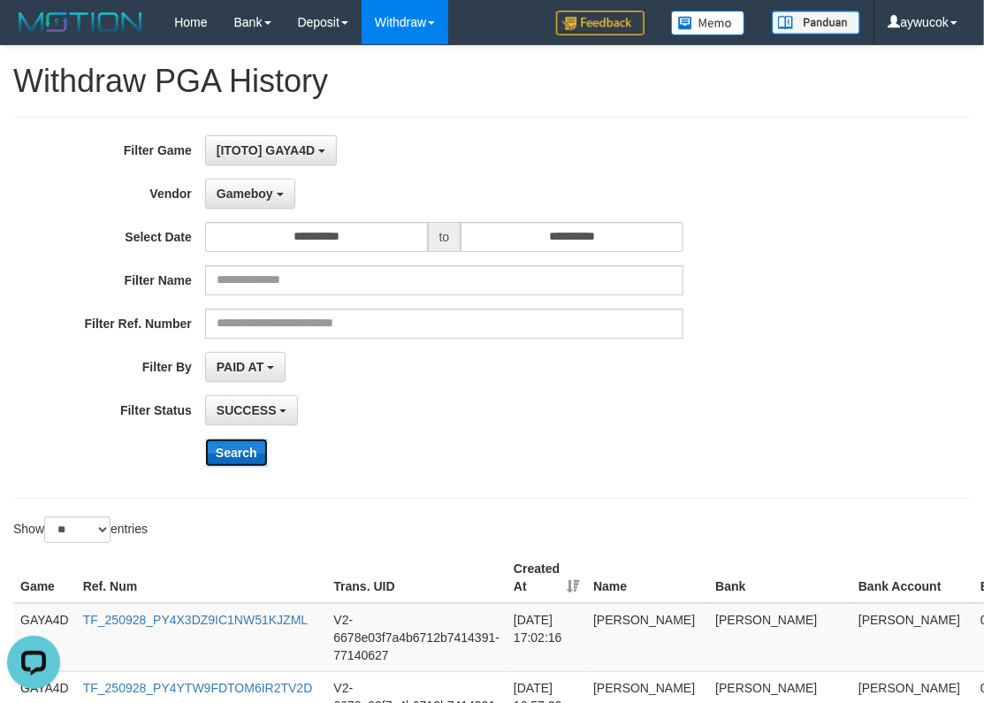
drag, startPoint x: 222, startPoint y: 445, endPoint x: 232, endPoint y: 445, distance: 9.7
click at [222, 445] on button "Search" at bounding box center [236, 452] width 63 height 28
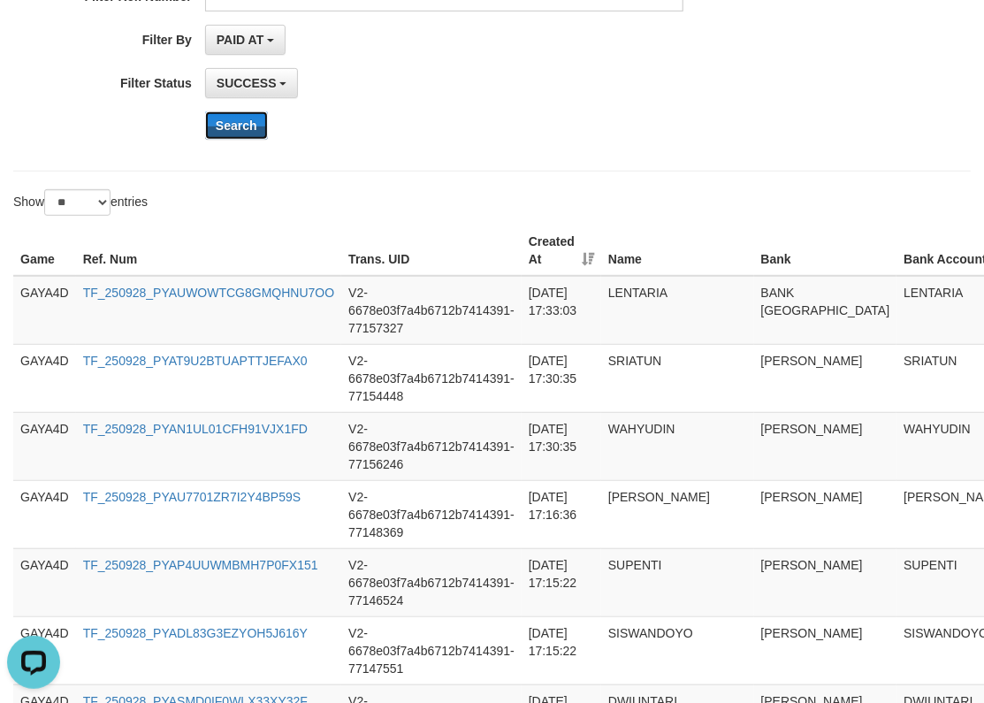
scroll to position [1845, 0]
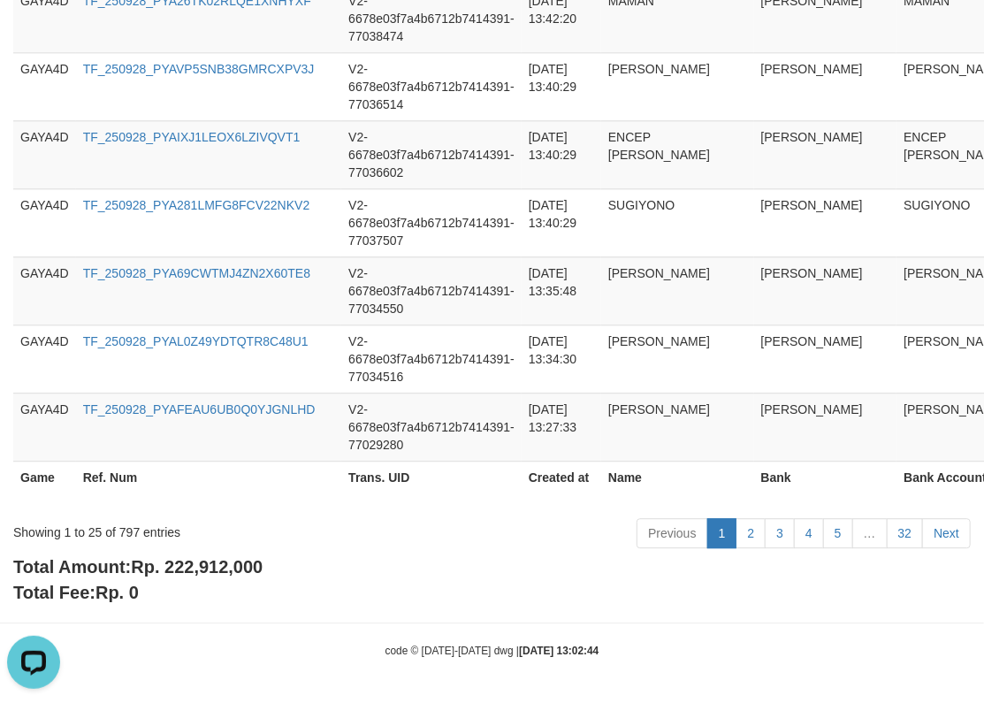
click at [250, 561] on span "Rp. 222,912,000" at bounding box center [197, 566] width 132 height 19
drag, startPoint x: 250, startPoint y: 561, endPoint x: 327, endPoint y: 558, distance: 77.0
click at [250, 561] on span "Rp. 222,912,000" at bounding box center [197, 566] width 132 height 19
copy span "222,912,000"
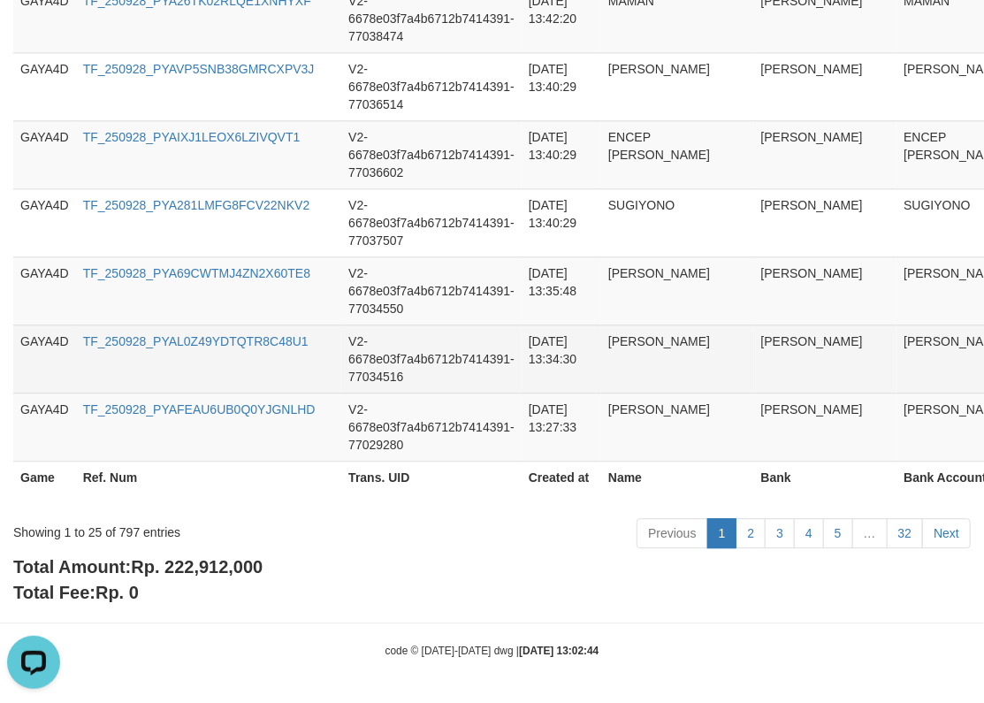
click at [517, 384] on td "V2-6678e03f7a4b6712b7414391-77034516" at bounding box center [431, 358] width 180 height 68
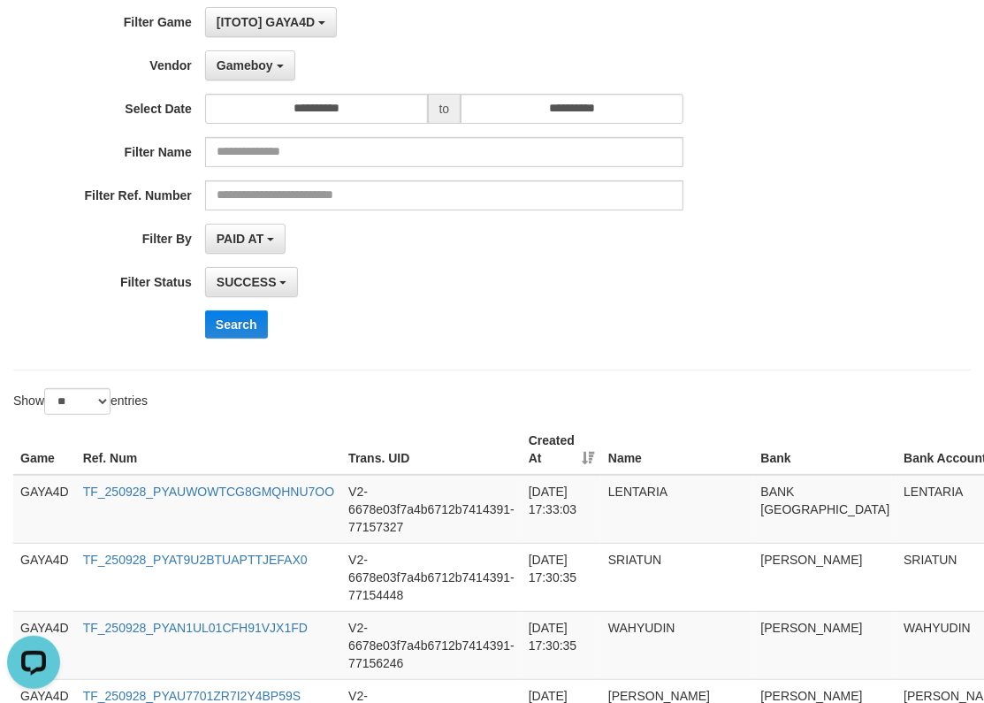
scroll to position [0, 0]
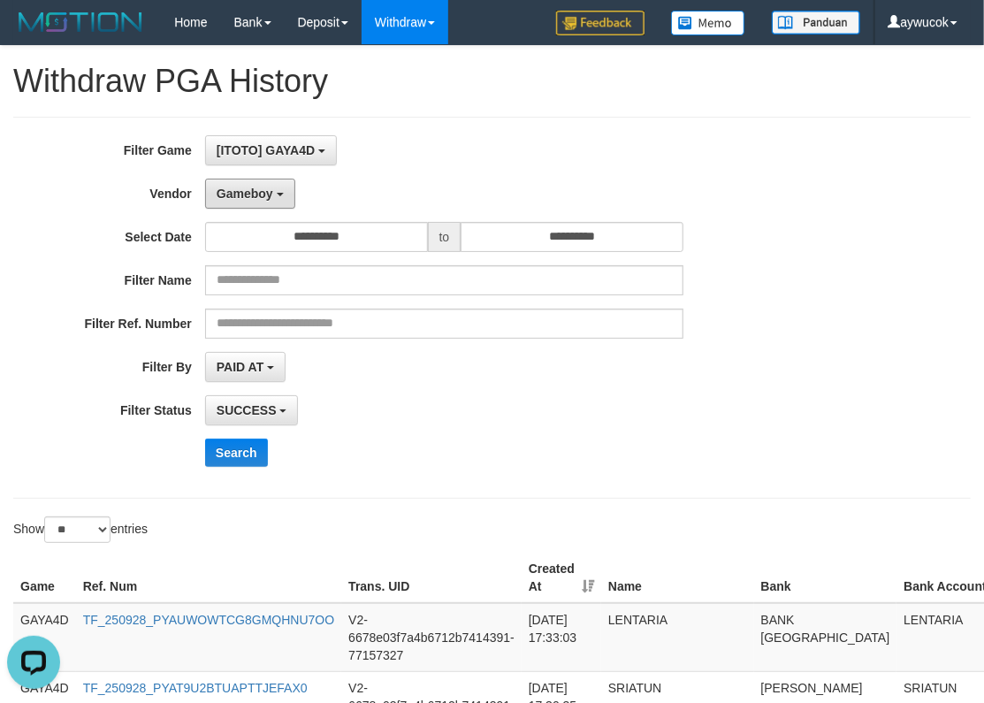
drag, startPoint x: 250, startPoint y: 187, endPoint x: 248, endPoint y: 209, distance: 23.0
click at [250, 187] on span "Gameboy" at bounding box center [245, 194] width 57 height 14
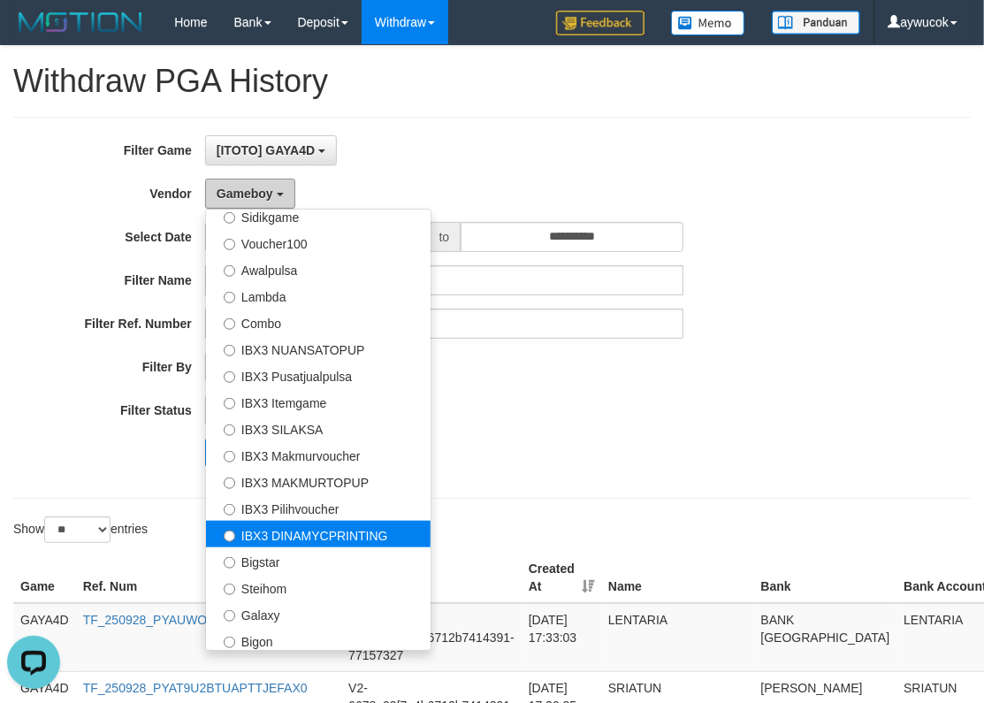
scroll to position [658, 0]
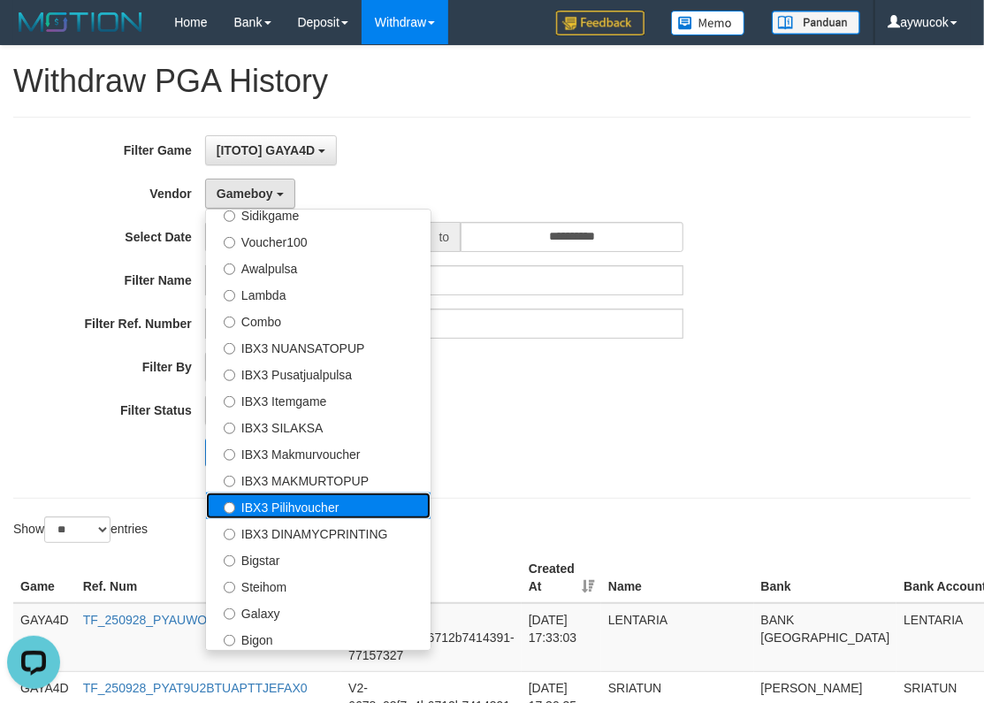
click at [324, 502] on label "IBX3 Pilihvoucher" at bounding box center [318, 505] width 225 height 27
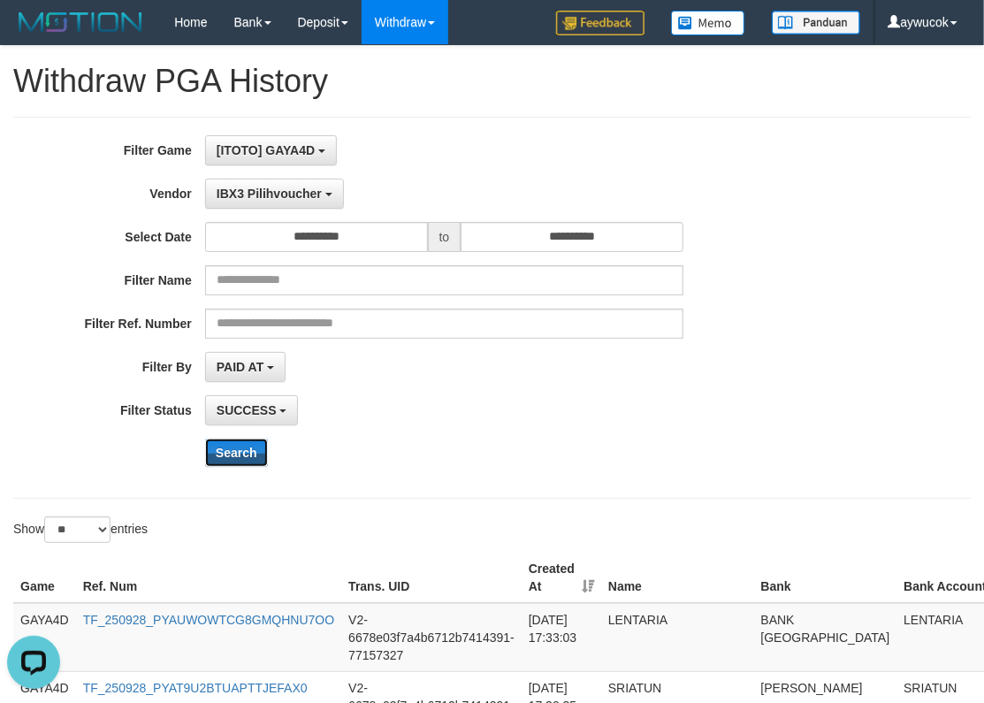
drag, startPoint x: 250, startPoint y: 461, endPoint x: 272, endPoint y: 460, distance: 22.1
click at [250, 461] on button "Search" at bounding box center [236, 452] width 63 height 28
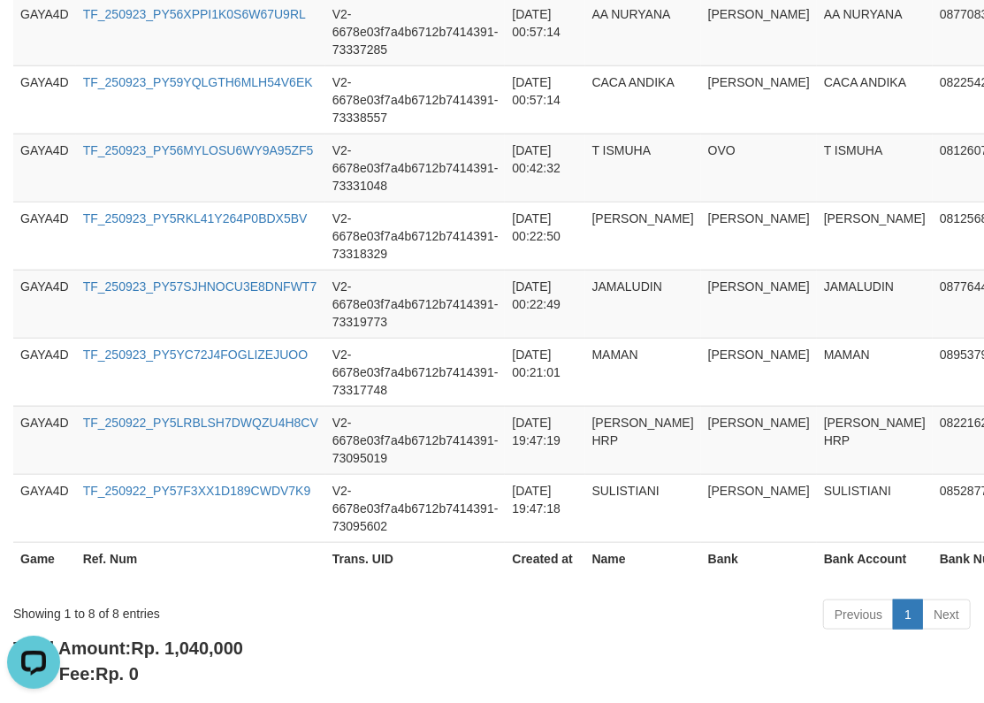
scroll to position [688, 0]
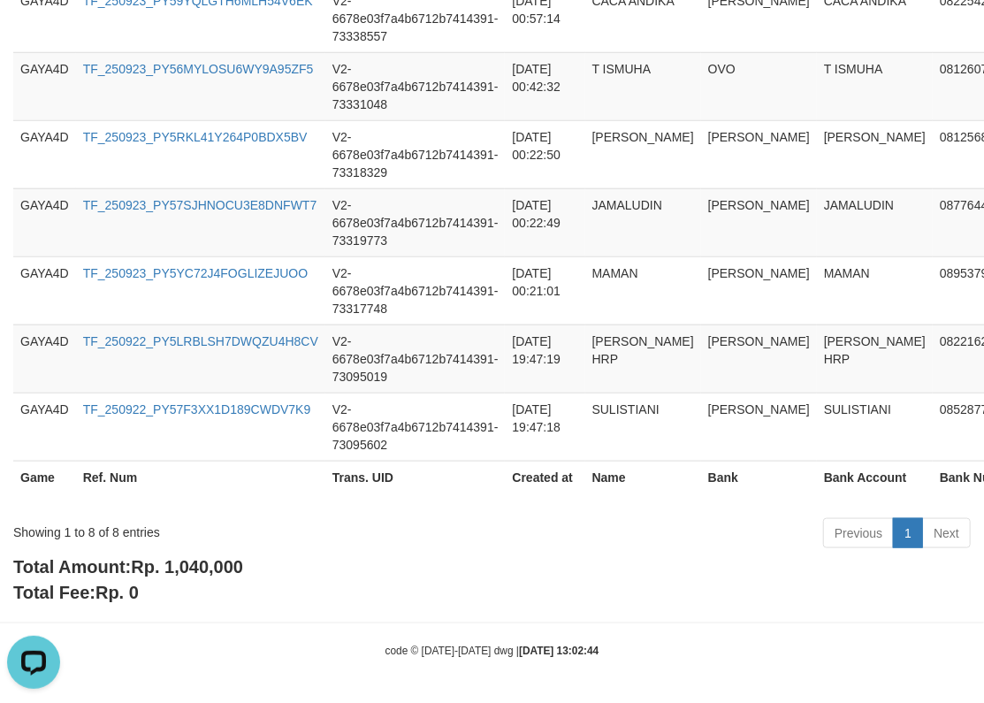
click at [193, 564] on span "Rp. 1,040,000" at bounding box center [187, 566] width 112 height 19
copy span "1,040,000"
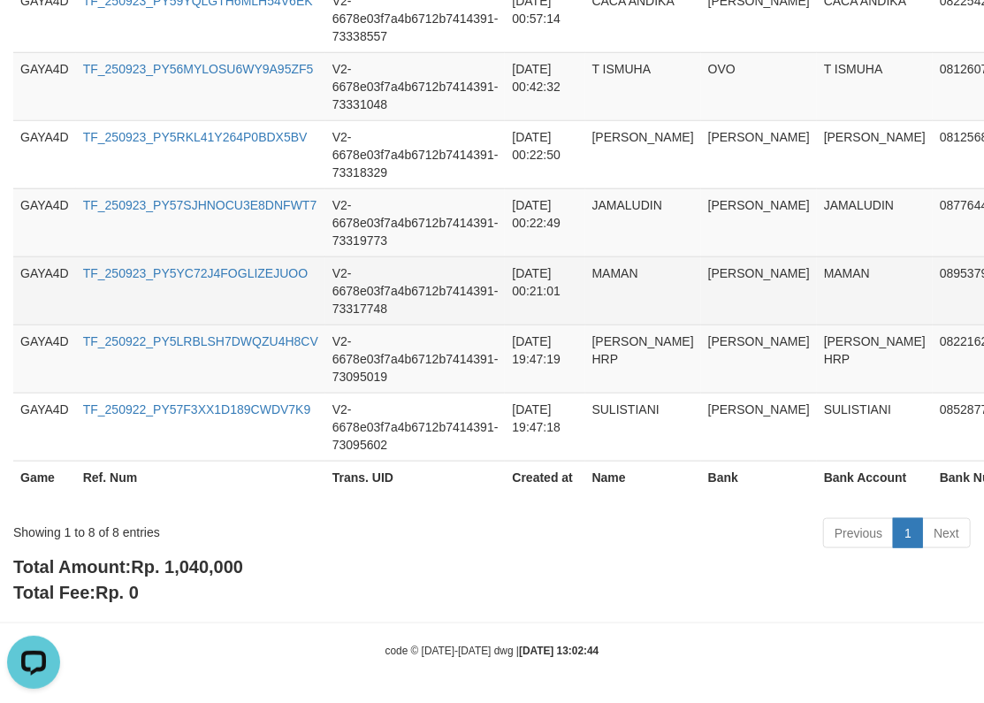
click at [514, 318] on td "[DATE] 00:21:01" at bounding box center [545, 290] width 80 height 68
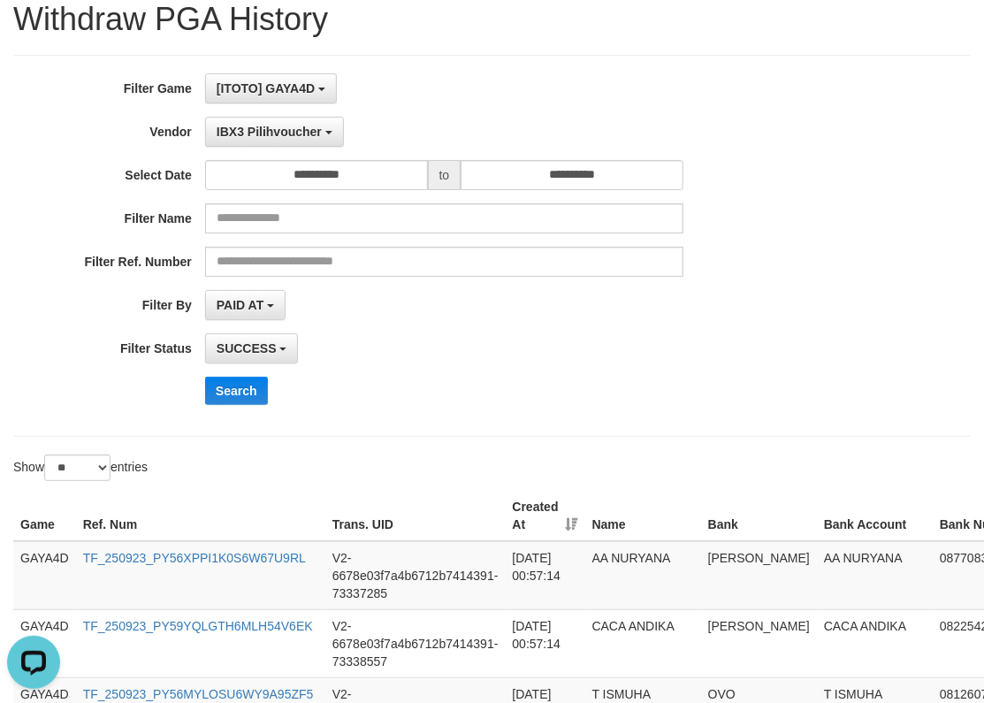
scroll to position [0, 0]
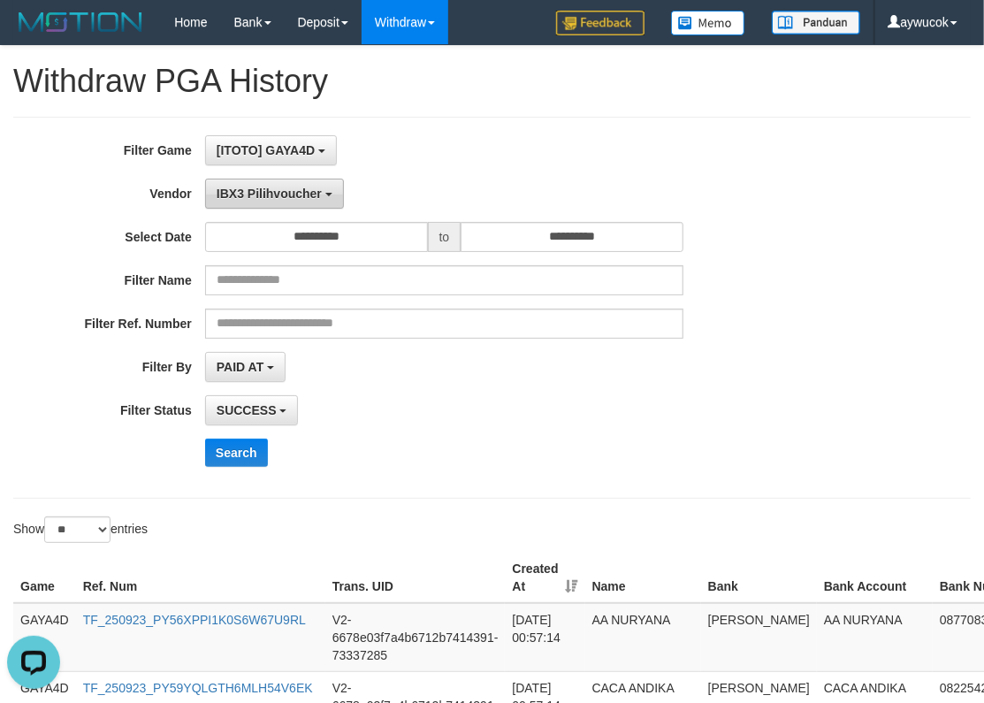
click at [269, 191] on span "IBX3 Pilihvoucher" at bounding box center [269, 194] width 105 height 14
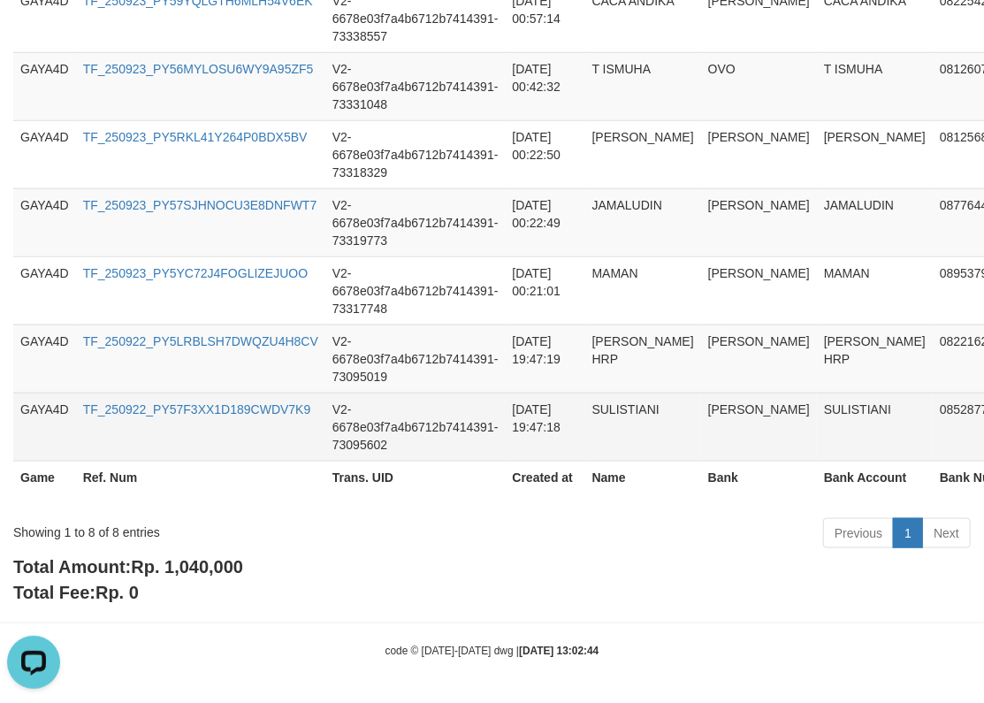
scroll to position [197, 0]
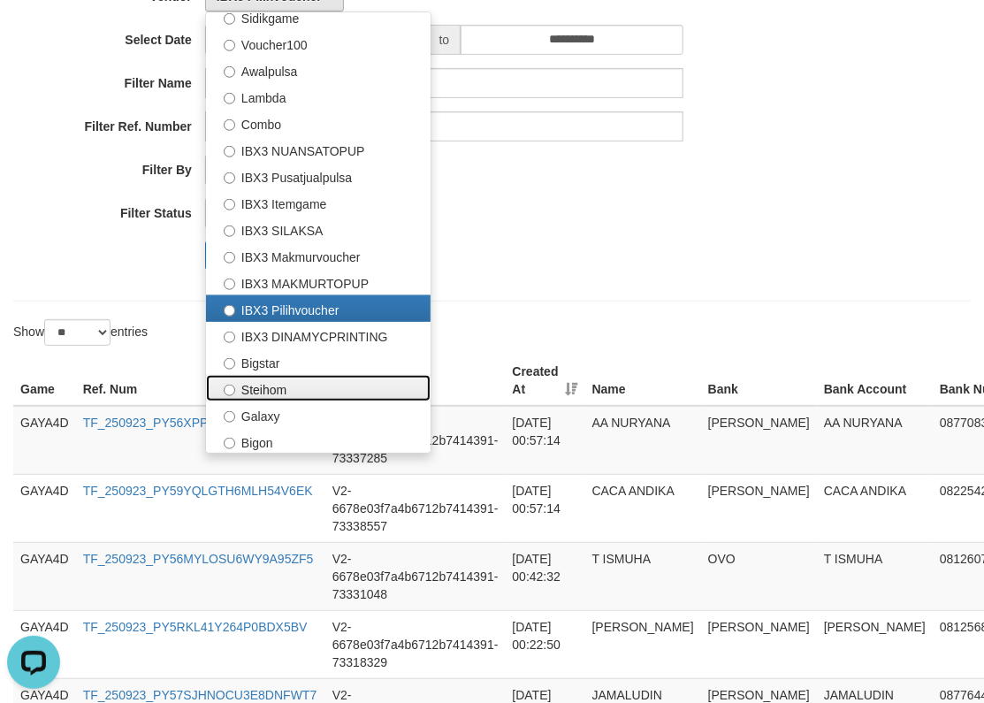
drag, startPoint x: 312, startPoint y: 373, endPoint x: 286, endPoint y: 297, distance: 80.2
click at [312, 375] on label "Steihom" at bounding box center [318, 388] width 225 height 27
select select "**********"
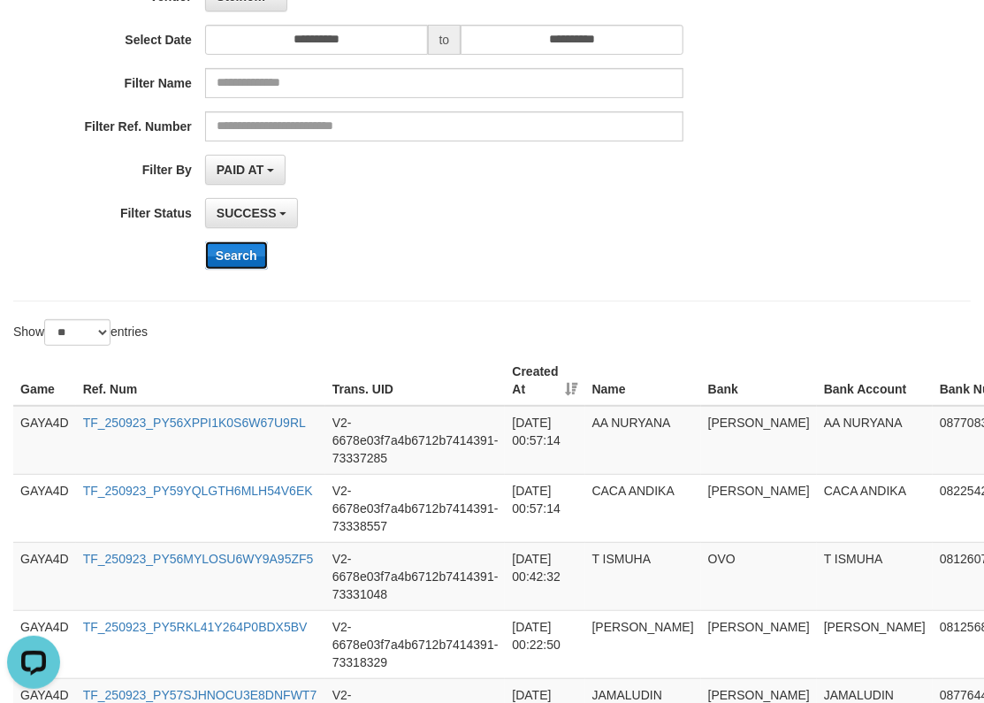
click at [232, 256] on button "Search" at bounding box center [236, 255] width 63 height 28
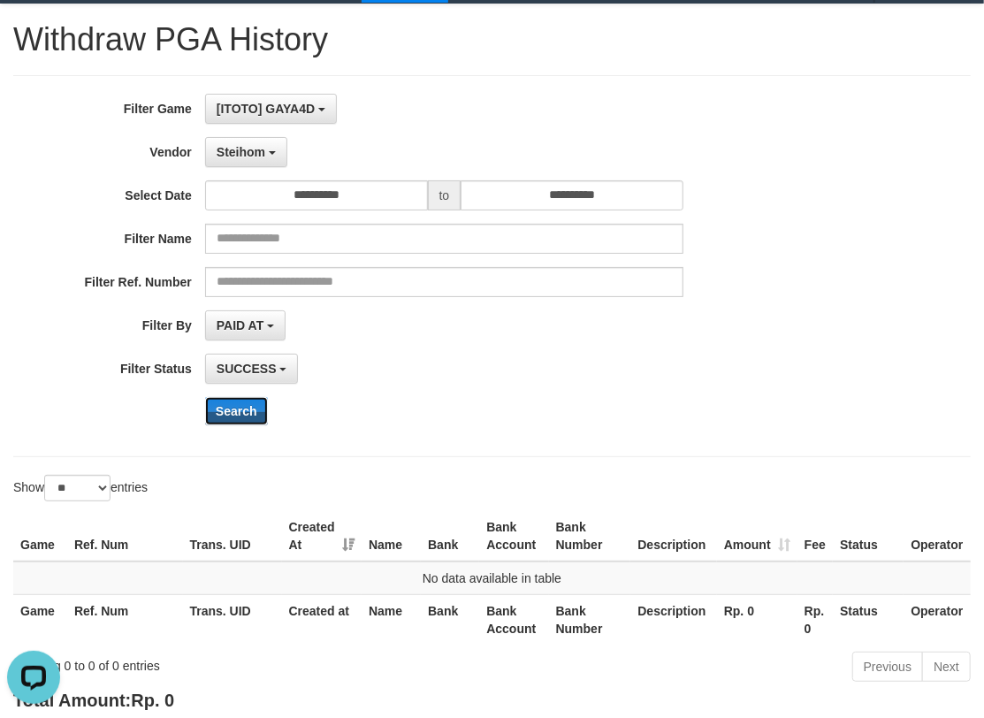
scroll to position [0, 0]
